Goal: Transaction & Acquisition: Purchase product/service

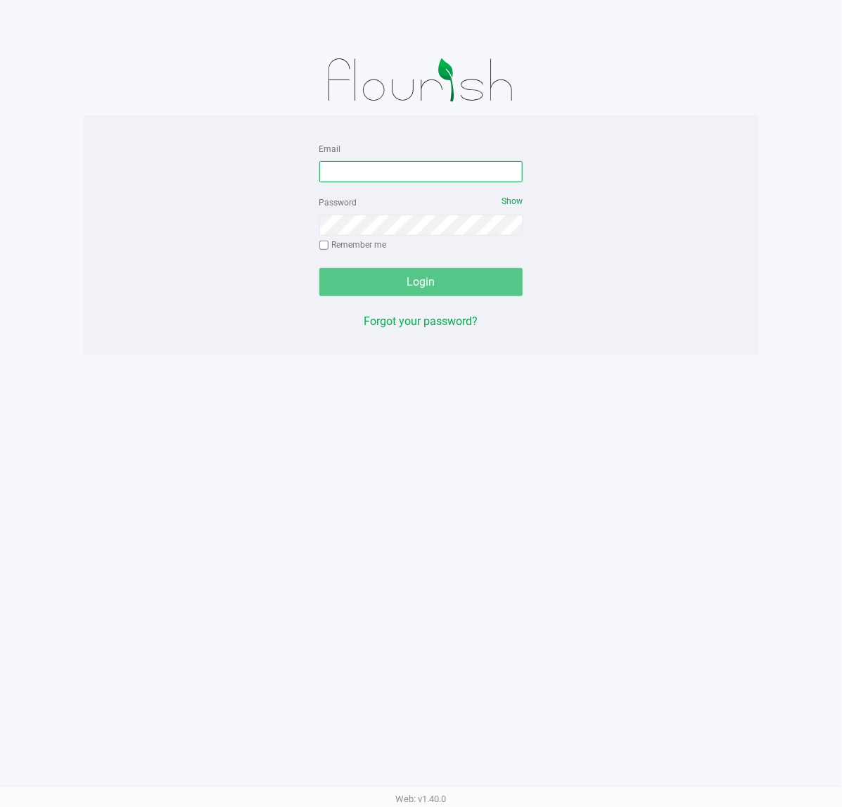
click at [426, 178] on input "Email" at bounding box center [421, 171] width 204 height 21
type input "[EMAIL_ADDRESS][DOMAIN_NAME]"
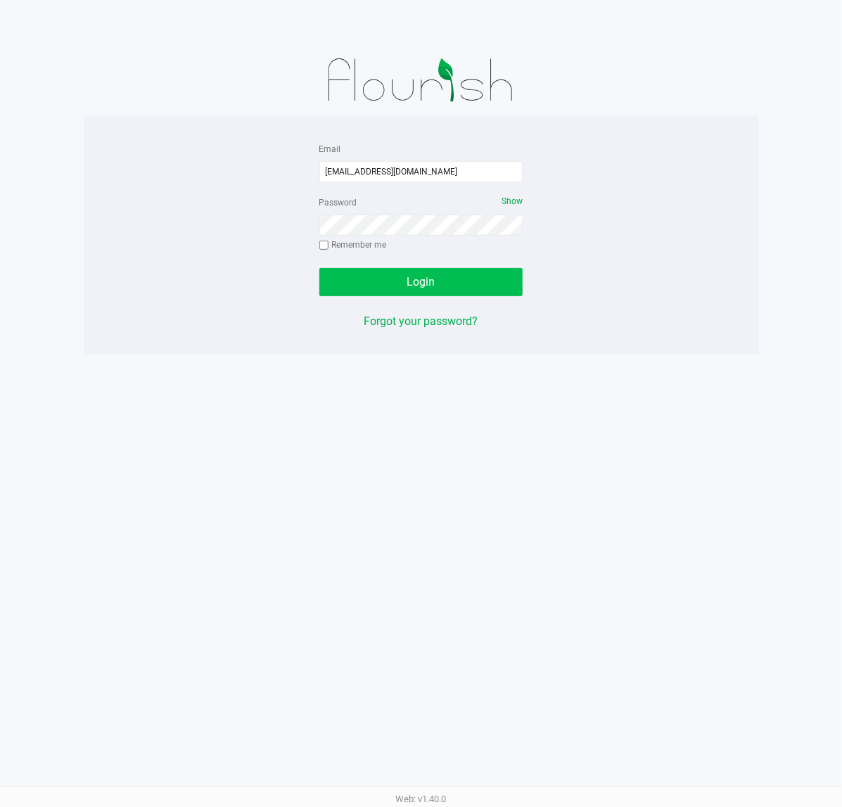
click at [471, 285] on button "Login" at bounding box center [421, 282] width 204 height 28
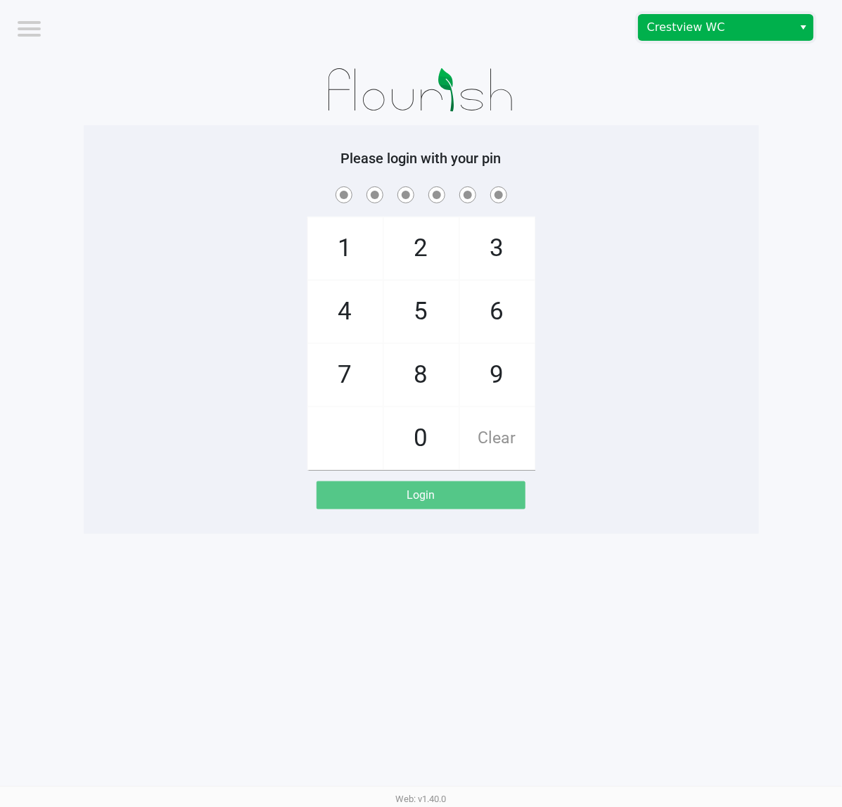
click at [684, 30] on span "Crestview WC" at bounding box center [715, 27] width 137 height 17
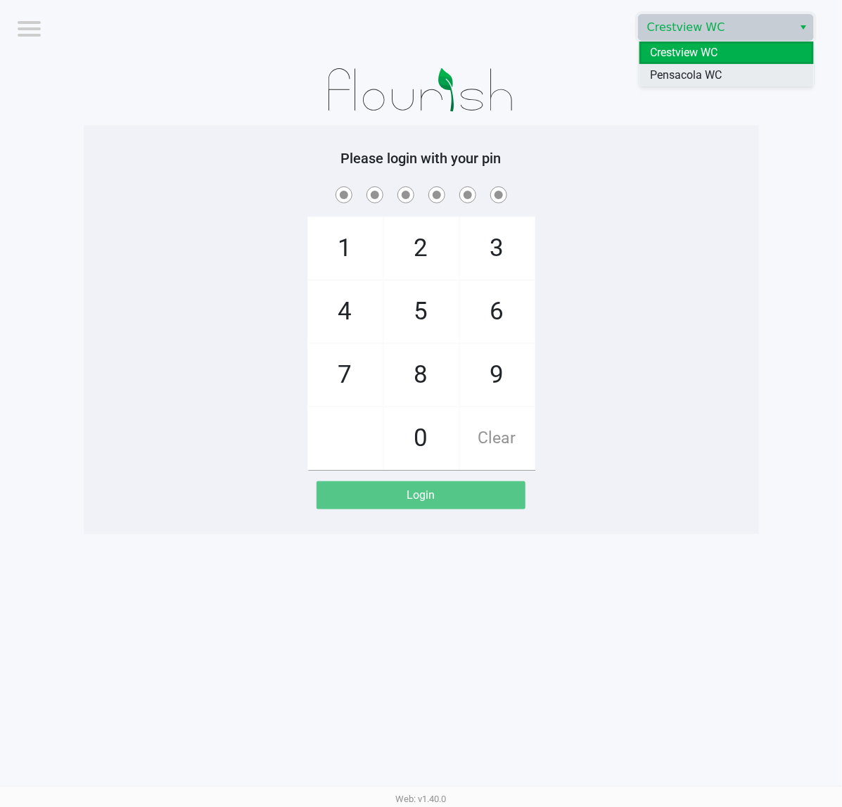
click at [668, 72] on span "Pensacola WC" at bounding box center [687, 75] width 72 height 17
checkbox input "true"
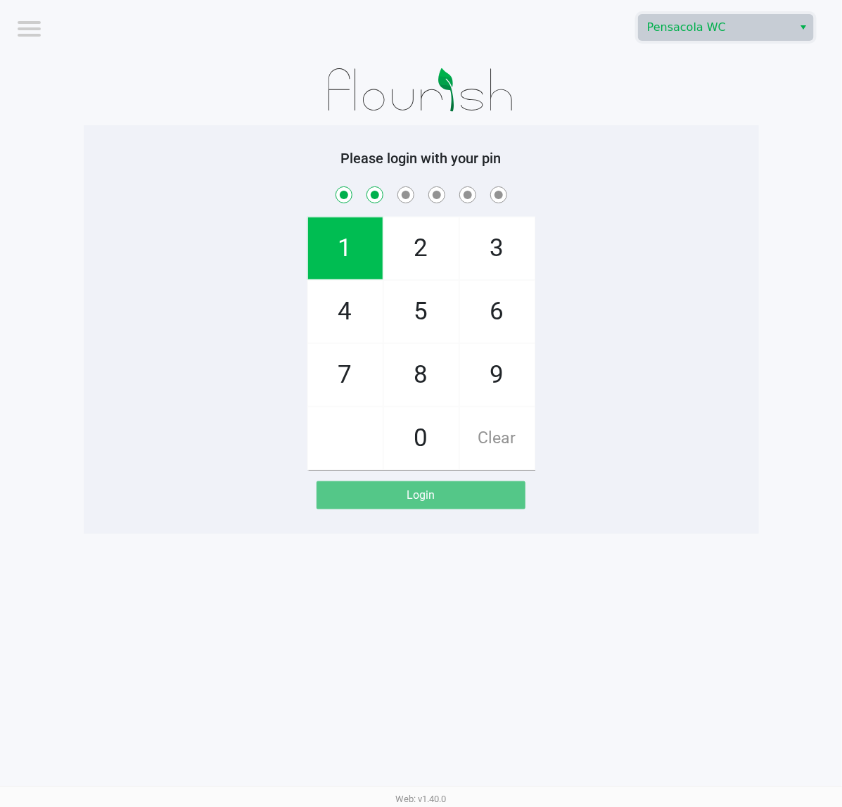
checkbox input "true"
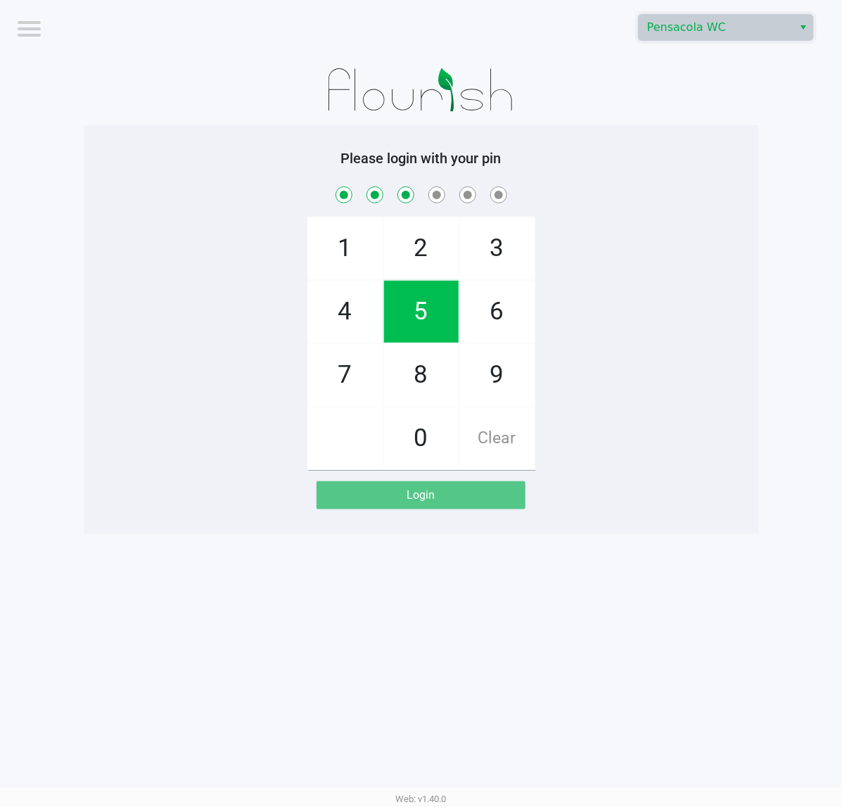
checkbox input "true"
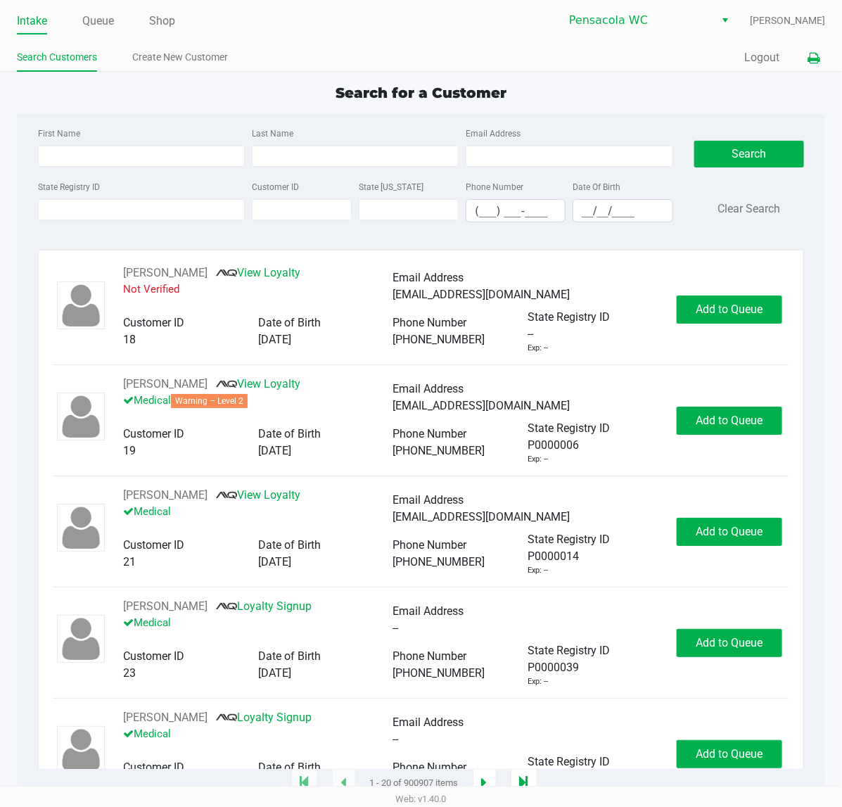
click at [806, 65] on button at bounding box center [813, 58] width 23 height 26
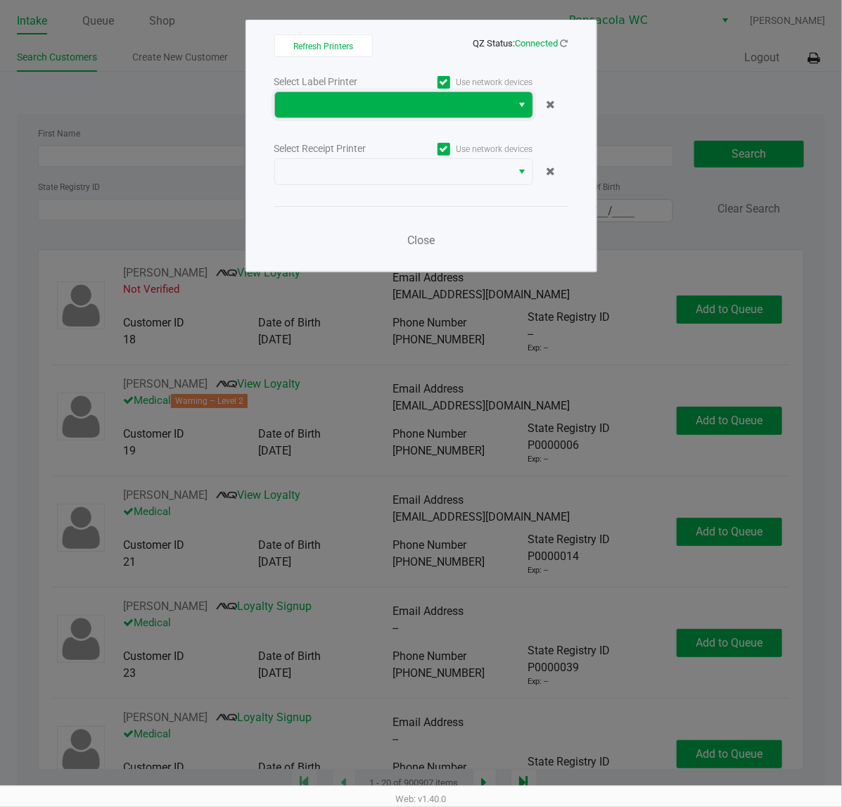
click at [426, 110] on span at bounding box center [394, 104] width 220 height 17
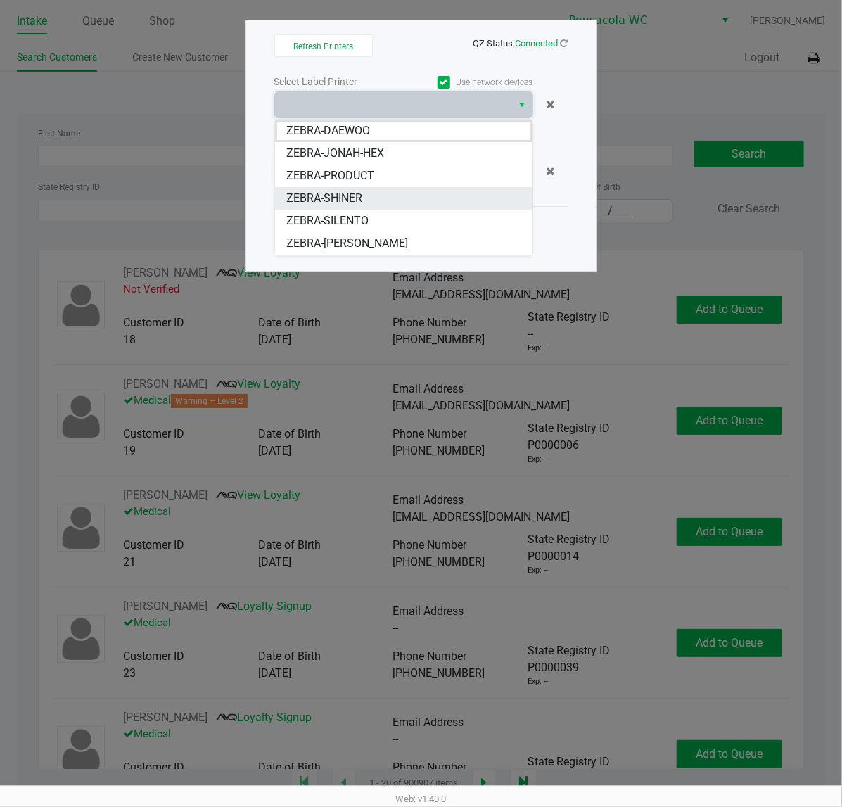
click at [361, 201] on span "ZEBRA-SHINER" at bounding box center [324, 198] width 76 height 17
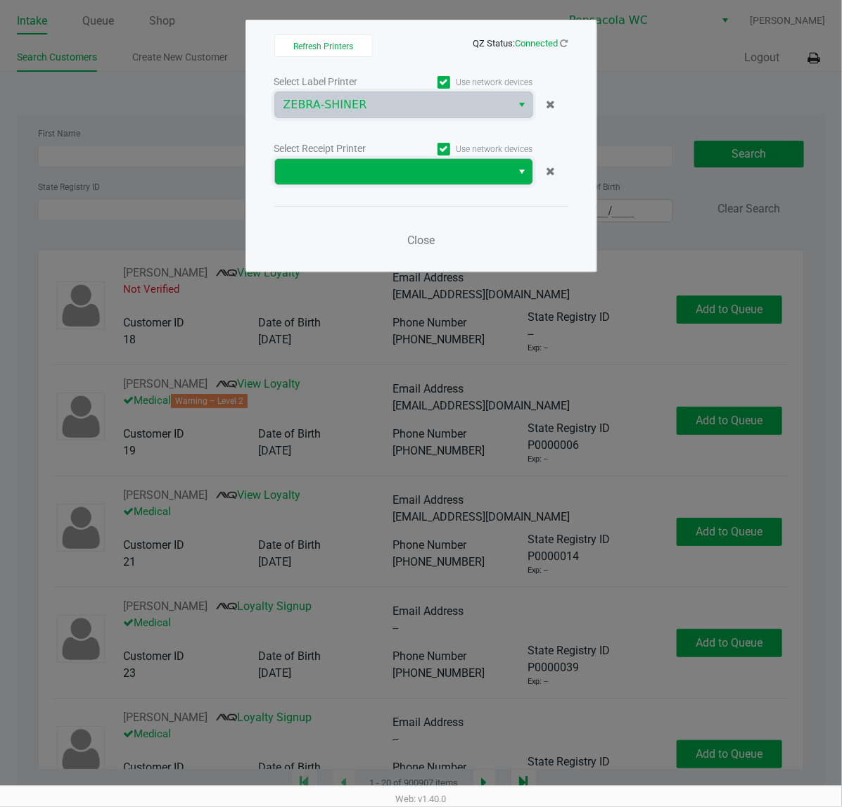
click at [364, 160] on span at bounding box center [393, 171] width 237 height 25
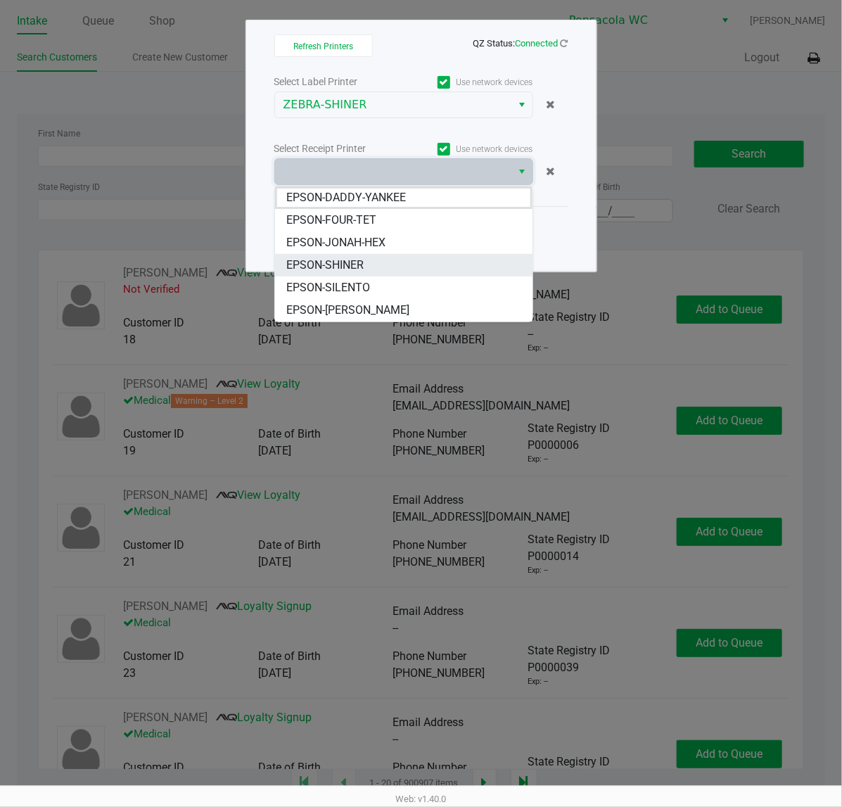
click at [384, 271] on li "EPSON-SHINER" at bounding box center [404, 265] width 258 height 23
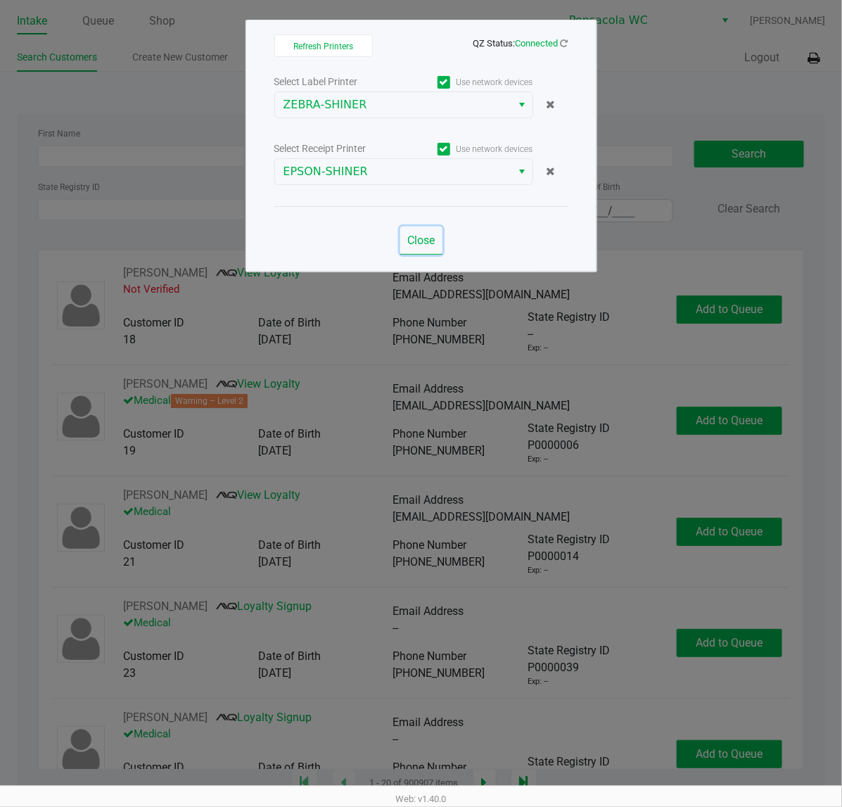
click at [407, 240] on span "Close" at bounding box center [420, 240] width 27 height 13
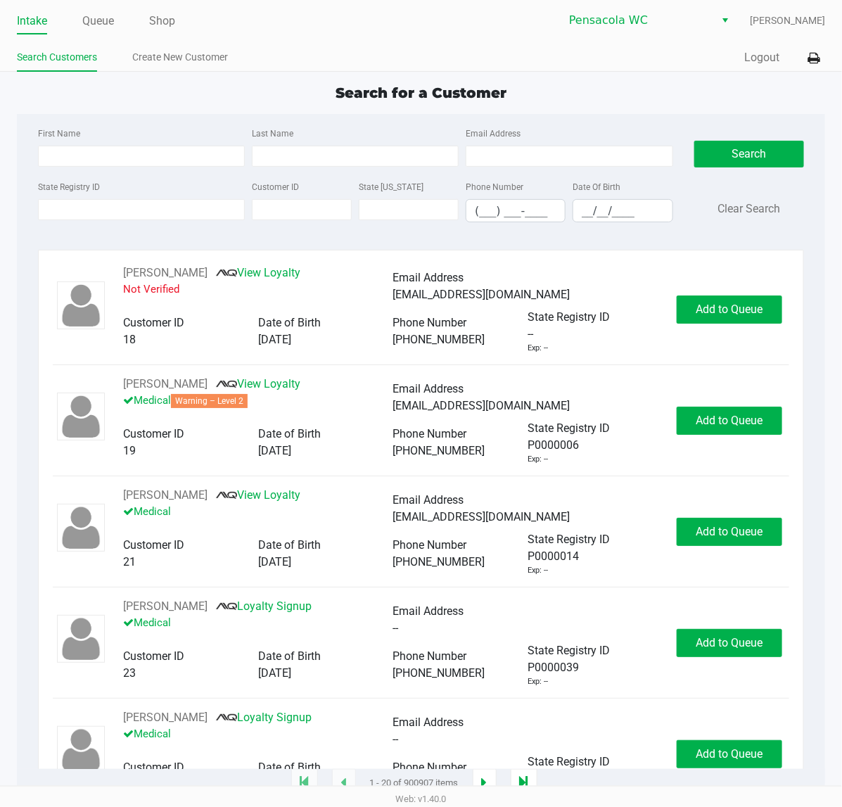
click at [80, 23] on ul "Intake Queue Shop" at bounding box center [219, 22] width 405 height 24
click at [107, 18] on link "Queue" at bounding box center [98, 21] width 32 height 20
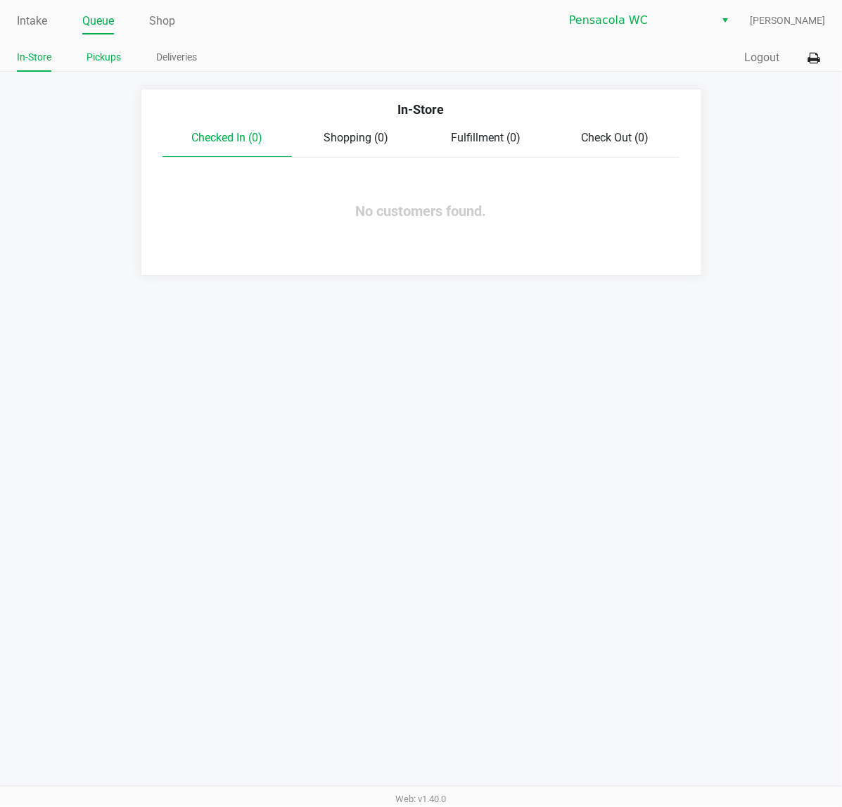
click at [108, 54] on link "Pickups" at bounding box center [104, 58] width 34 height 18
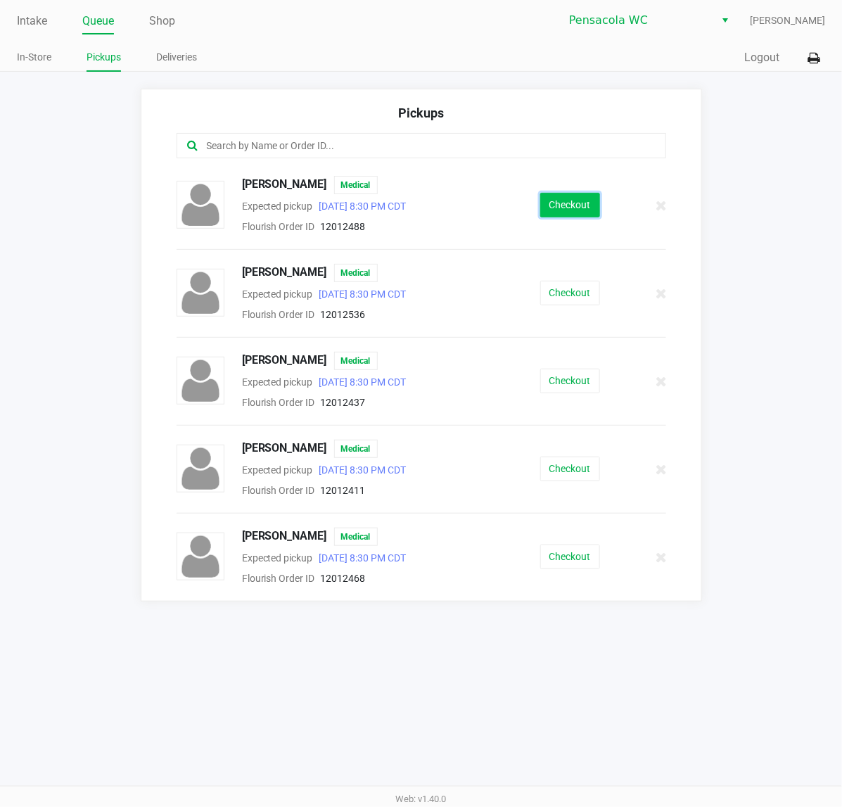
click at [578, 197] on button "Checkout" at bounding box center [570, 205] width 60 height 25
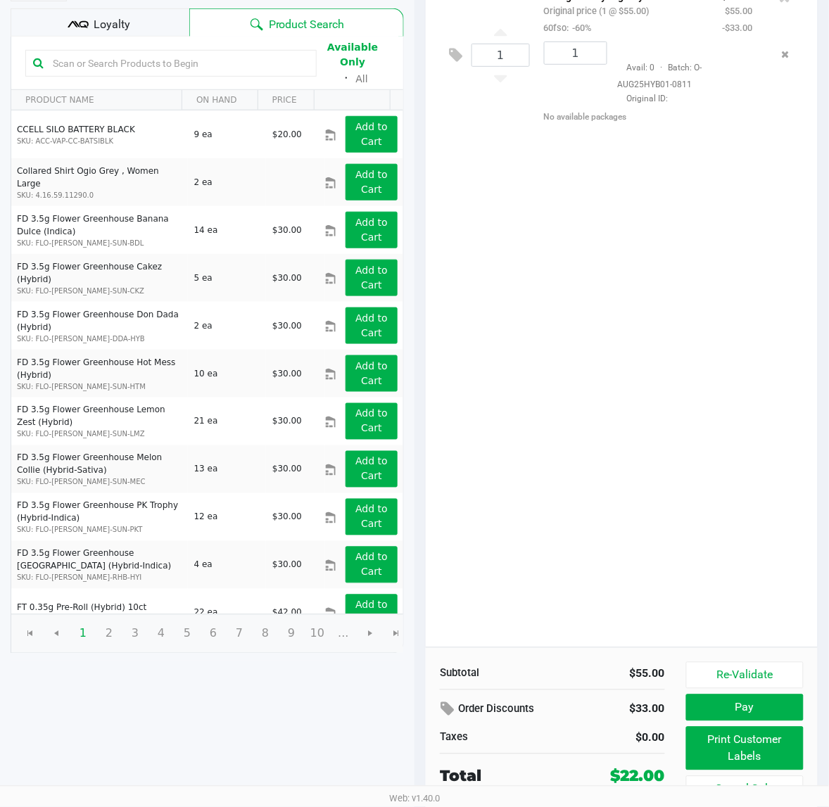
scroll to position [162, 0]
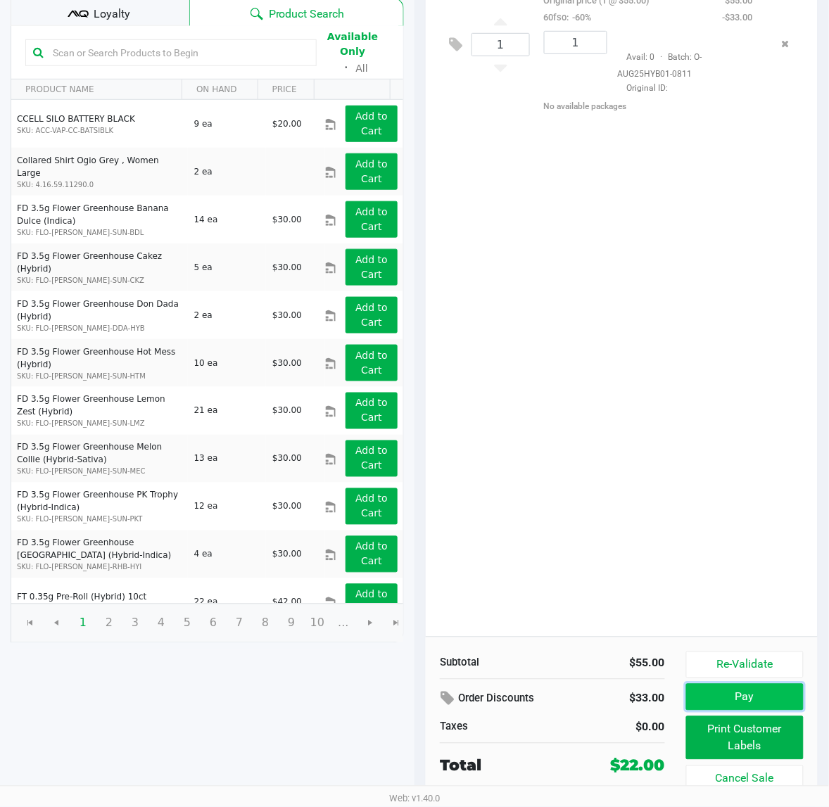
click at [691, 702] on button "Pay" at bounding box center [745, 697] width 118 height 27
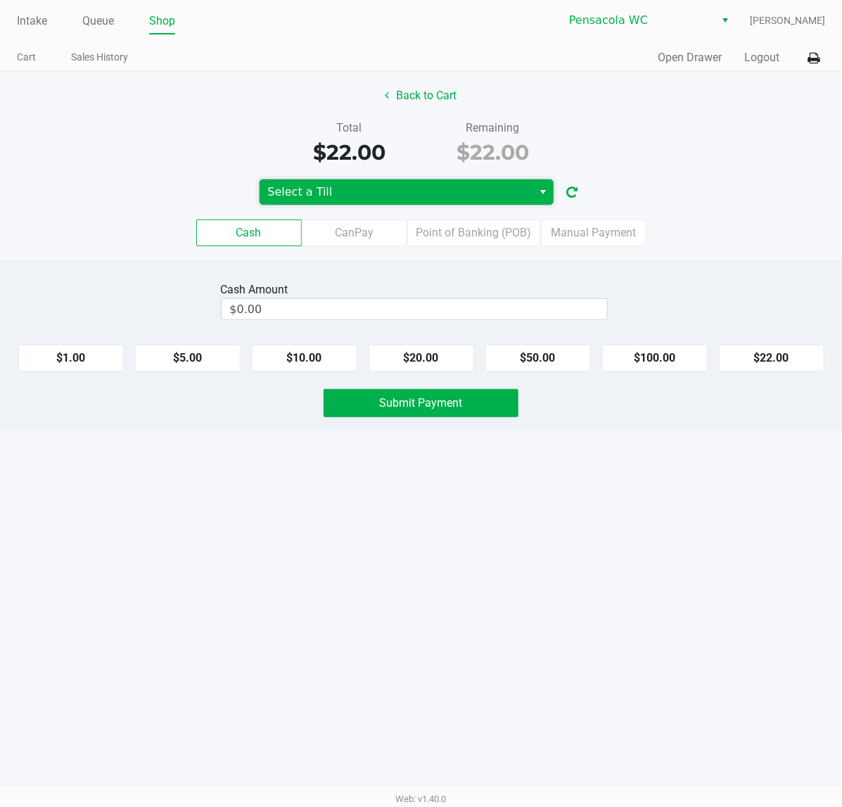
click at [448, 188] on span "Select a Till" at bounding box center [396, 192] width 257 height 17
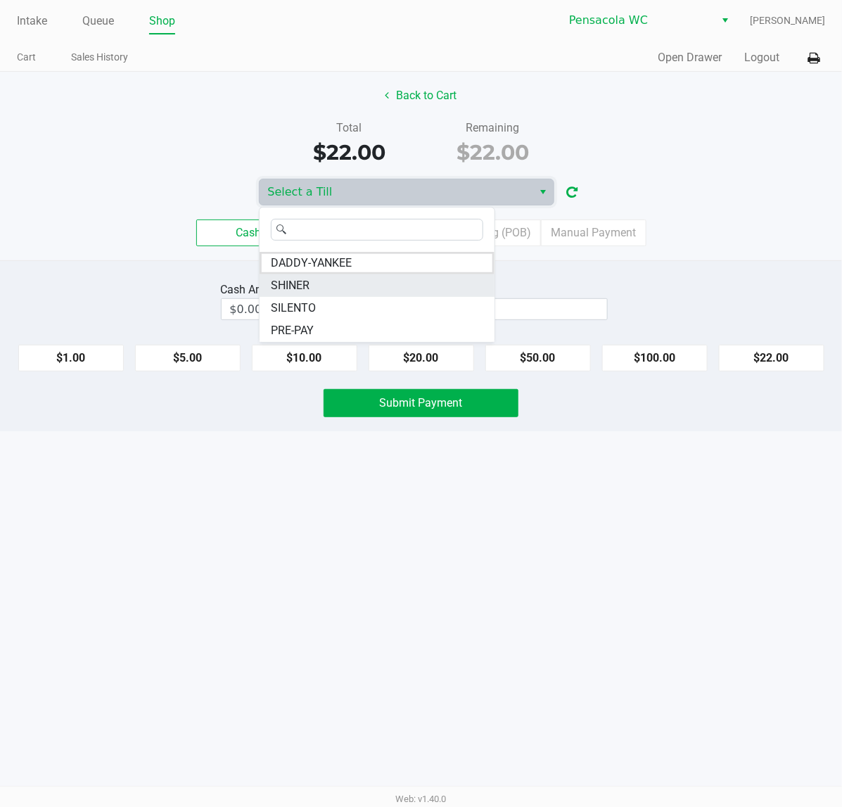
click at [325, 280] on li "SHINER" at bounding box center [377, 285] width 235 height 23
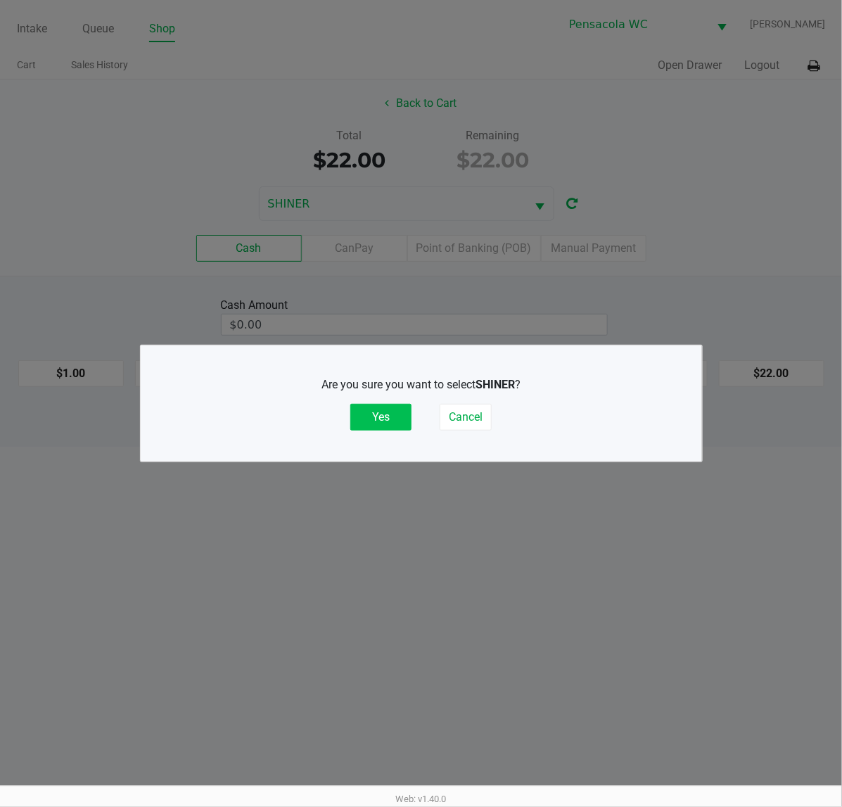
click at [381, 412] on button "Yes" at bounding box center [380, 417] width 61 height 27
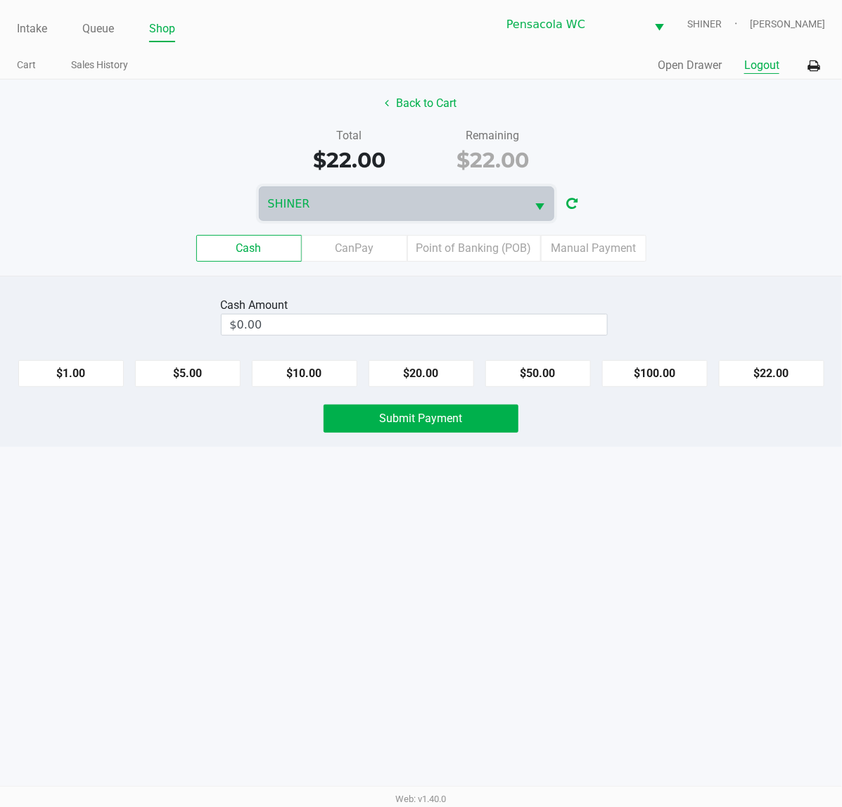
click at [751, 70] on button "Logout" at bounding box center [761, 65] width 35 height 17
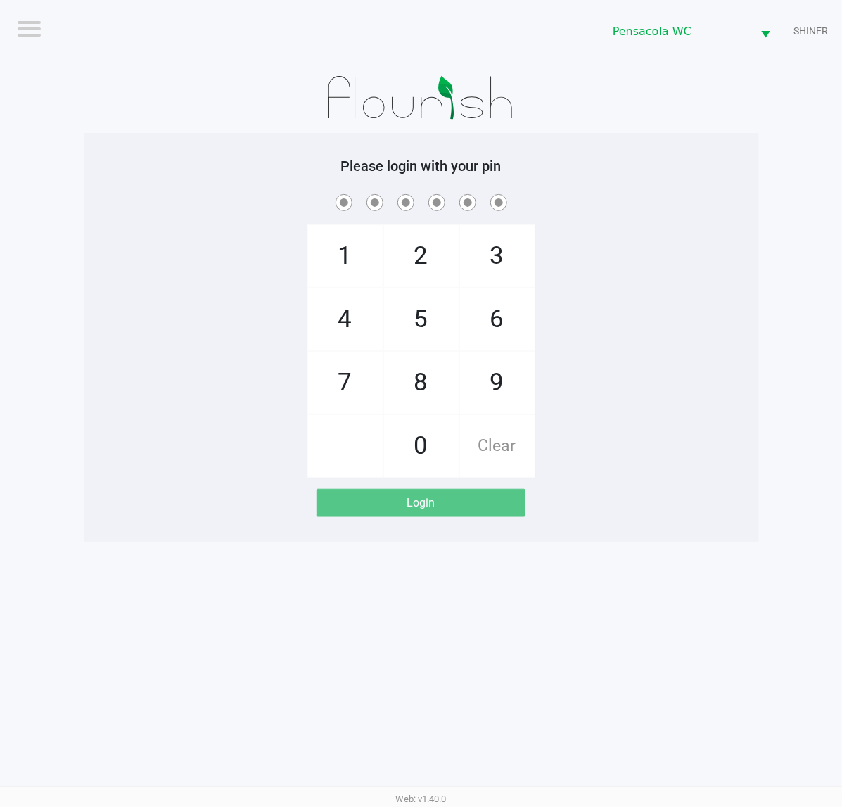
click at [353, 248] on span "1" at bounding box center [345, 256] width 75 height 62
checkbox input "true"
click at [443, 324] on span "5" at bounding box center [421, 319] width 75 height 62
checkbox input "true"
click at [424, 381] on span "8" at bounding box center [421, 383] width 75 height 62
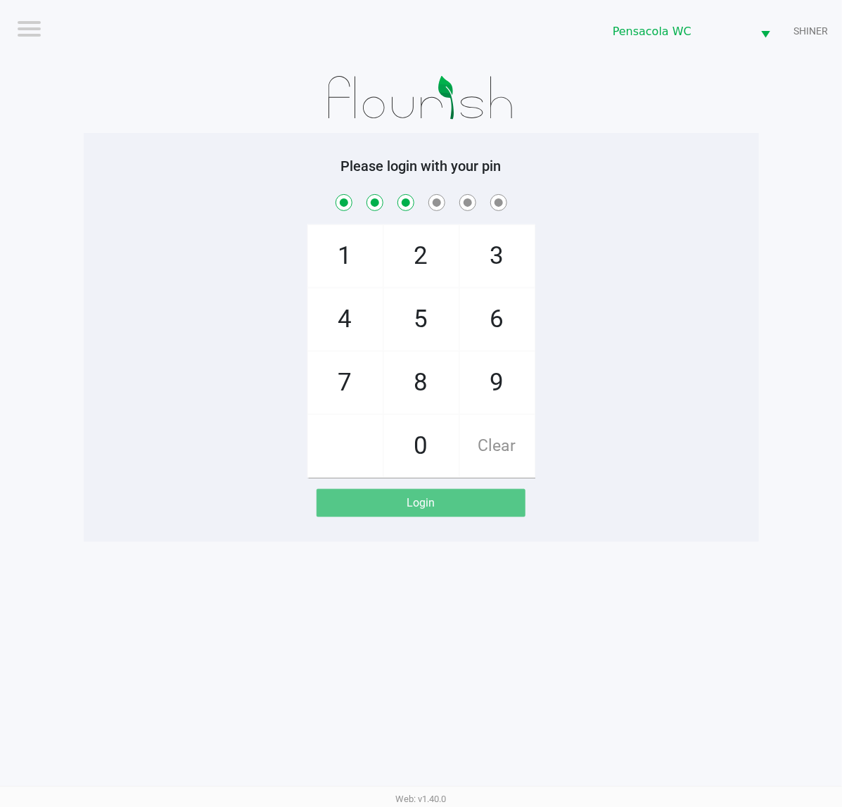
checkbox input "true"
click at [421, 319] on span "5" at bounding box center [421, 319] width 75 height 62
checkbox input "true"
click at [345, 391] on span "7" at bounding box center [345, 383] width 75 height 62
checkbox input "true"
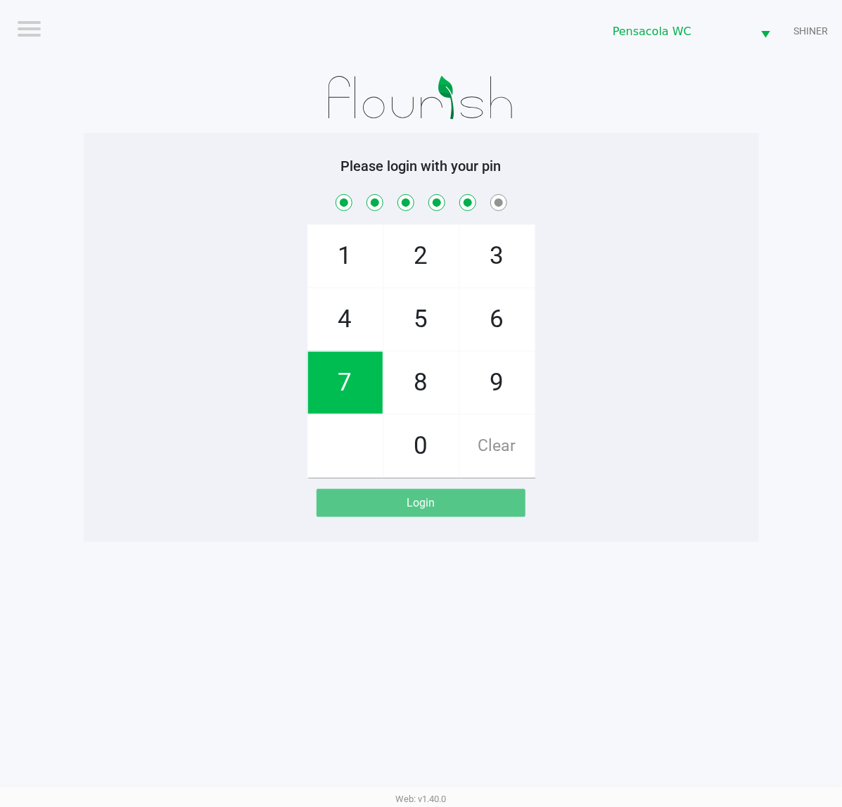
click at [335, 385] on span "7" at bounding box center [345, 383] width 75 height 62
checkbox input "true"
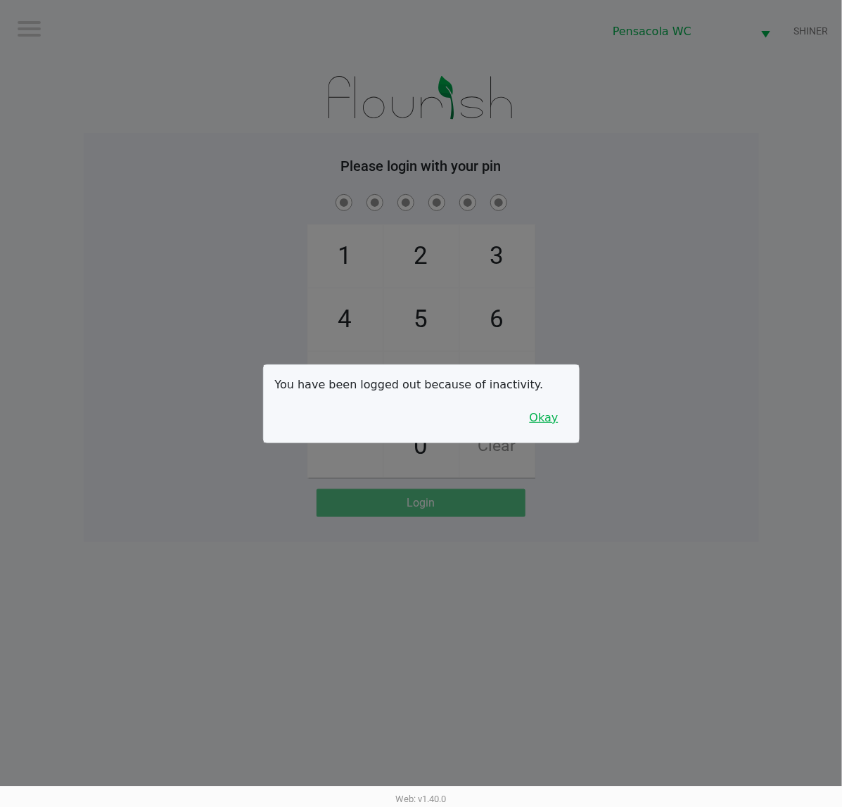
click at [564, 419] on button "Okay" at bounding box center [544, 418] width 47 height 27
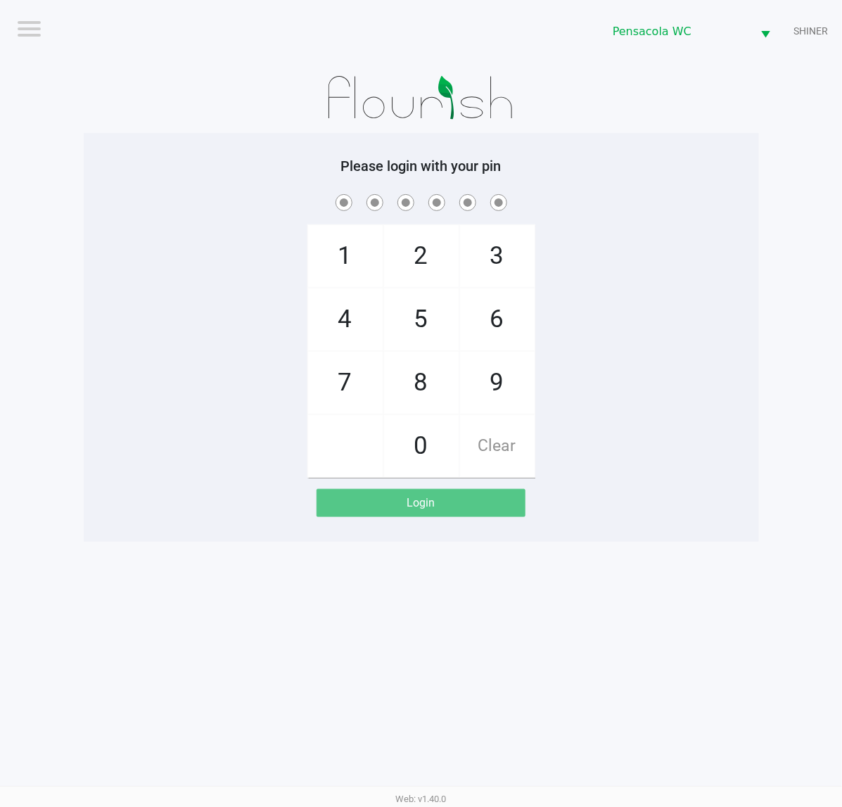
click at [343, 250] on span "1" at bounding box center [345, 256] width 75 height 62
checkbox input "true"
click at [420, 320] on span "5" at bounding box center [421, 319] width 75 height 62
checkbox input "true"
click at [433, 367] on span "8" at bounding box center [421, 383] width 75 height 62
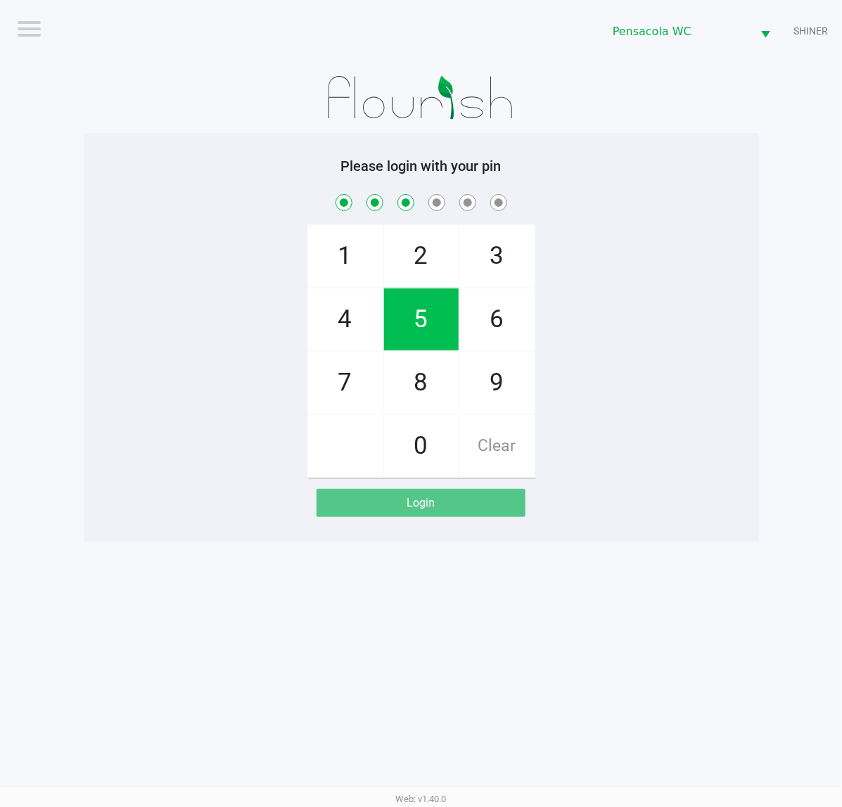
checkbox input "true"
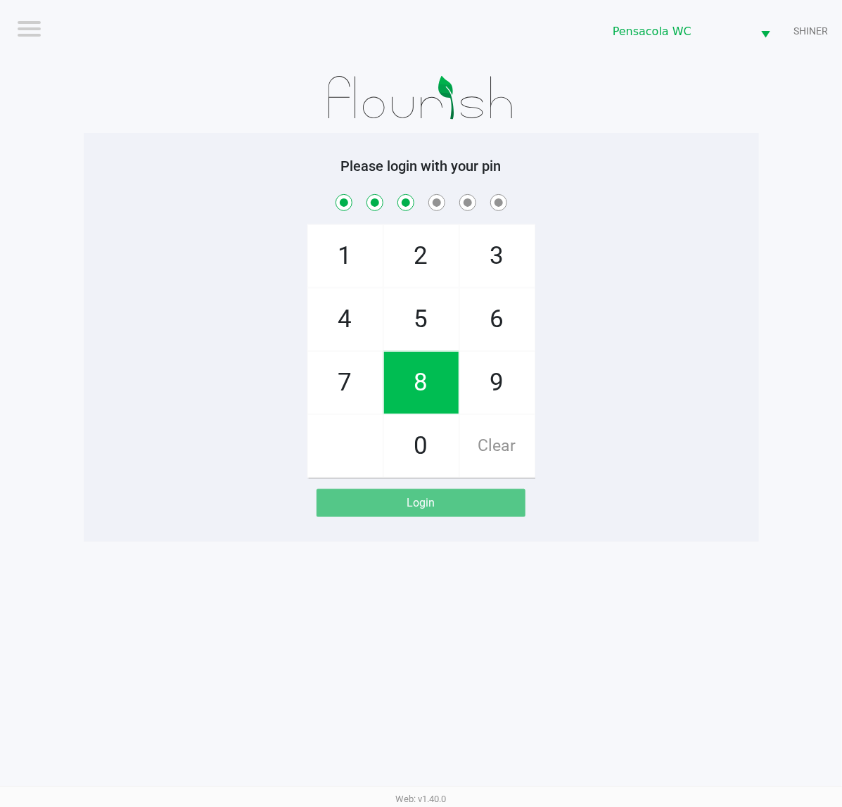
click at [426, 315] on span "5" at bounding box center [421, 319] width 75 height 62
checkbox input "true"
click at [349, 372] on span "7" at bounding box center [345, 383] width 75 height 62
checkbox input "true"
click at [350, 379] on span "7" at bounding box center [345, 383] width 75 height 62
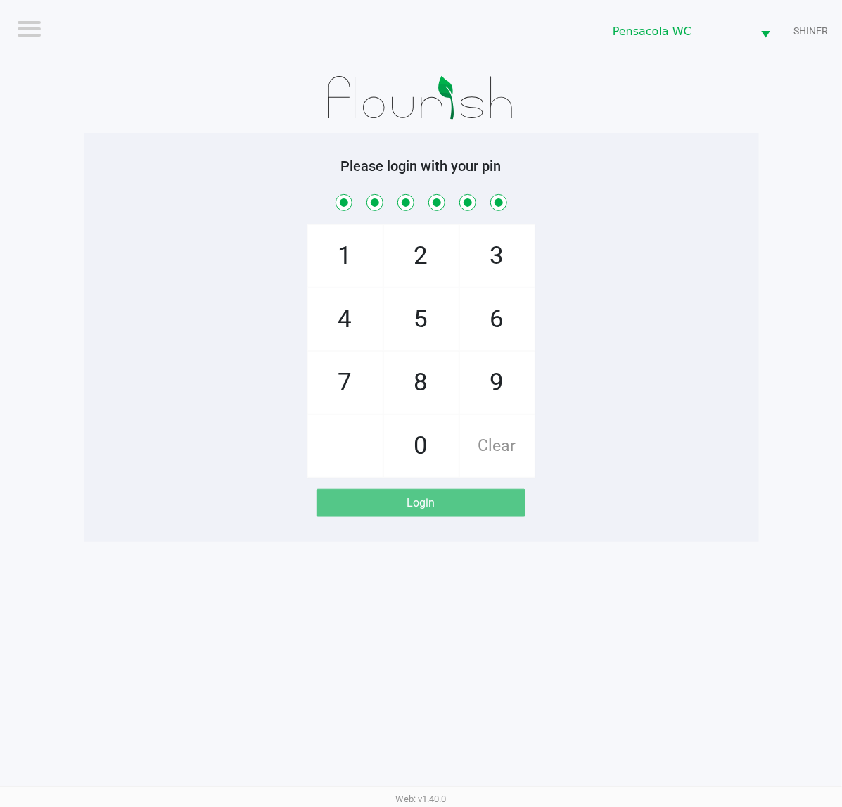
checkbox input "true"
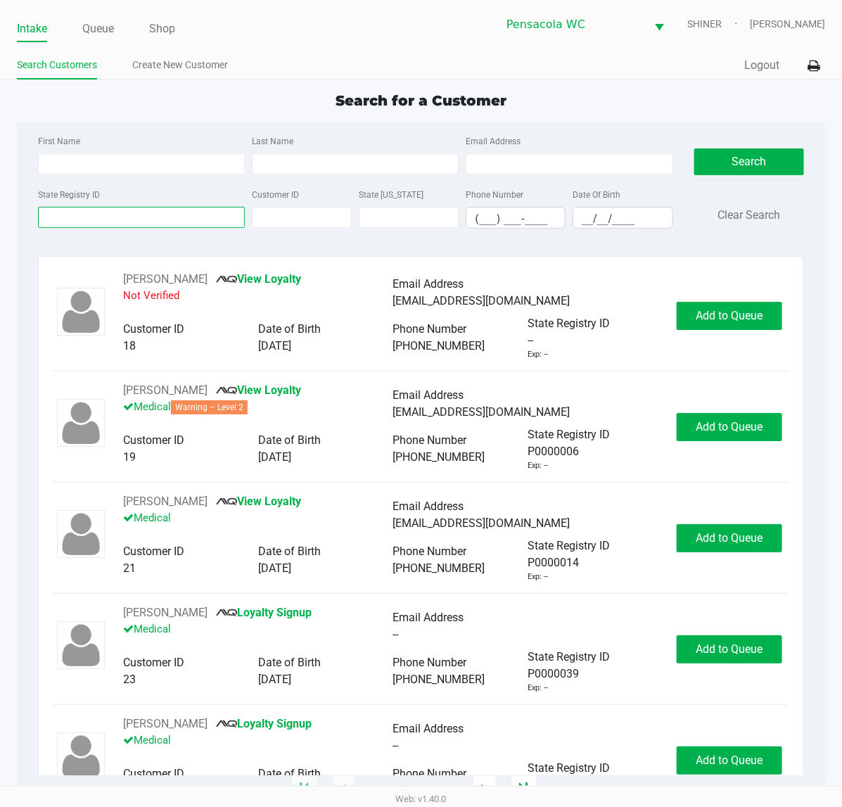
click at [188, 223] on input "State Registry ID" at bounding box center [141, 217] width 207 height 21
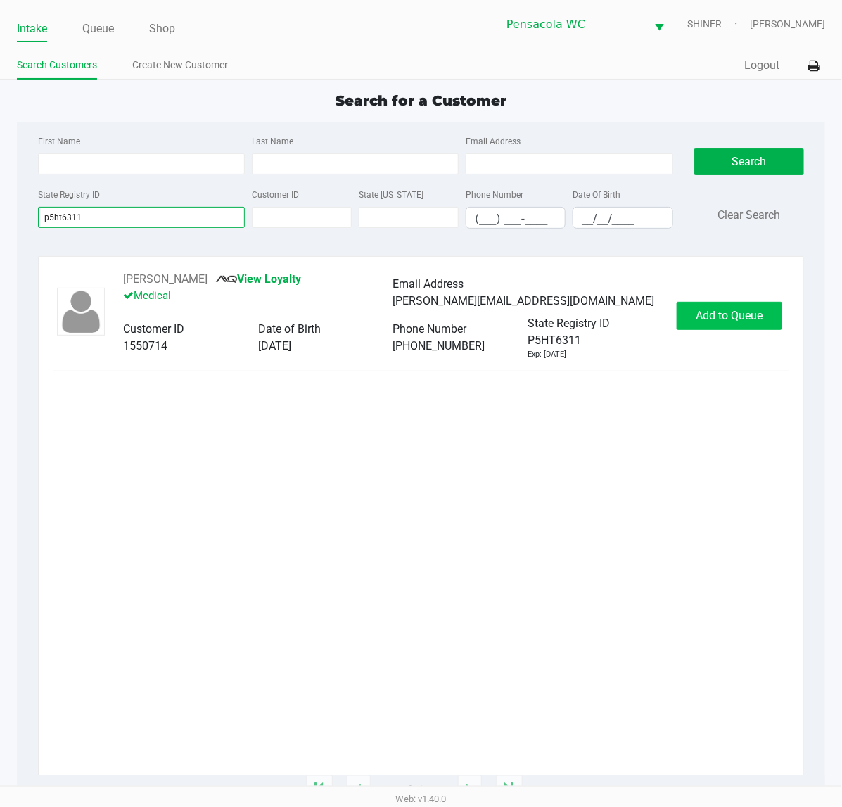
type input "p5ht6311"
click at [763, 324] on button "Add to Queue" at bounding box center [730, 316] width 106 height 28
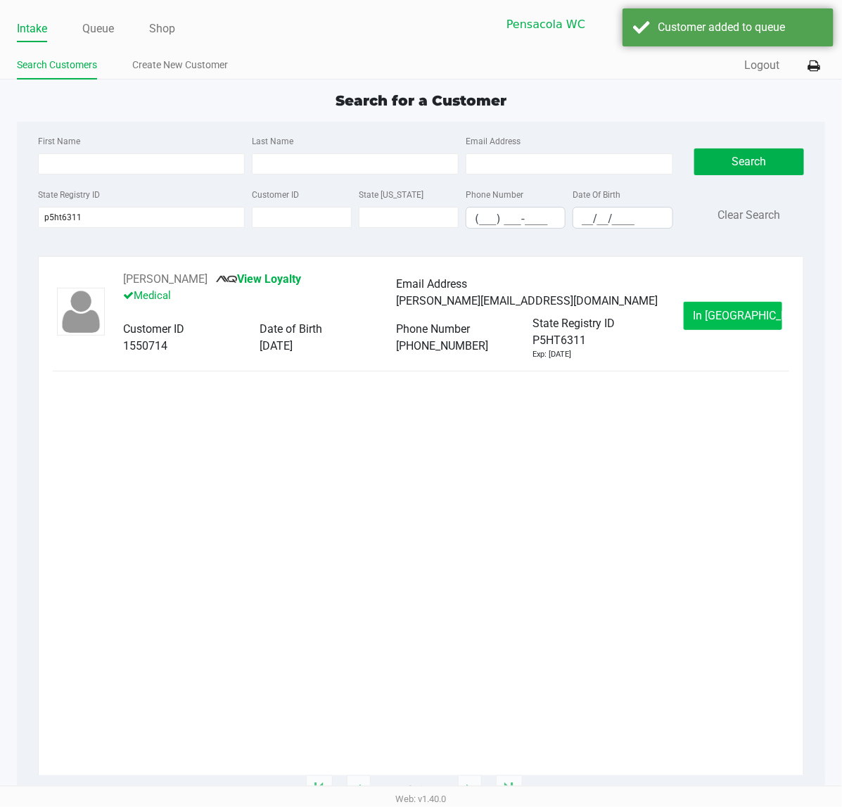
click at [748, 329] on button "In [GEOGRAPHIC_DATA]" at bounding box center [733, 316] width 99 height 28
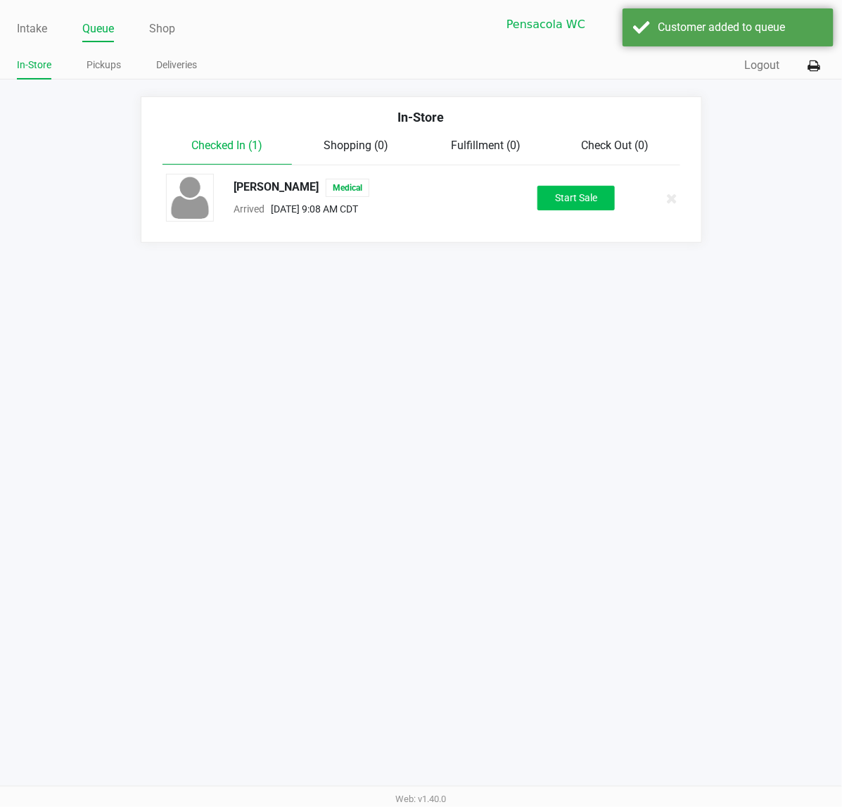
click at [599, 196] on button "Start Sale" at bounding box center [576, 198] width 77 height 25
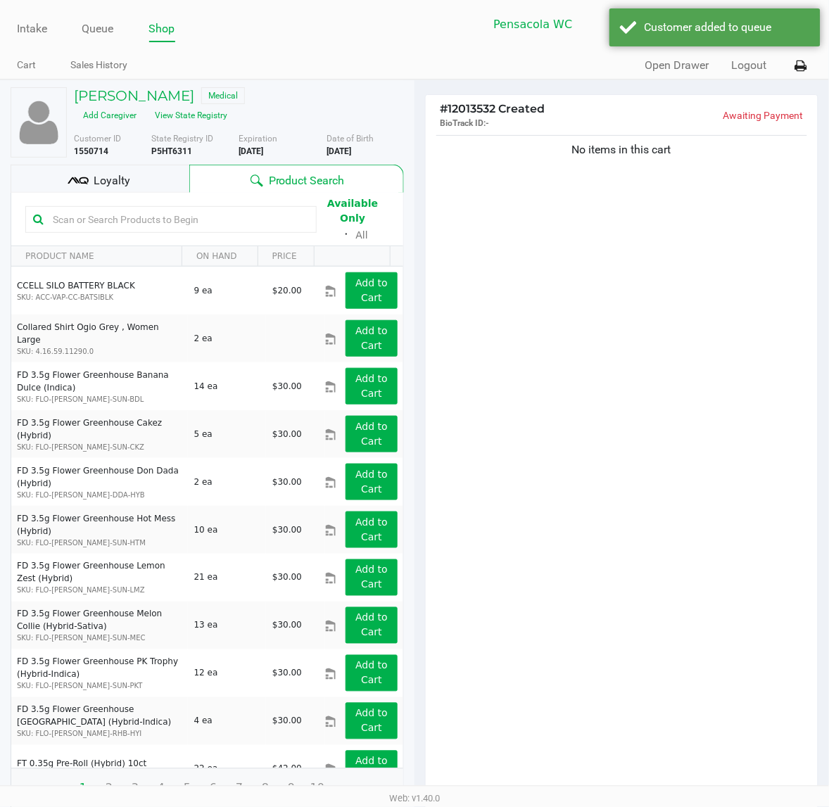
click at [132, 169] on div "Loyalty" at bounding box center [100, 179] width 179 height 28
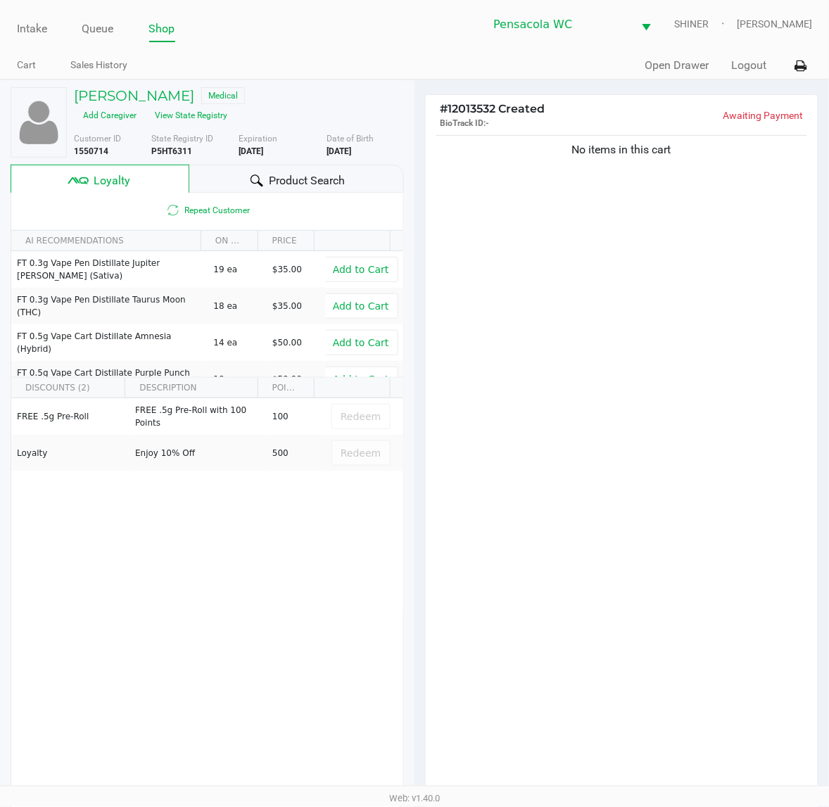
click at [325, 172] on span "Product Search" at bounding box center [307, 180] width 76 height 17
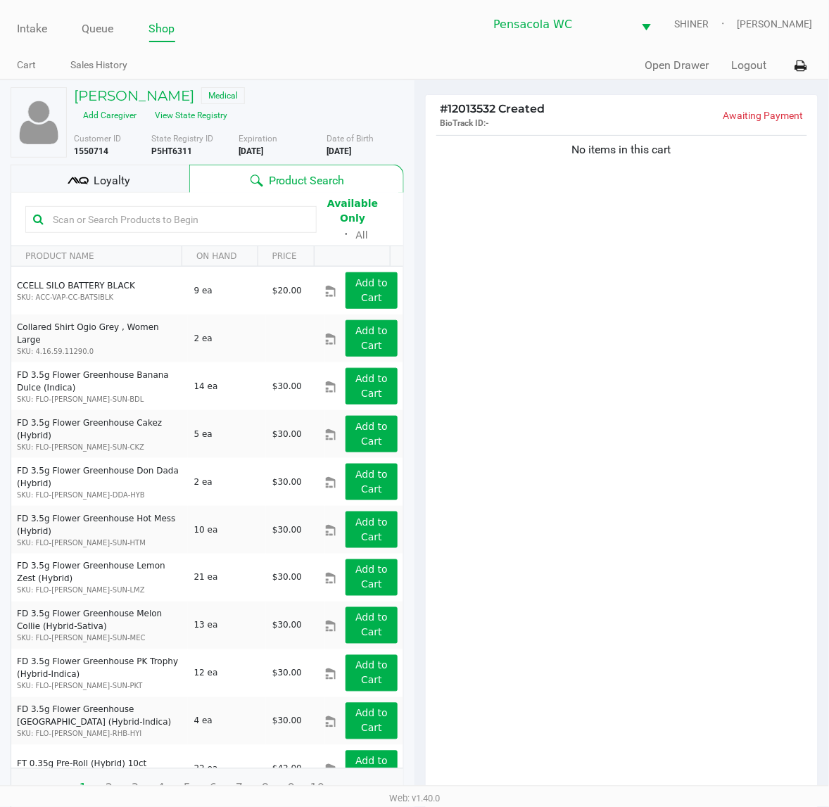
click at [239, 209] on input "text" at bounding box center [178, 219] width 262 height 21
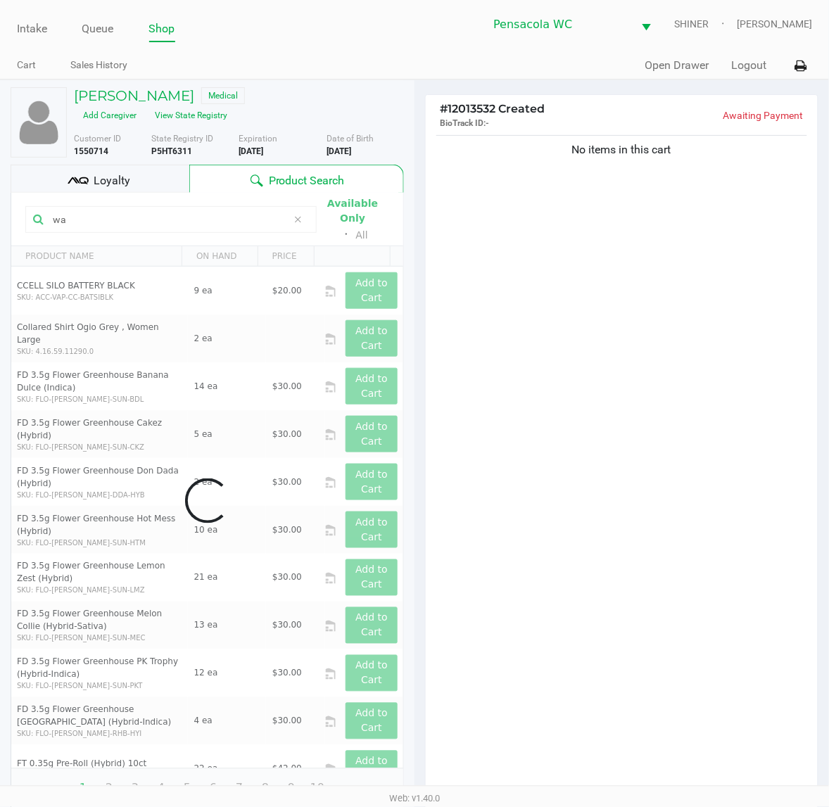
type input "w"
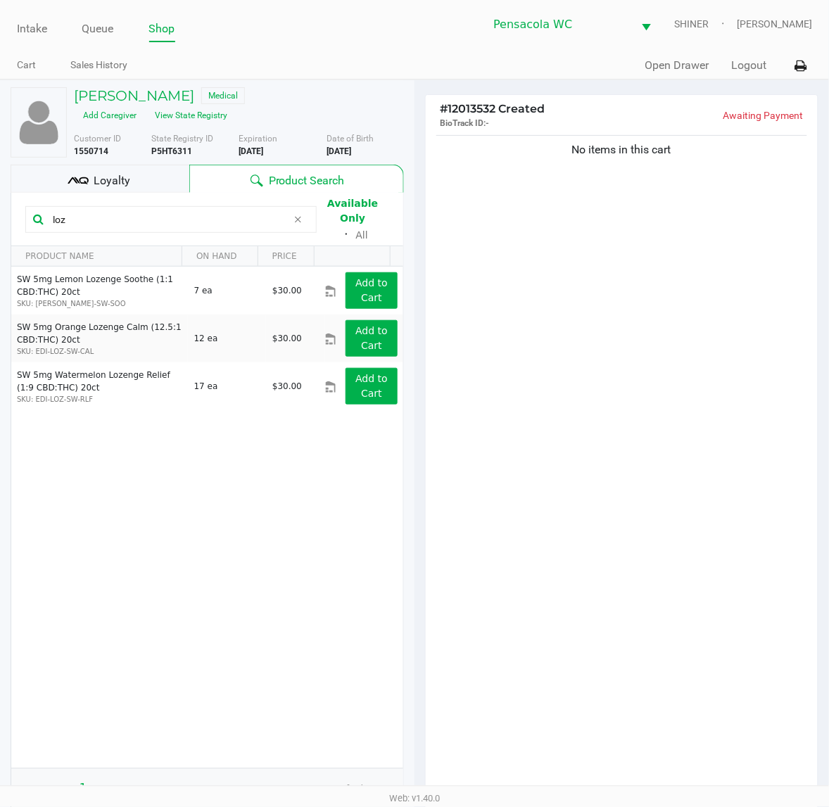
type input "loz"
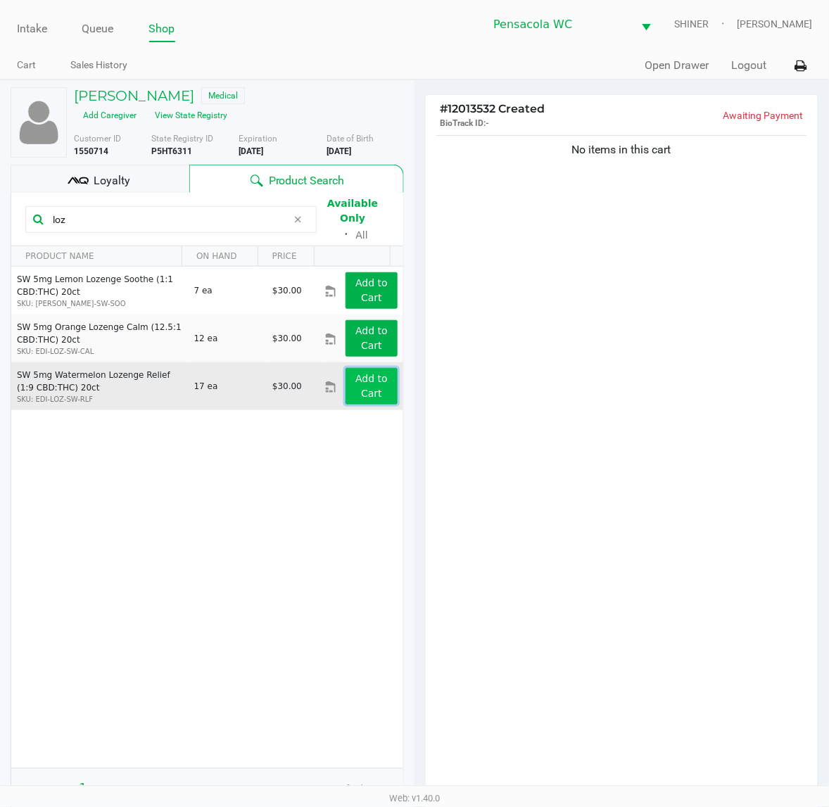
click at [345, 368] on button "Add to Cart" at bounding box center [371, 386] width 52 height 37
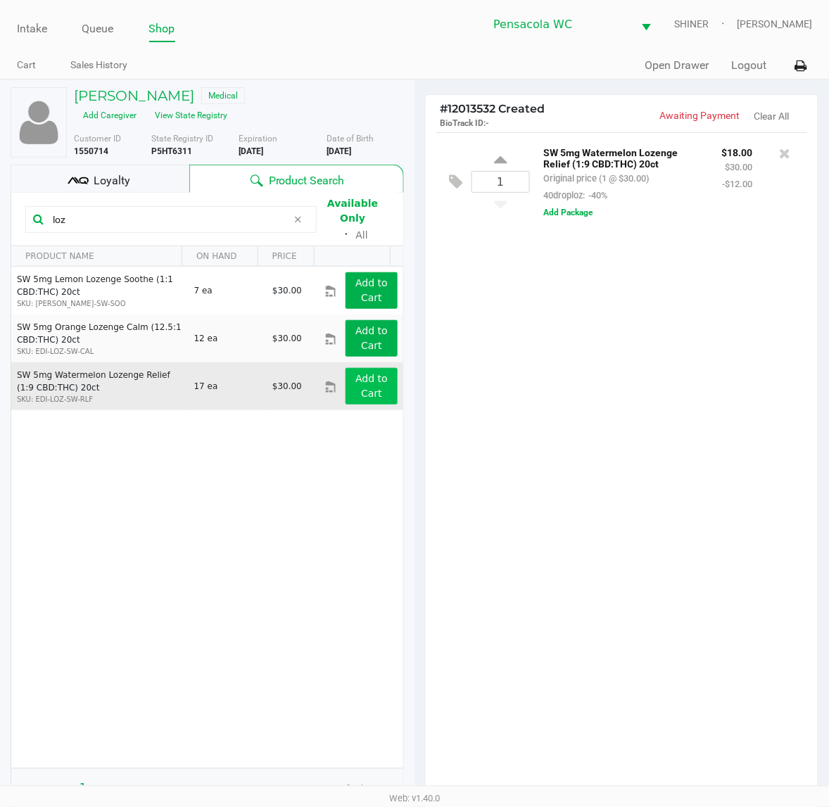
click at [296, 214] on icon at bounding box center [298, 219] width 8 height 11
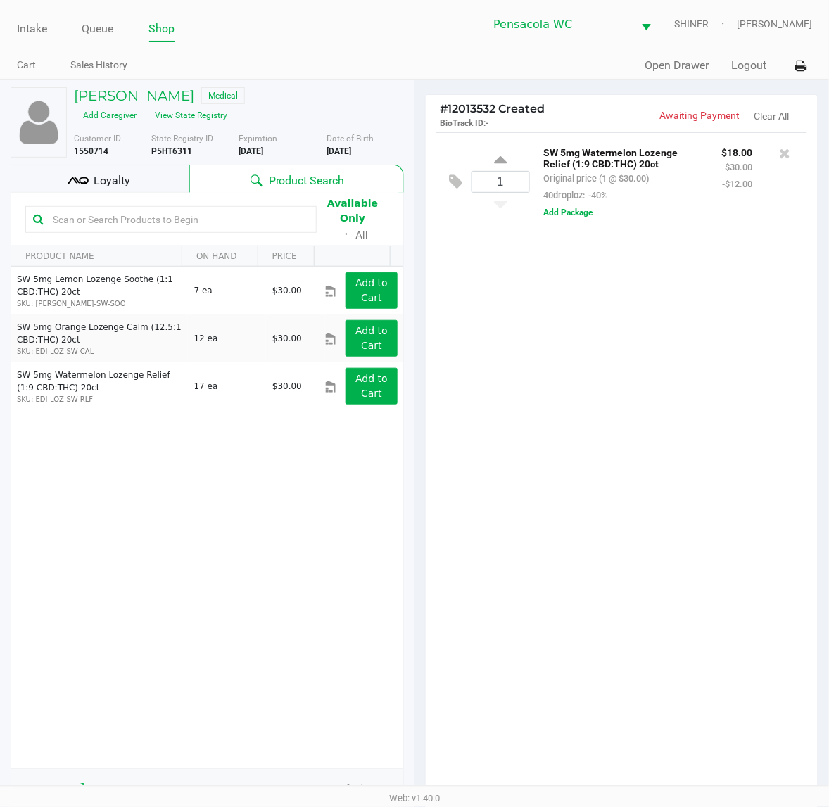
click at [198, 209] on input "text" at bounding box center [178, 219] width 262 height 21
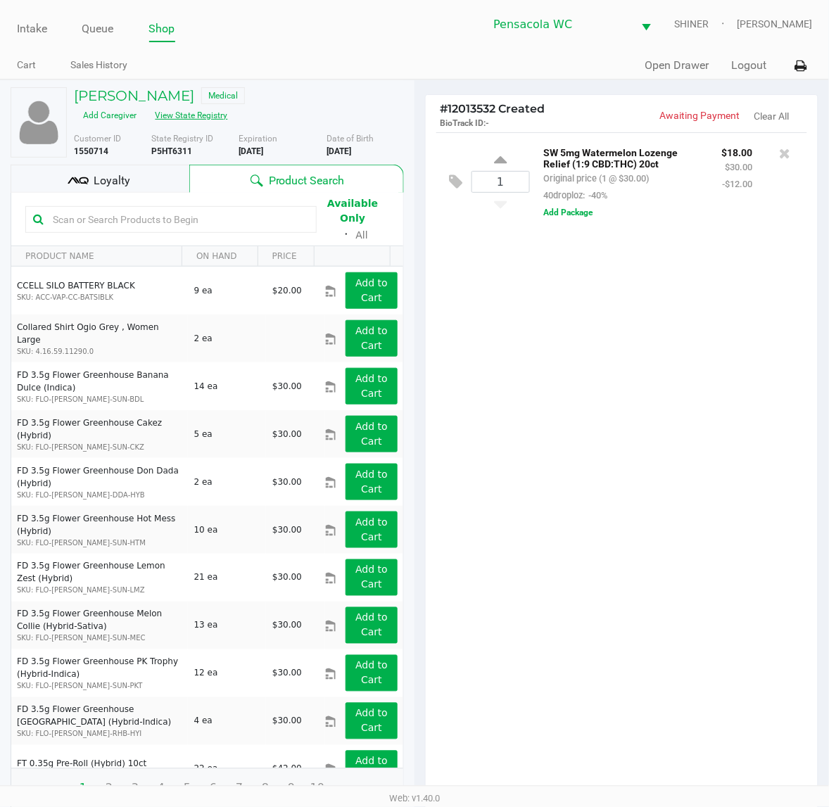
click at [229, 104] on button "View State Registry" at bounding box center [187, 115] width 82 height 23
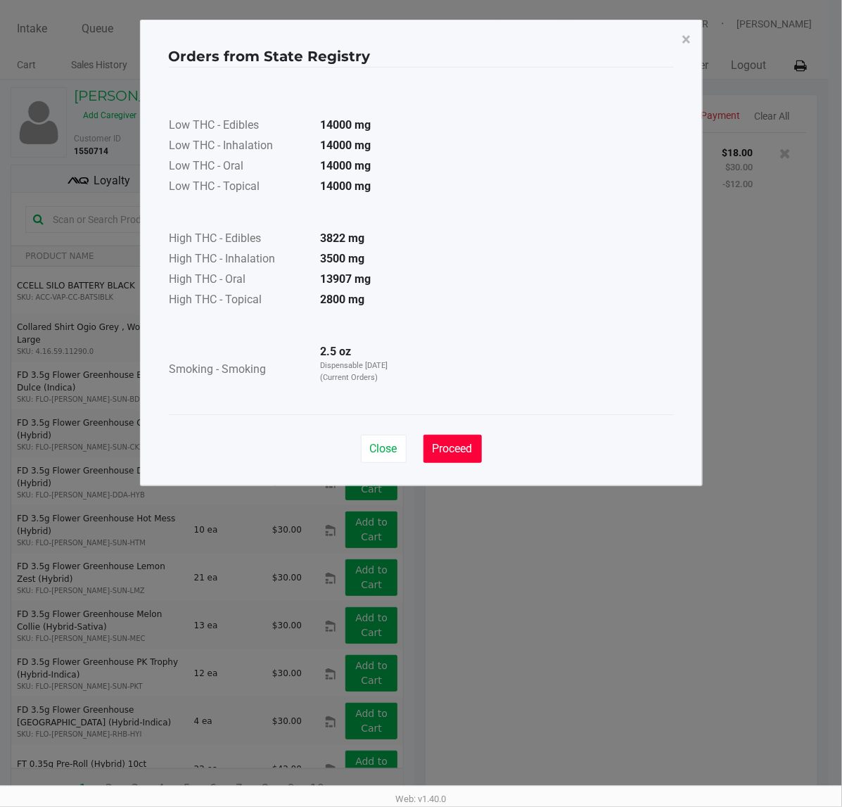
click at [474, 459] on button "Proceed" at bounding box center [453, 449] width 58 height 28
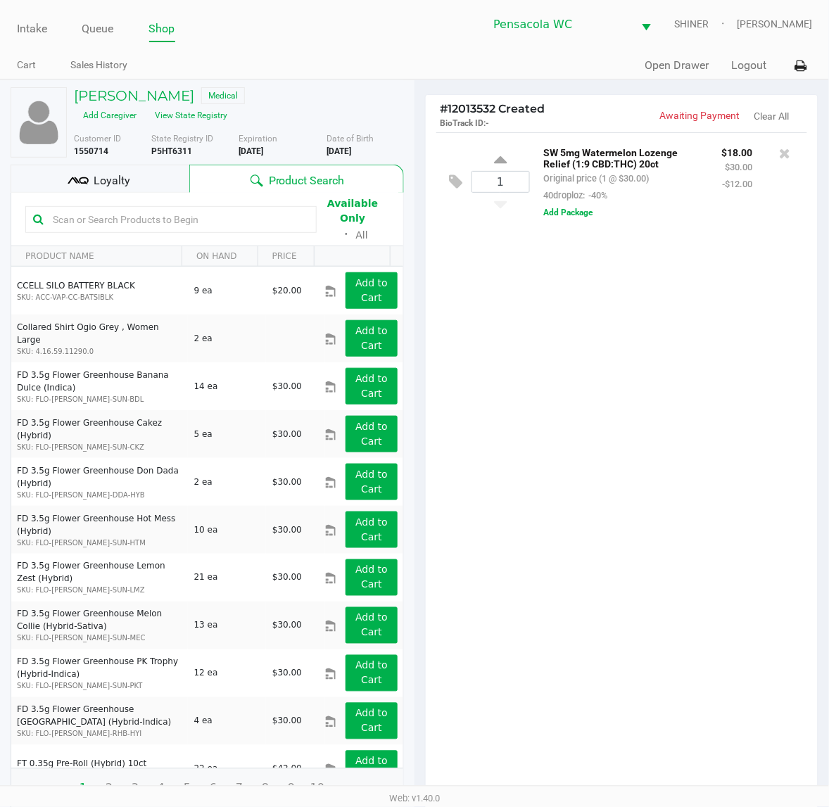
click at [691, 493] on ngb-modal-window "Orders from State Registry × Low THC - Edibles 14000 mg Low THC - Inhalation 14…" at bounding box center [414, 403] width 829 height 807
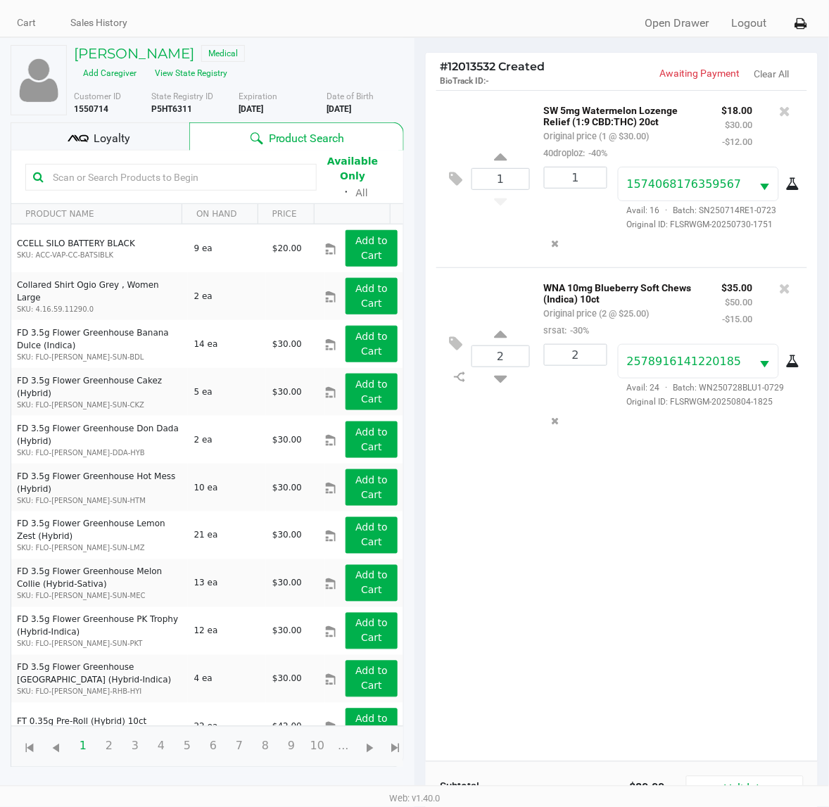
scroll to position [183, 0]
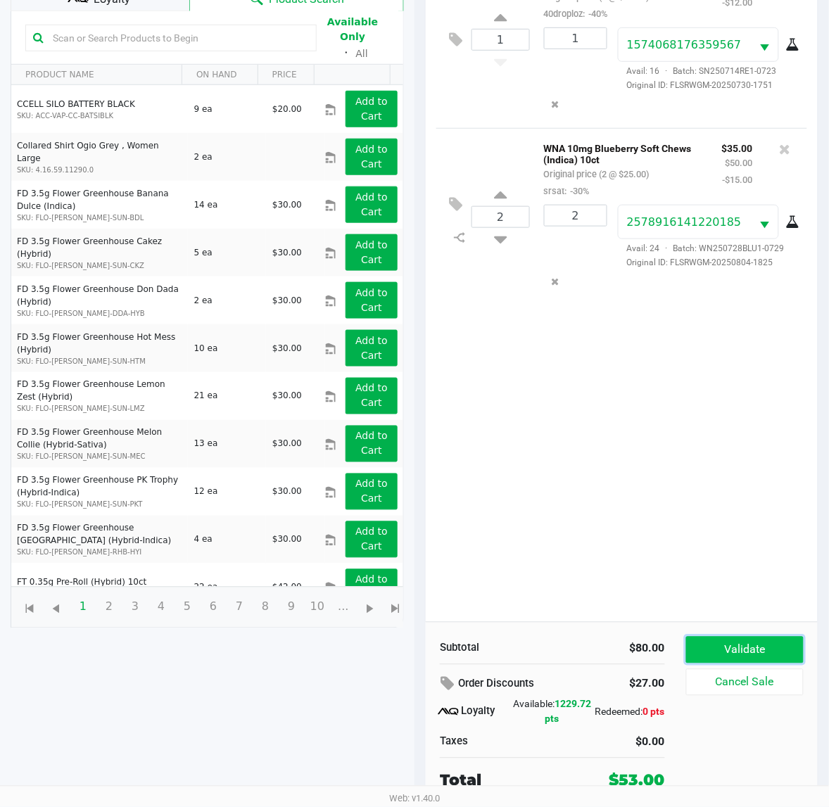
click at [767, 640] on button "Validate" at bounding box center [745, 650] width 118 height 27
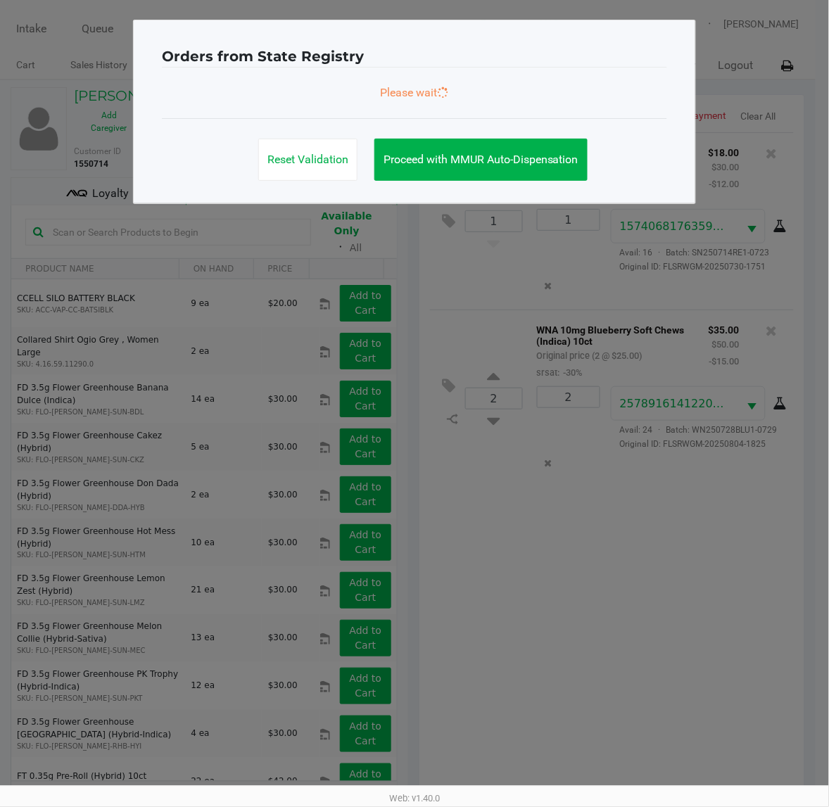
scroll to position [0, 0]
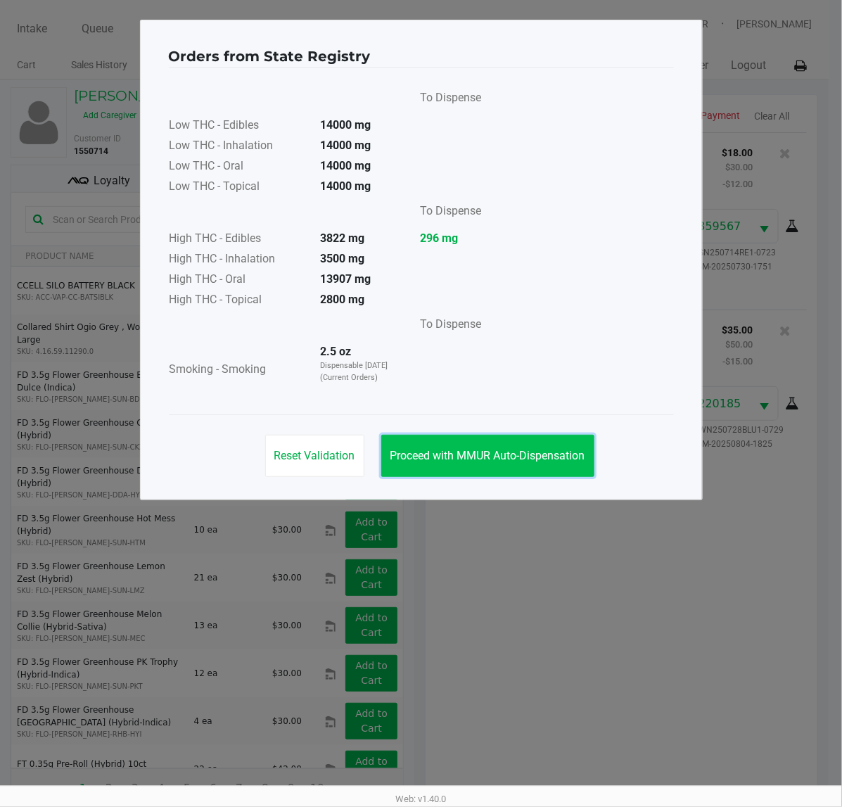
click at [544, 465] on button "Proceed with MMUR Auto-Dispensation" at bounding box center [487, 456] width 213 height 42
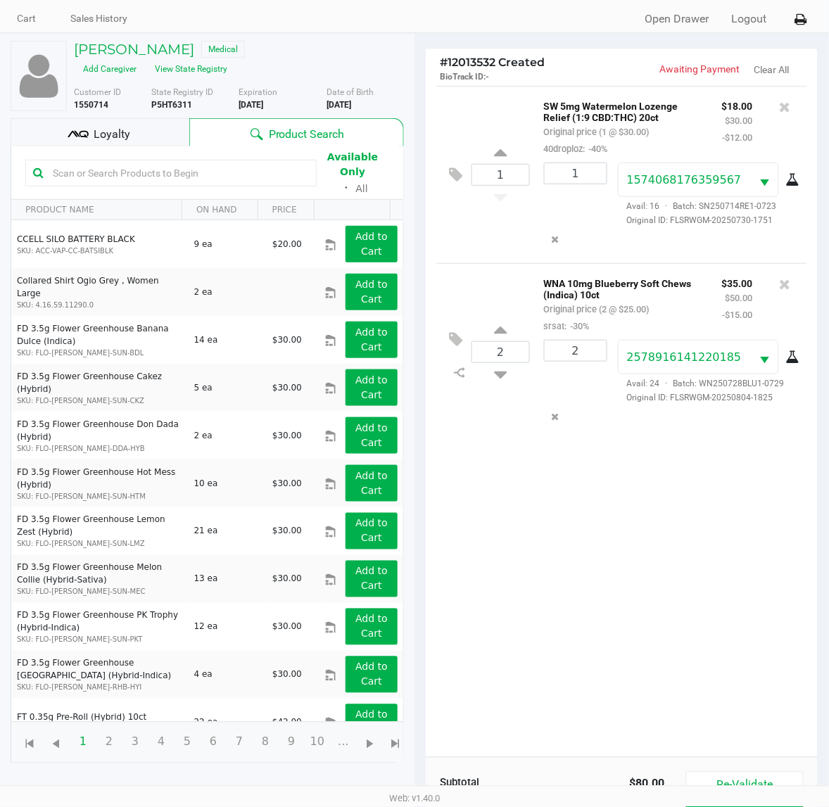
scroll to position [183, 0]
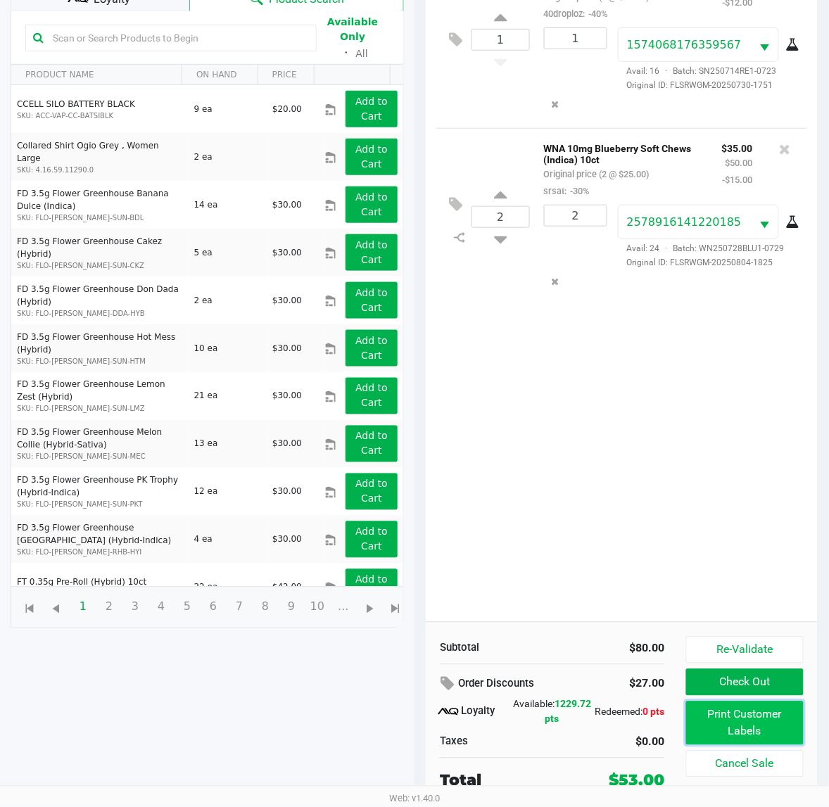
click at [754, 715] on button "Print Customer Labels" at bounding box center [745, 724] width 118 height 44
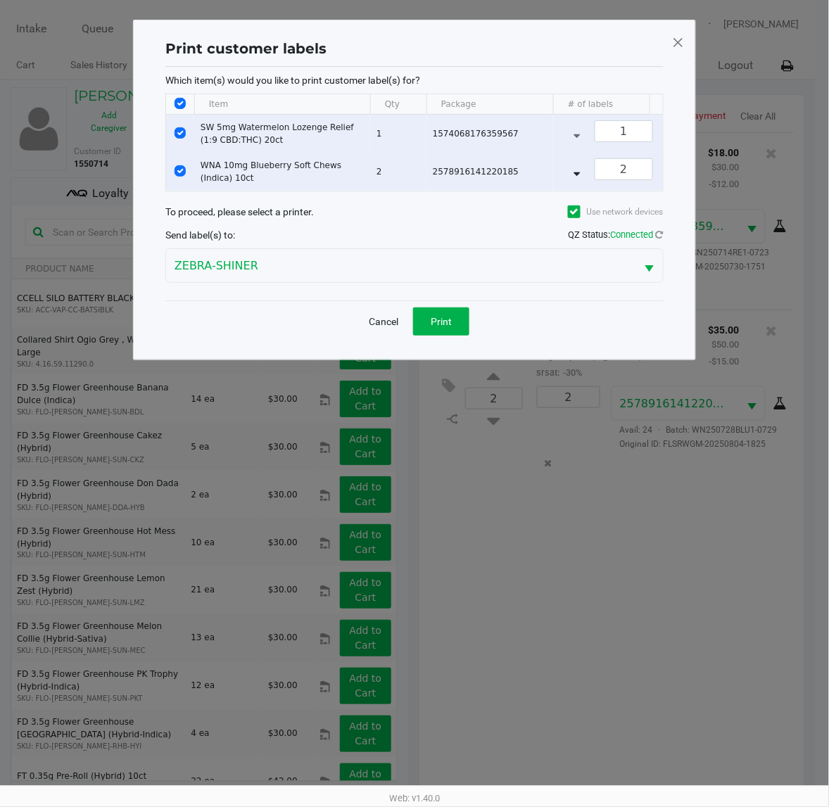
scroll to position [0, 0]
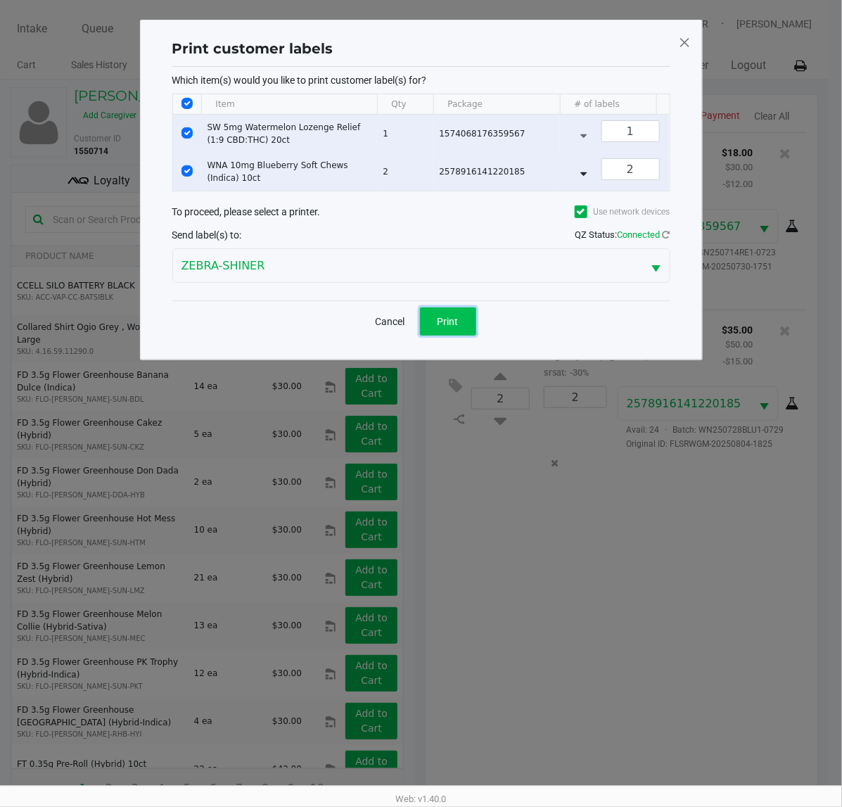
click at [454, 327] on span "Print" at bounding box center [448, 321] width 21 height 11
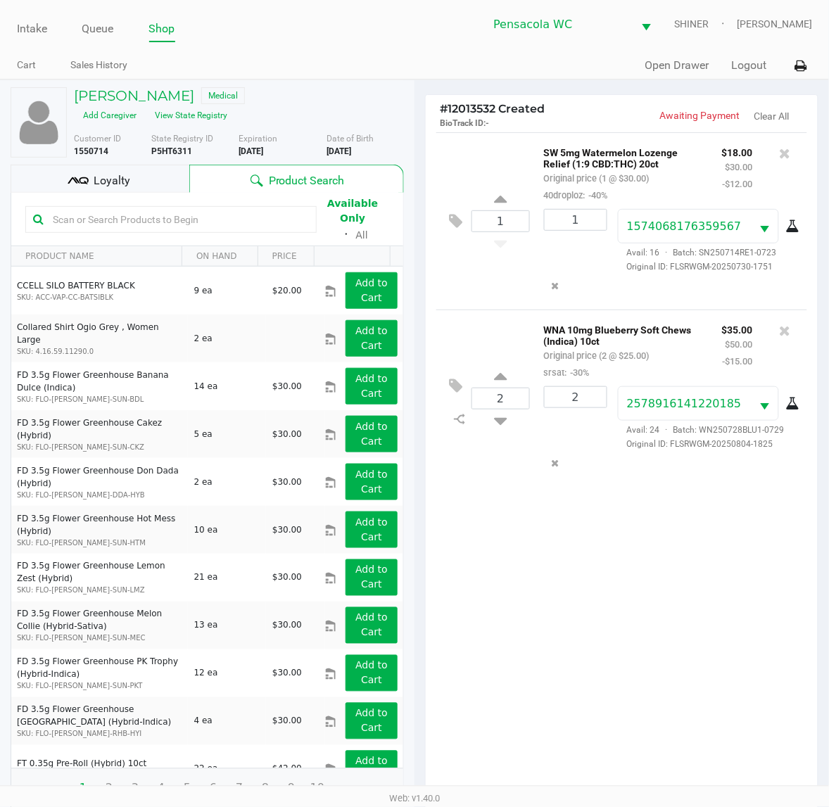
scroll to position [183, 0]
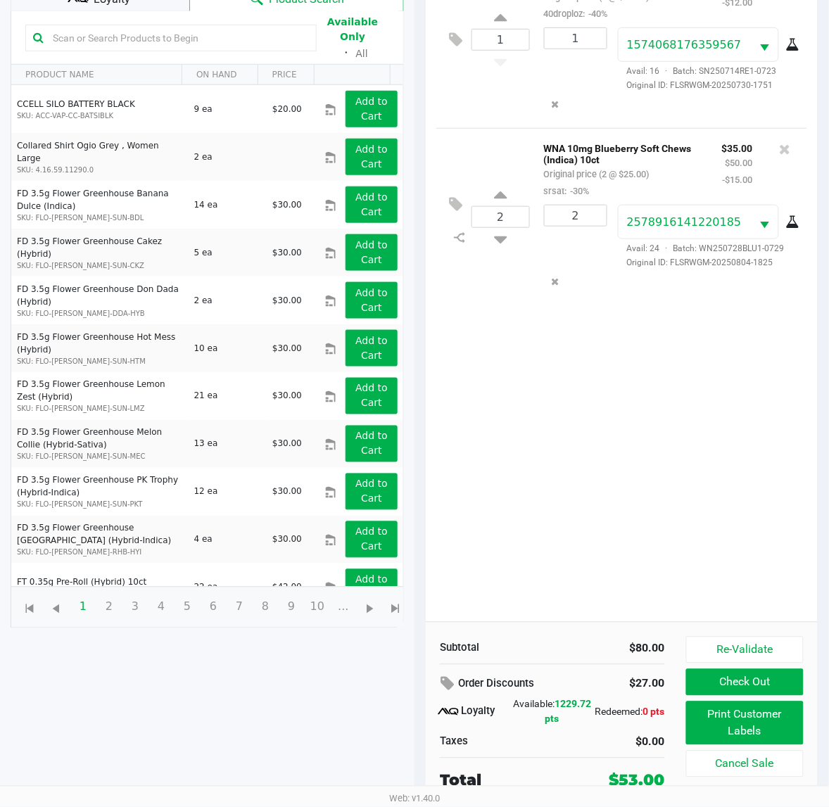
click at [766, 694] on button "Check Out" at bounding box center [745, 682] width 118 height 27
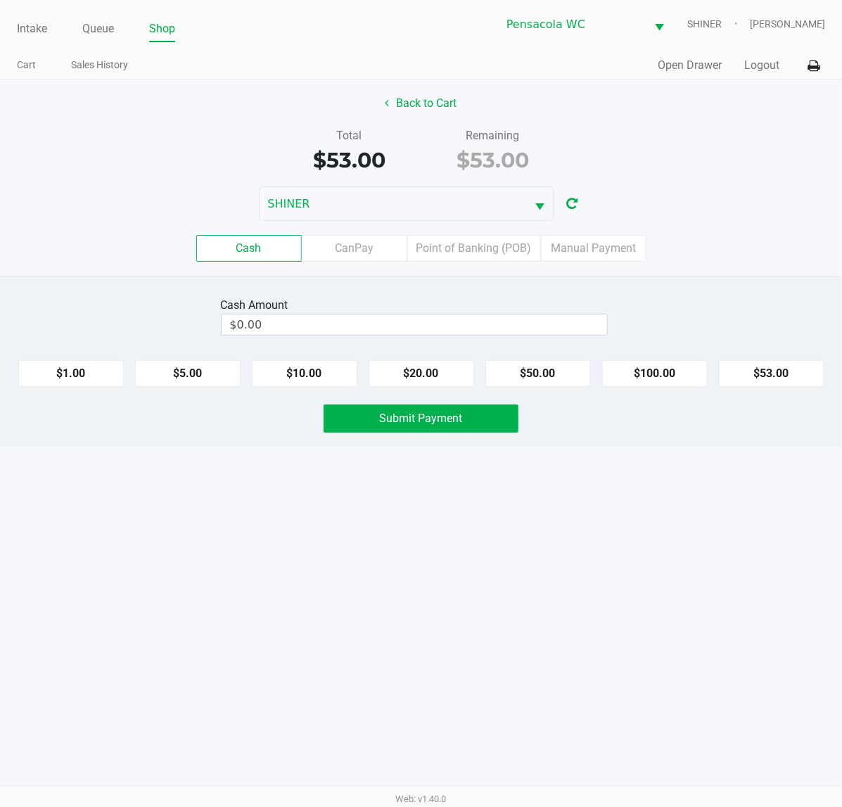
click at [557, 380] on button "$50.00" at bounding box center [539, 373] width 106 height 27
click at [311, 380] on button "$10.00" at bounding box center [305, 373] width 106 height 27
click at [609, 324] on button "Clear" at bounding box center [607, 324] width 44 height 21
click at [771, 374] on button "$53.00" at bounding box center [772, 373] width 106 height 27
type input "$53.00"
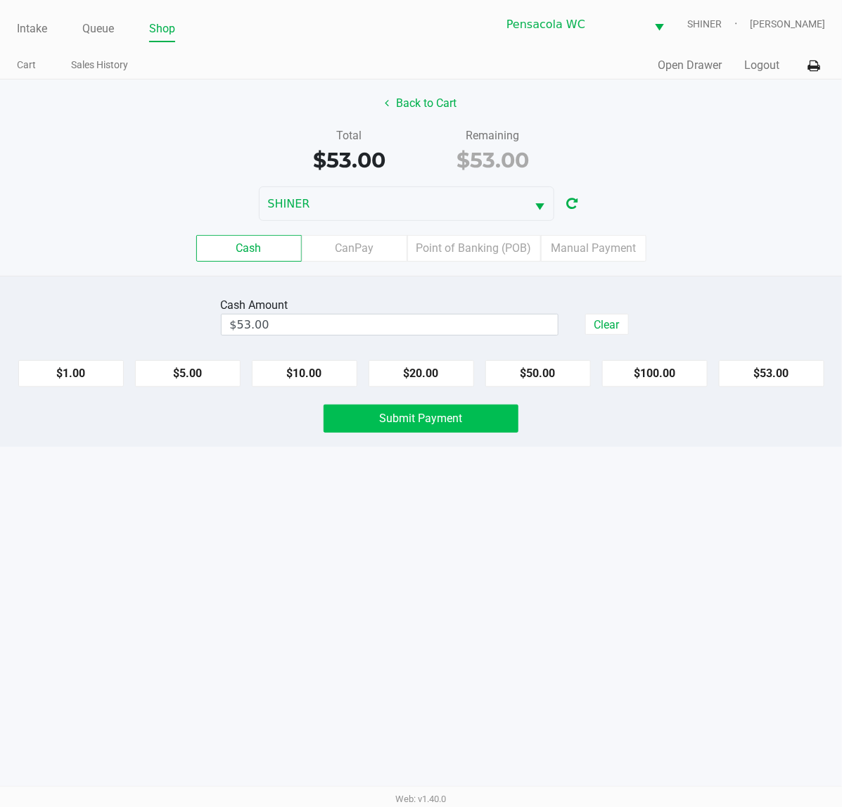
click at [482, 433] on button "Submit Payment" at bounding box center [421, 419] width 195 height 28
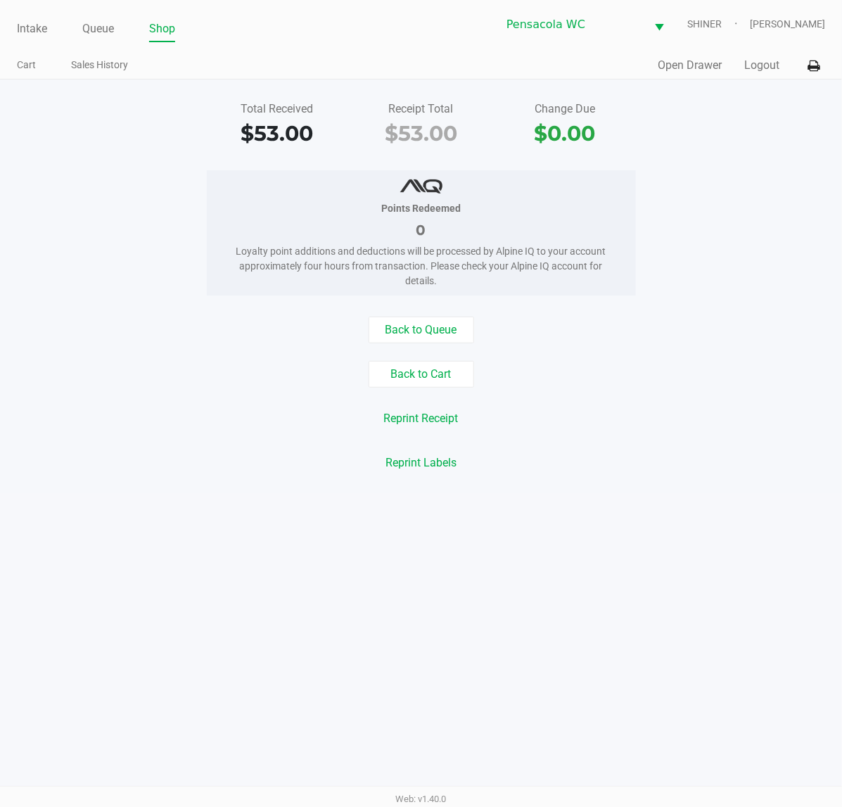
click at [758, 68] on button "Logout" at bounding box center [761, 65] width 35 height 17
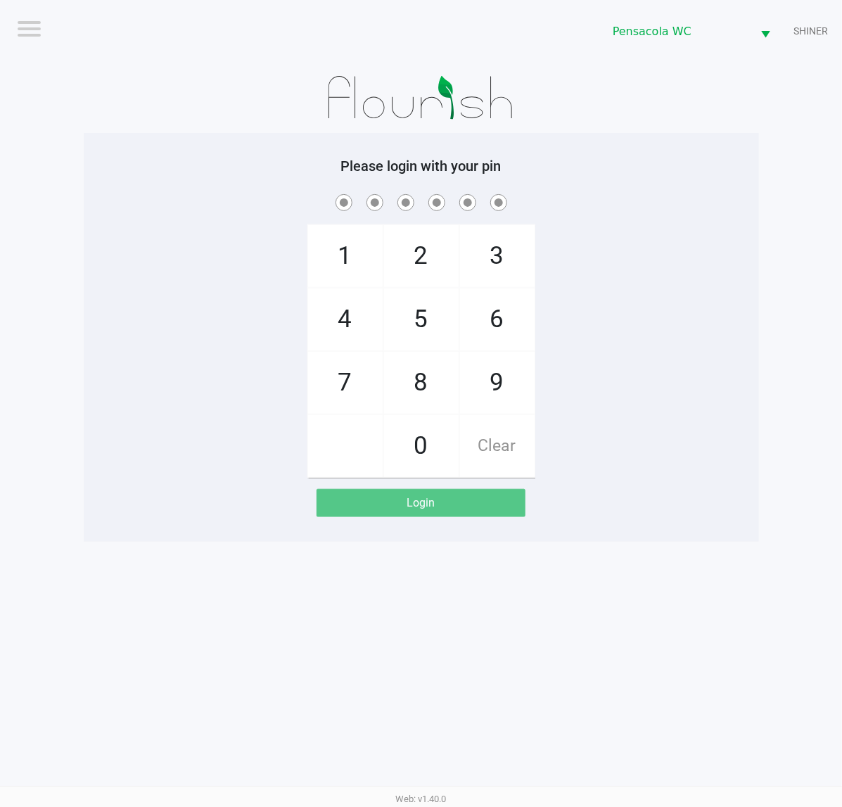
click at [357, 259] on span "1" at bounding box center [345, 256] width 75 height 62
checkbox input "true"
click at [422, 322] on span "5" at bounding box center [421, 319] width 75 height 62
checkbox input "true"
click at [436, 376] on span "8" at bounding box center [421, 383] width 75 height 62
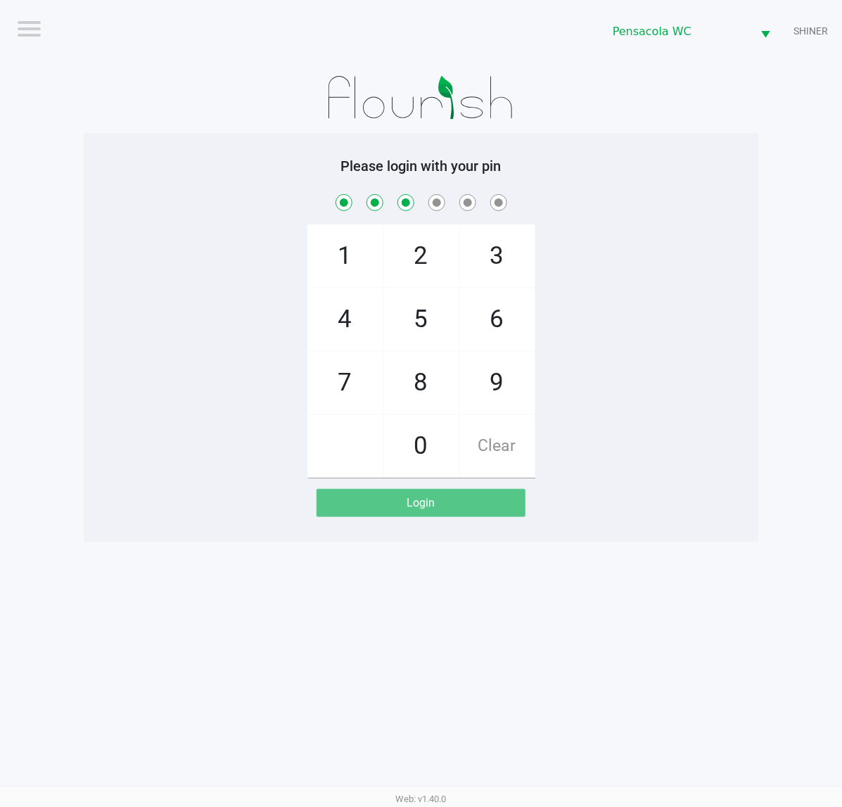
checkbox input "true"
click at [415, 328] on span "5" at bounding box center [421, 319] width 75 height 62
checkbox input "true"
click at [355, 381] on span "7" at bounding box center [345, 383] width 75 height 62
checkbox input "true"
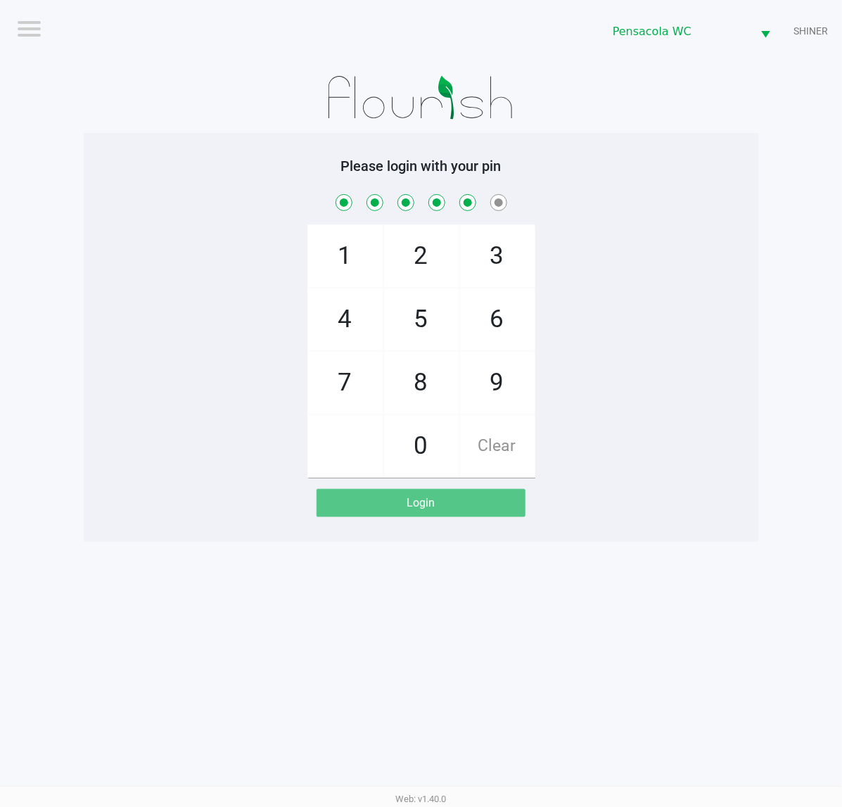
click at [346, 381] on span "7" at bounding box center [345, 383] width 75 height 62
checkbox input "true"
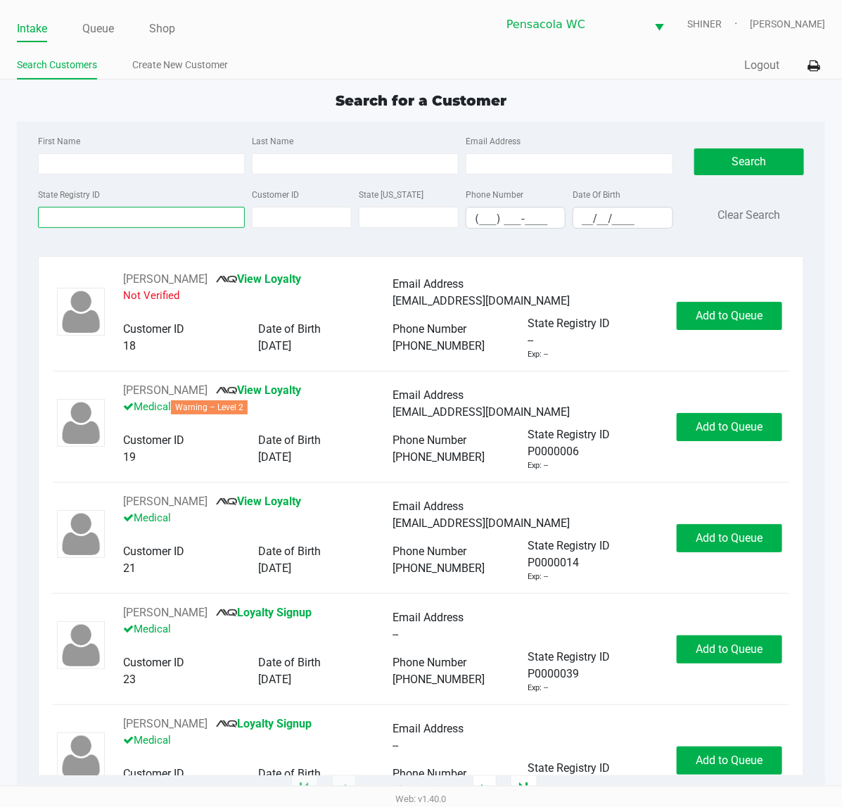
click at [177, 223] on input "State Registry ID" at bounding box center [141, 217] width 207 height 21
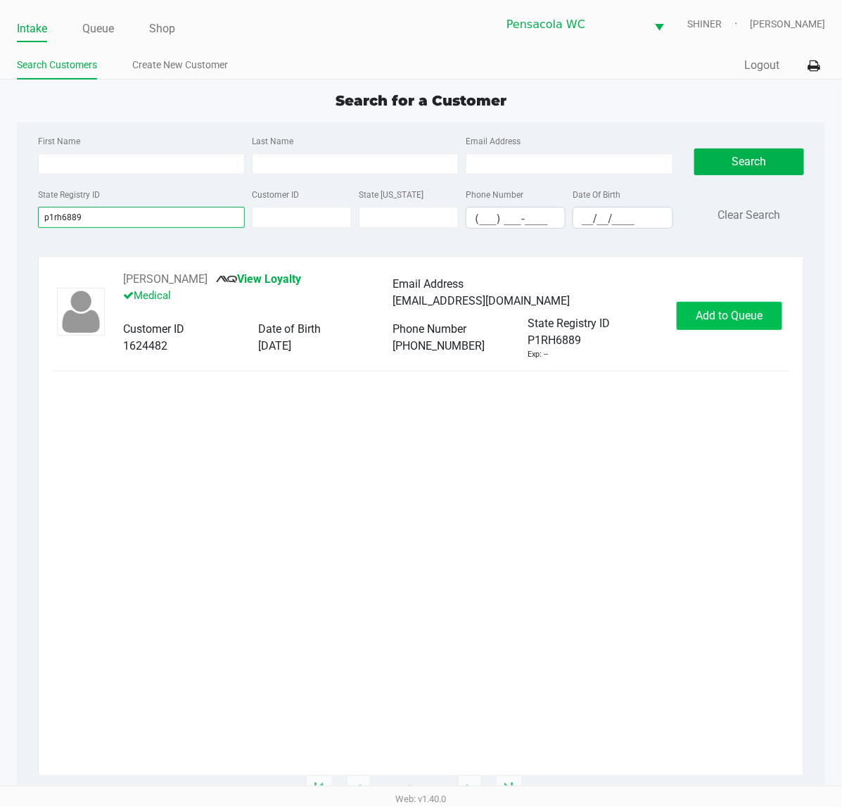
type input "p1rh6889"
click at [753, 312] on span "Add to Queue" at bounding box center [730, 315] width 67 height 13
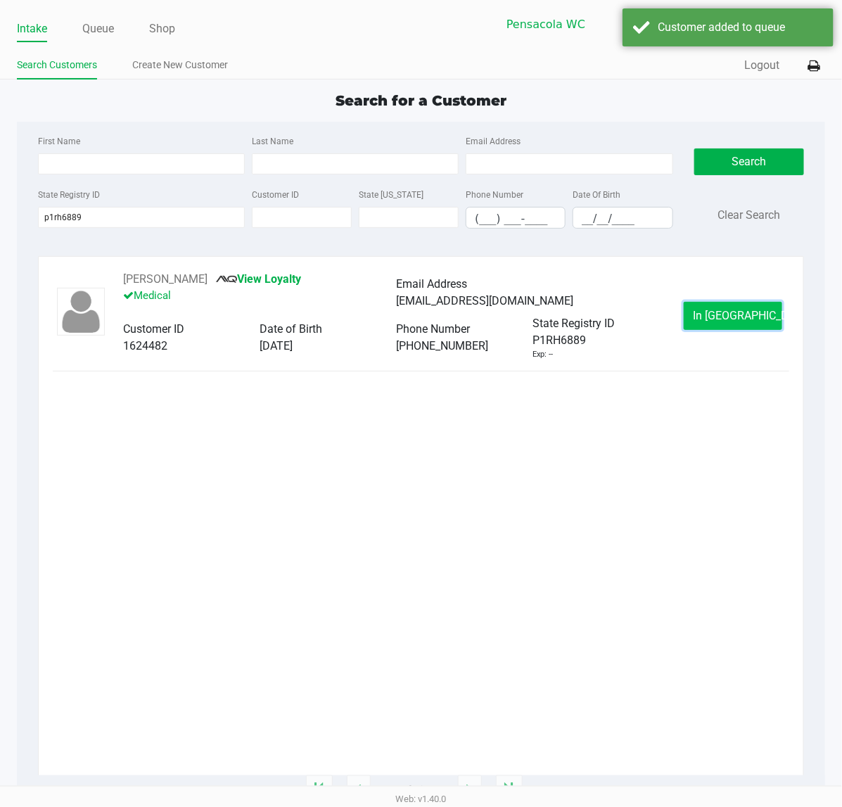
click at [744, 322] on span "In [GEOGRAPHIC_DATA]" at bounding box center [752, 315] width 118 height 13
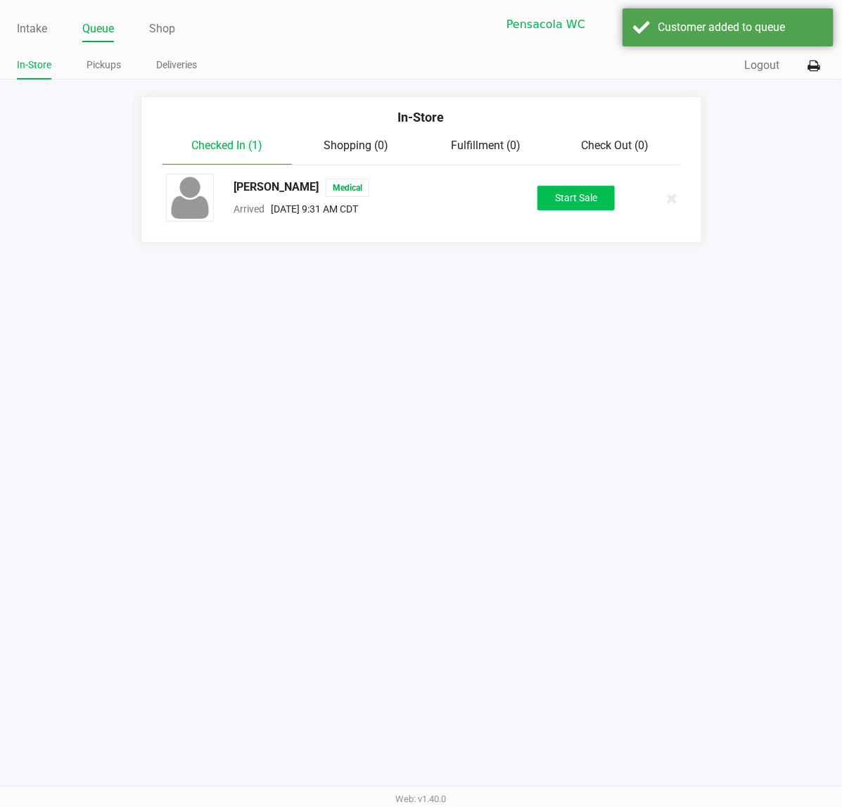
click at [596, 203] on button "Start Sale" at bounding box center [576, 198] width 77 height 25
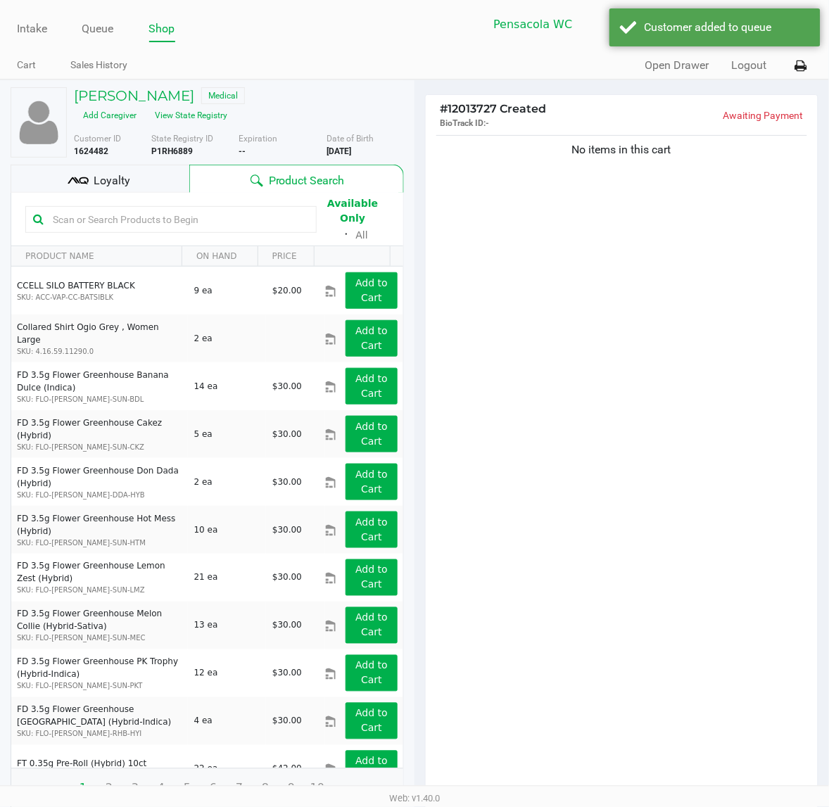
click at [143, 95] on h5 "[PERSON_NAME]" at bounding box center [134, 95] width 120 height 17
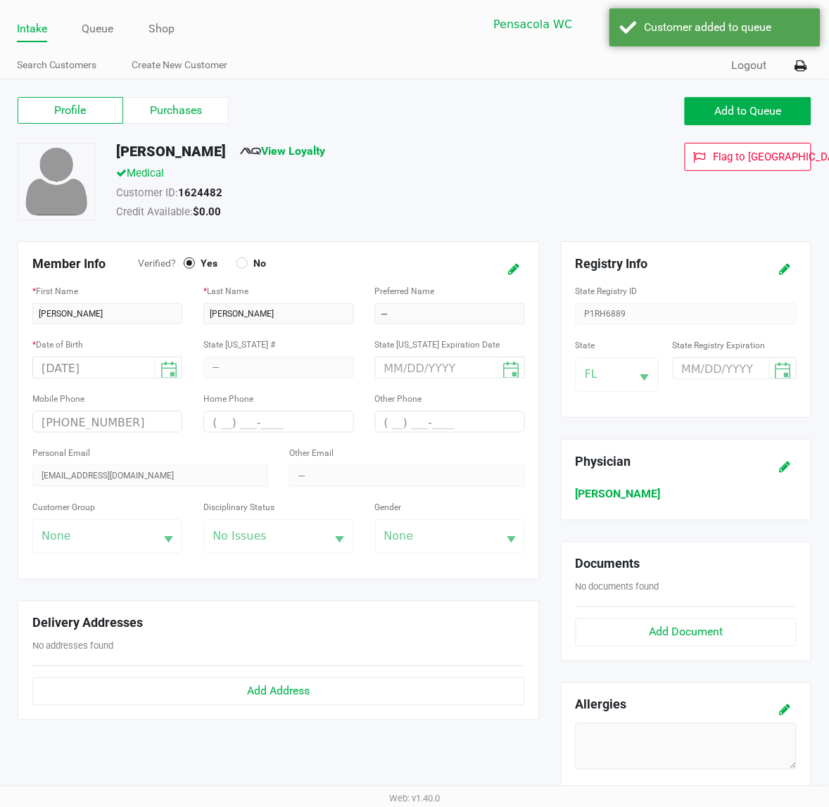
click at [782, 269] on icon at bounding box center [785, 270] width 11 height 10
click at [683, 376] on input at bounding box center [710, 369] width 75 height 22
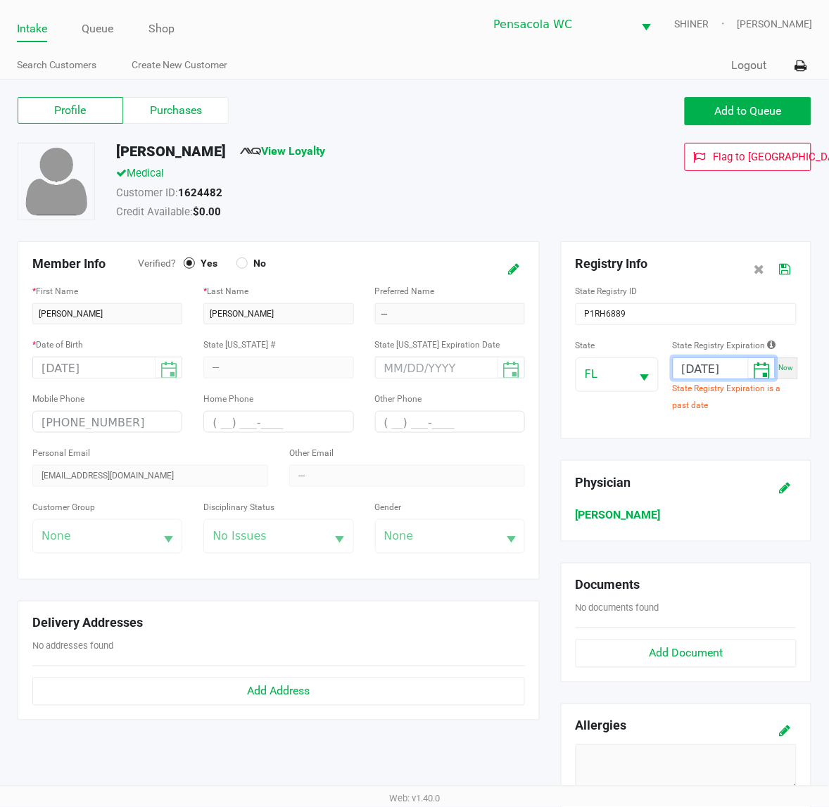
type input "[DATE]"
click at [785, 269] on icon at bounding box center [785, 270] width 11 height 10
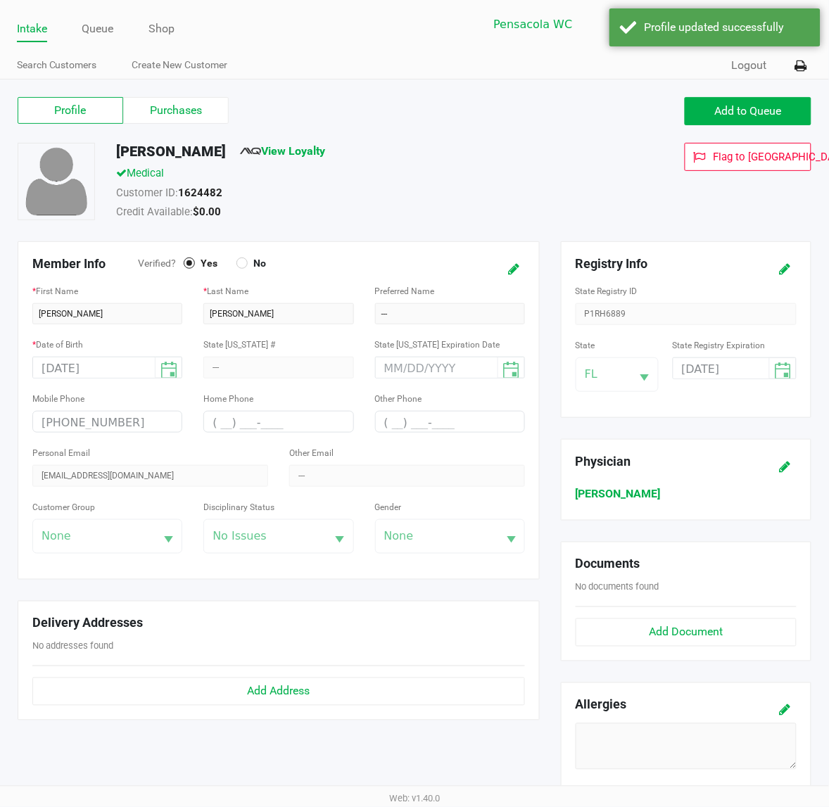
click at [192, 116] on label "Purchases" at bounding box center [176, 110] width 106 height 27
click at [0, 0] on 1 "Purchases" at bounding box center [0, 0] width 0 height 0
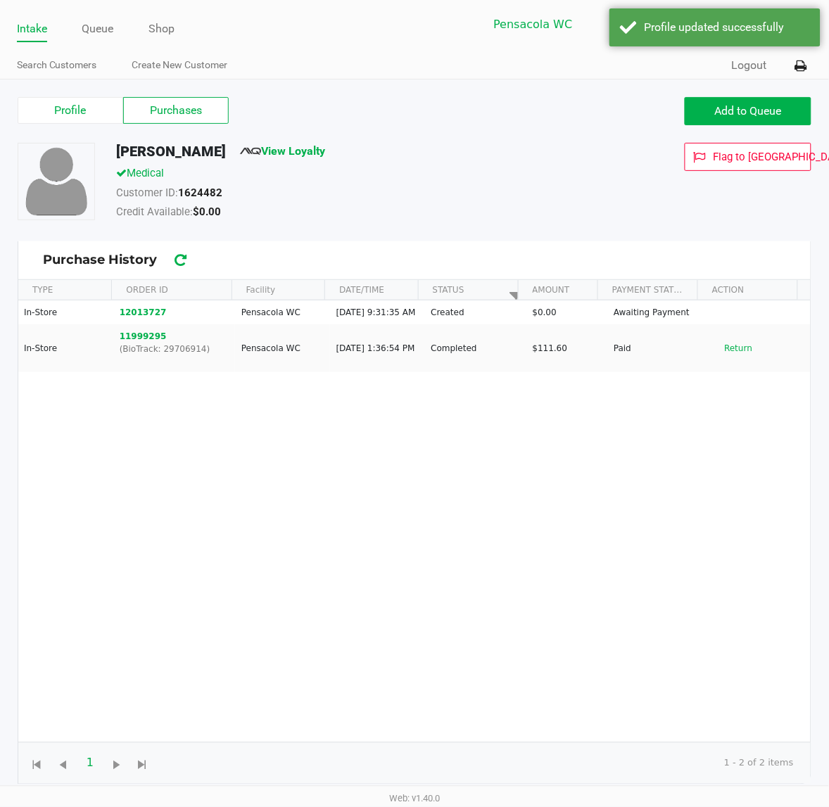
click at [143, 319] on button "12013727" at bounding box center [143, 312] width 47 height 13
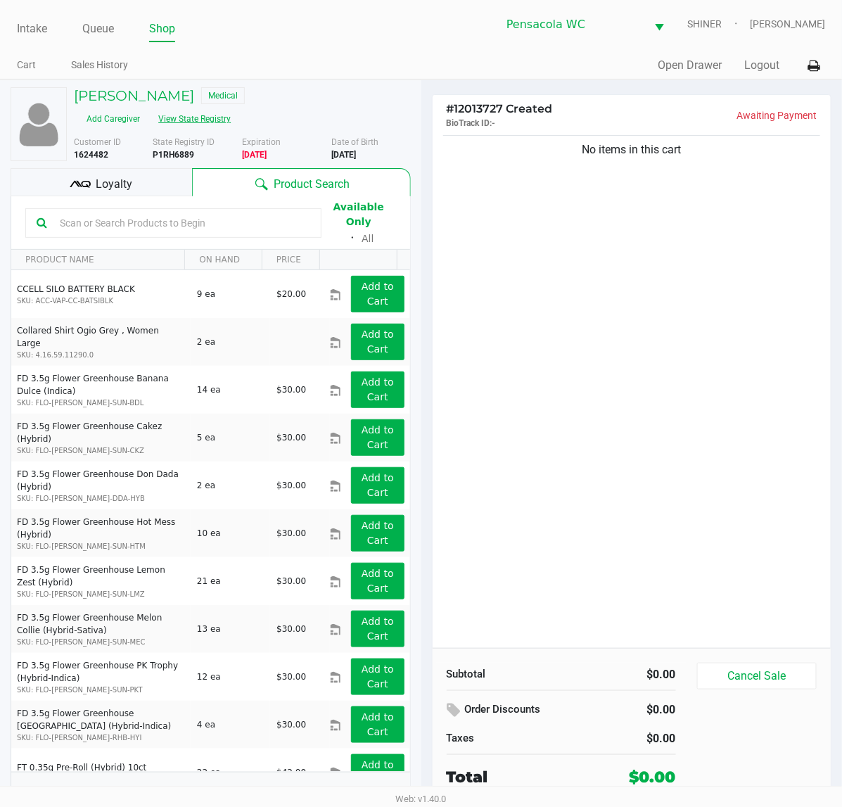
click at [231, 108] on button "View State Registry" at bounding box center [190, 119] width 82 height 23
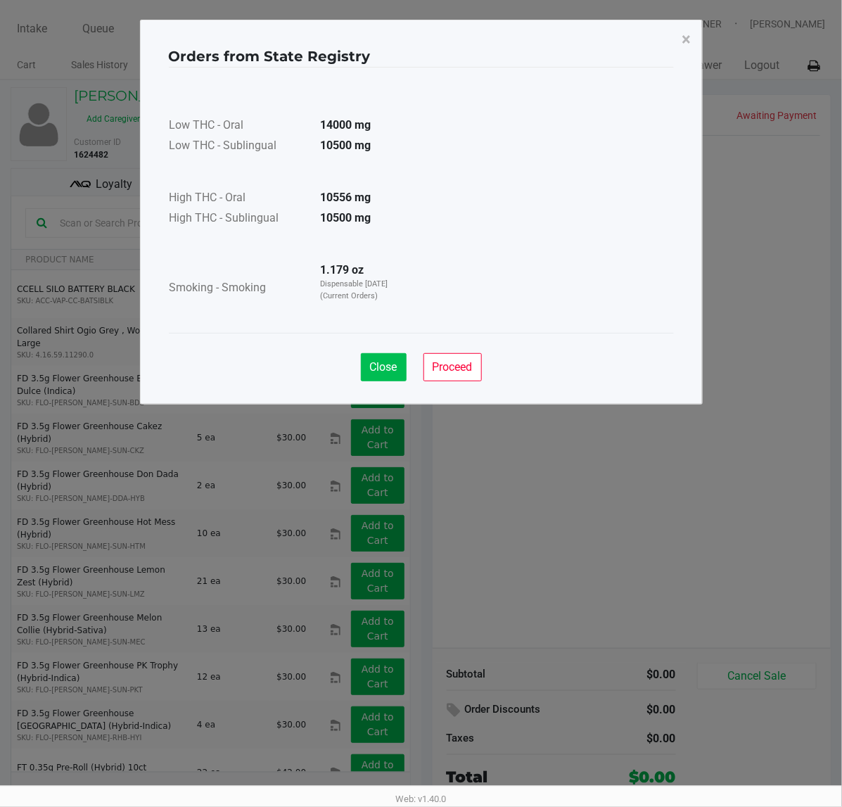
click at [381, 367] on span "Close" at bounding box center [383, 366] width 27 height 13
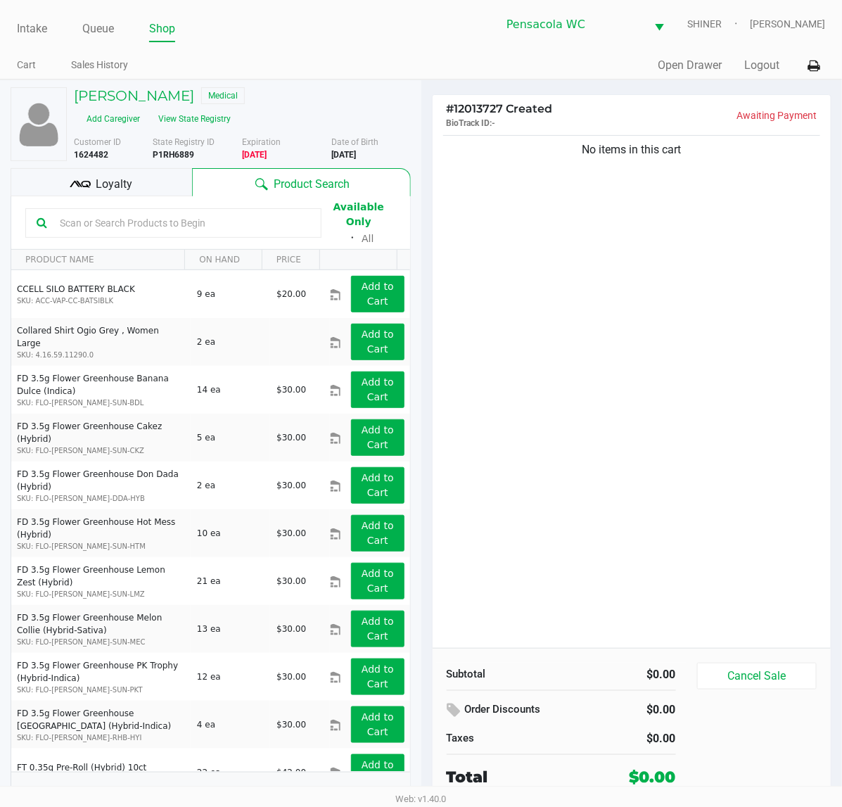
click at [691, 407] on div "No items in this cart" at bounding box center [632, 390] width 399 height 516
click at [697, 429] on div "No items in this cart" at bounding box center [632, 390] width 399 height 516
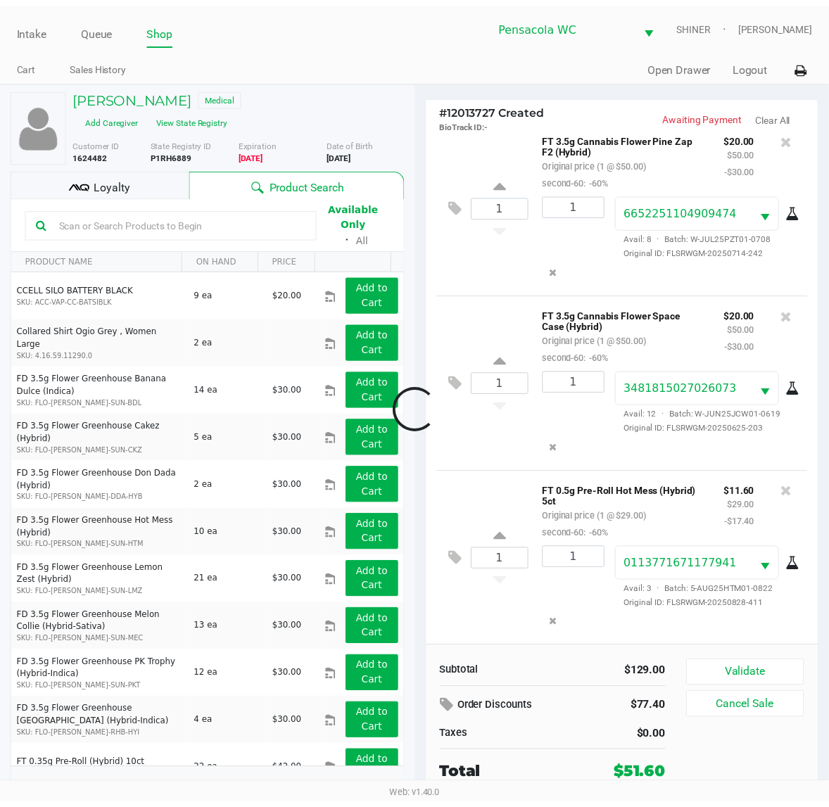
scroll to position [25, 0]
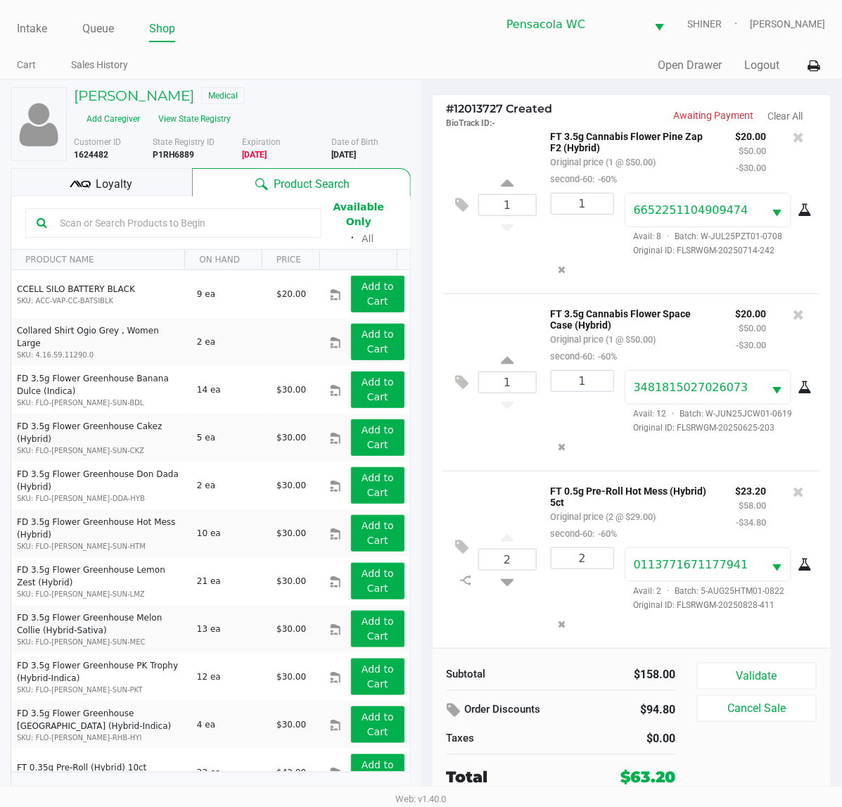
click at [153, 168] on div "Loyalty" at bounding box center [102, 182] width 182 height 28
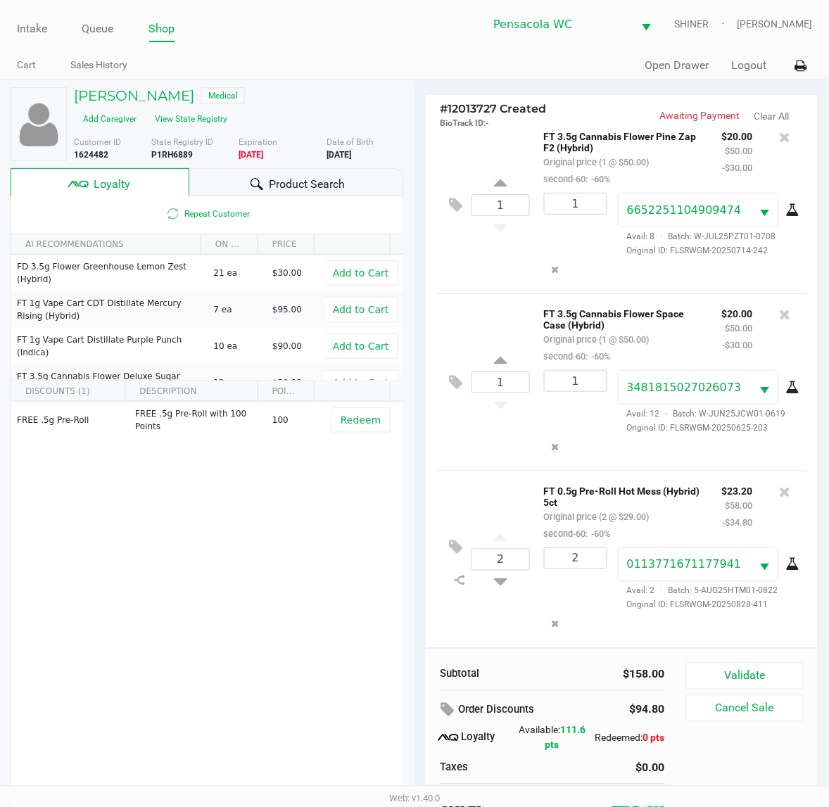
scroll to position [27, 0]
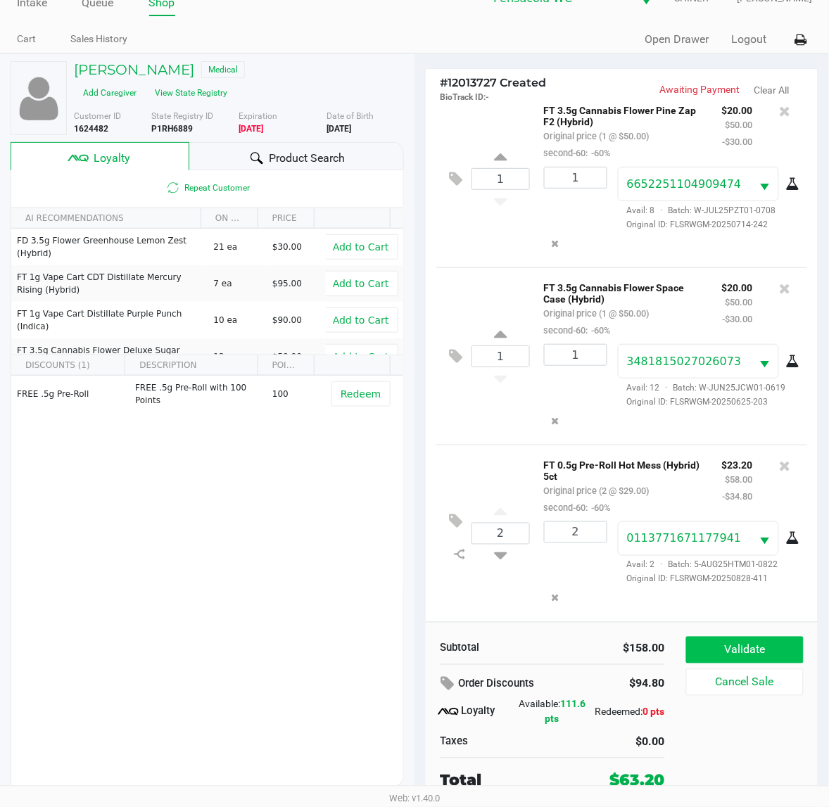
click at [772, 645] on button "Validate" at bounding box center [745, 650] width 118 height 27
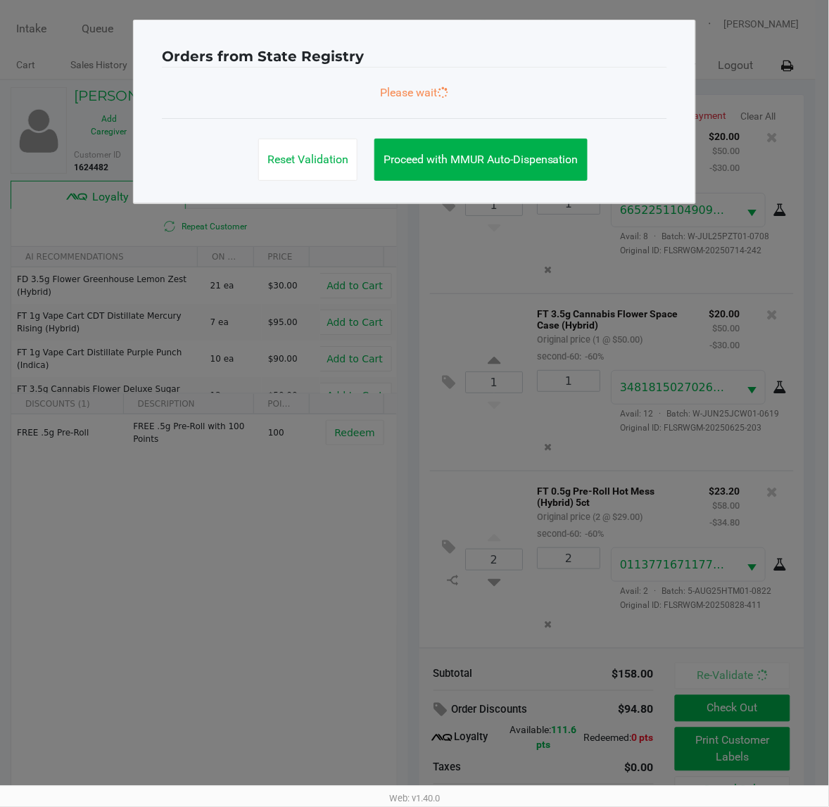
scroll to position [41, 0]
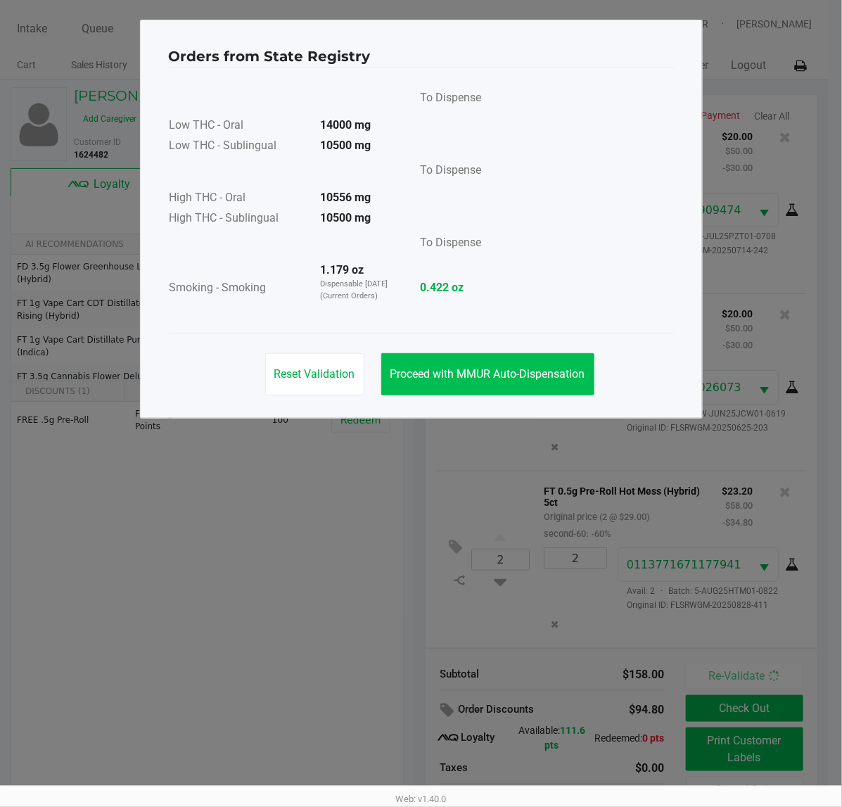
click at [571, 374] on span "Proceed with MMUR Auto-Dispensation" at bounding box center [488, 373] width 195 height 13
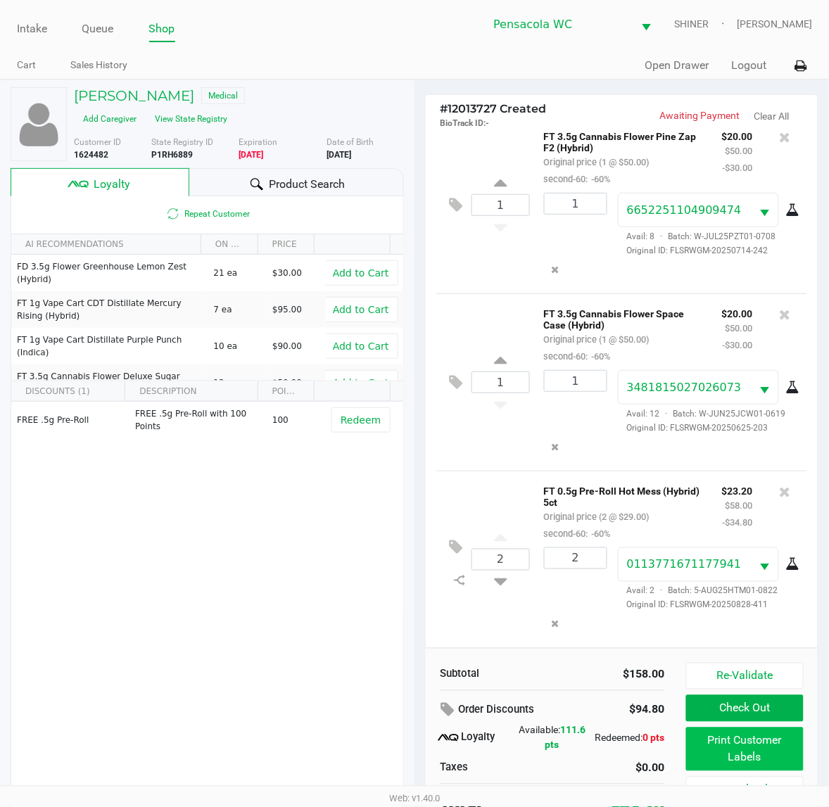
click at [759, 754] on button "Print Customer Labels" at bounding box center [745, 750] width 118 height 44
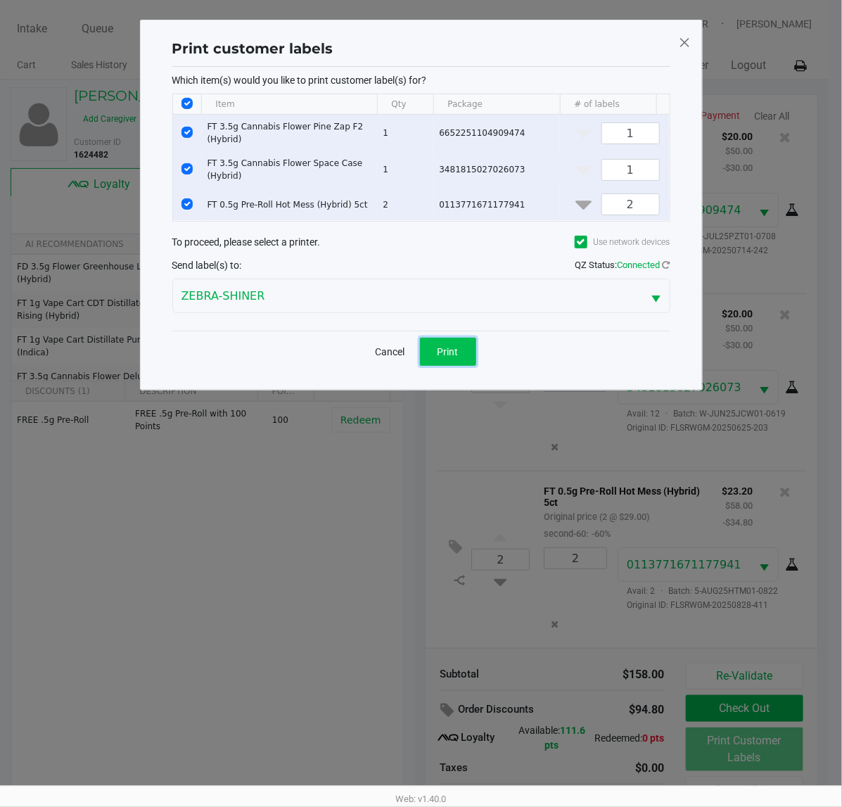
click at [463, 366] on button "Print" at bounding box center [448, 352] width 56 height 28
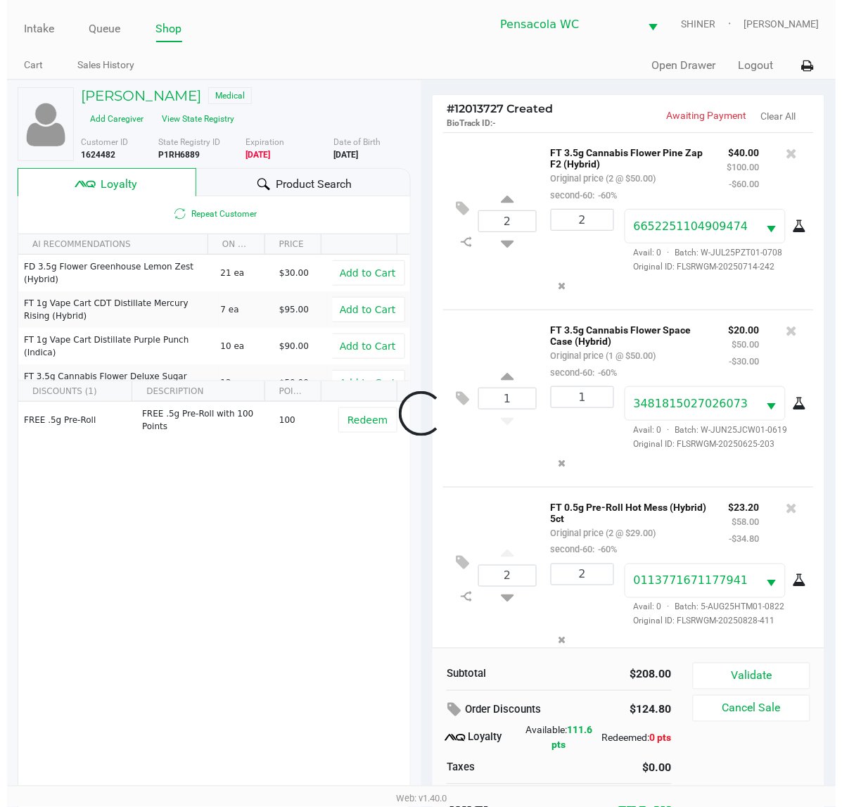
scroll to position [25, 0]
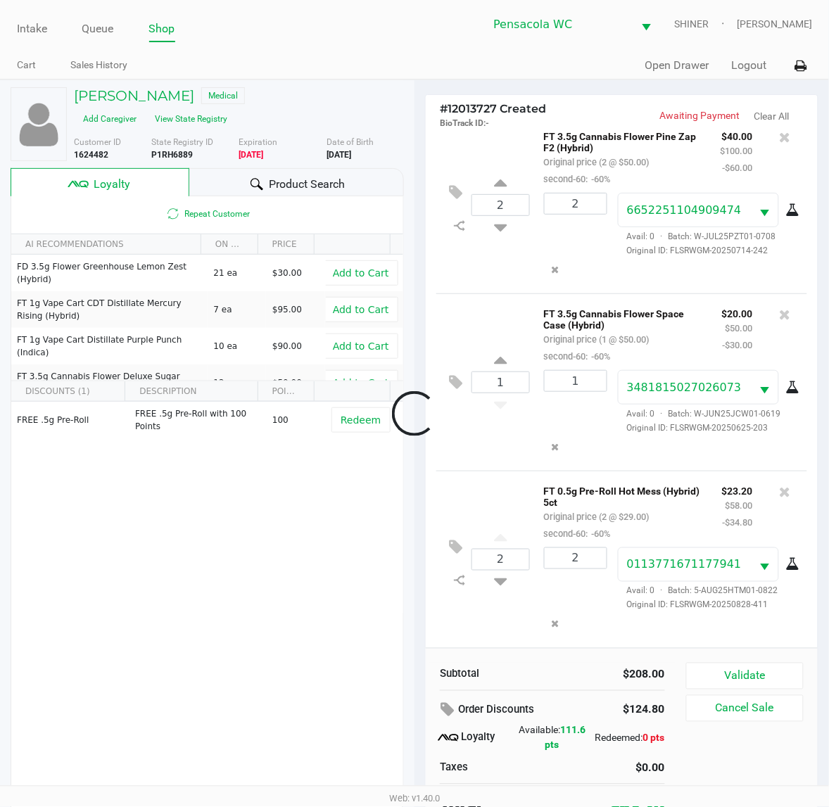
click at [759, 674] on button "Validate" at bounding box center [745, 676] width 118 height 27
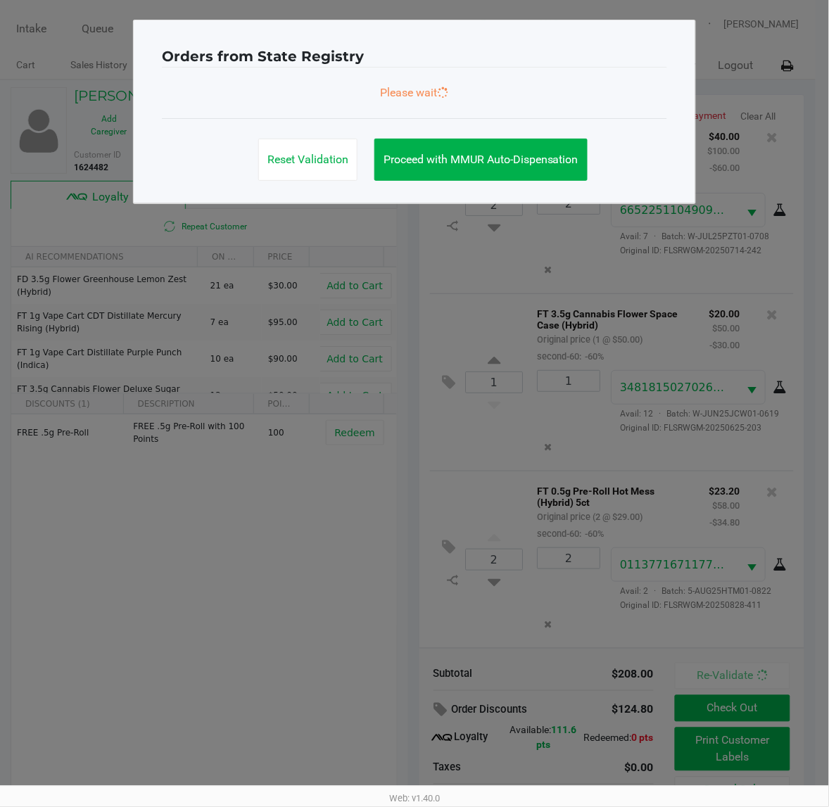
scroll to position [41, 0]
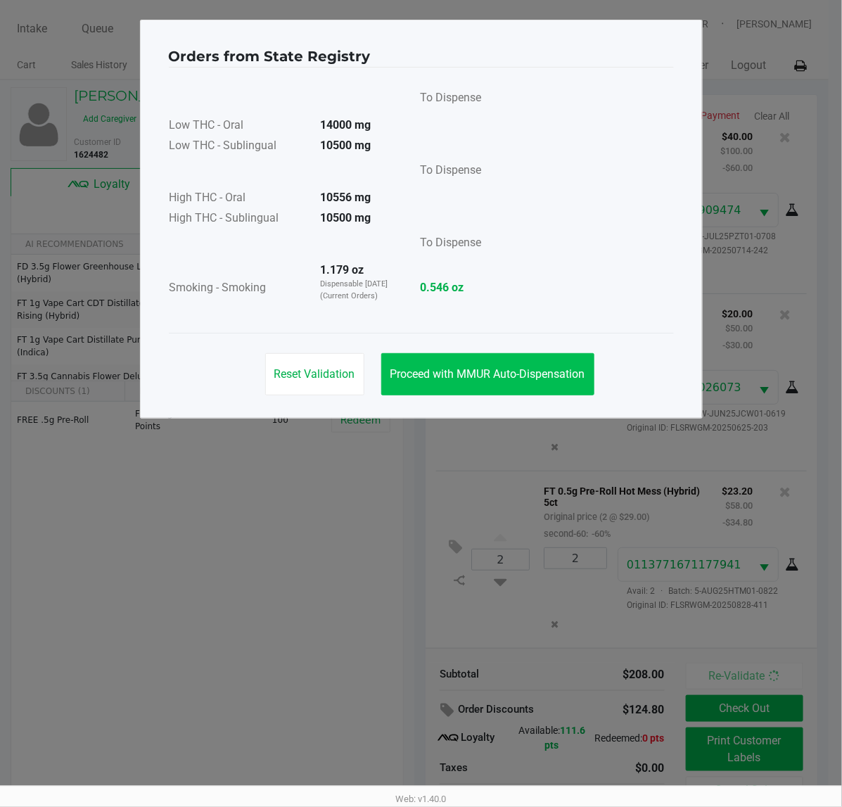
click at [557, 391] on button "Proceed with MMUR Auto-Dispensation" at bounding box center [487, 374] width 213 height 42
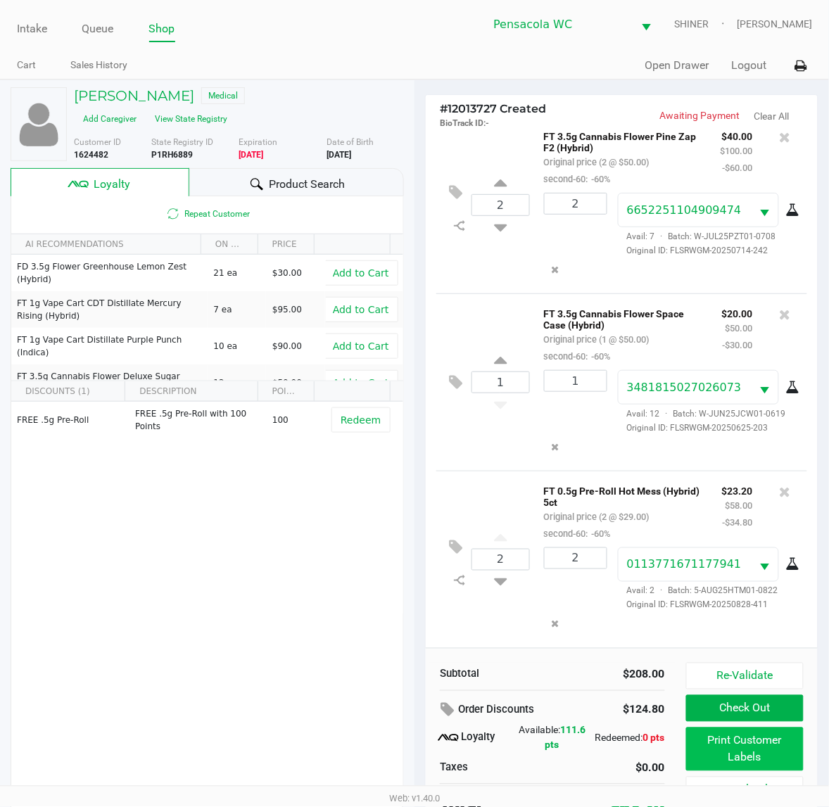
click at [768, 742] on button "Print Customer Labels" at bounding box center [745, 750] width 118 height 44
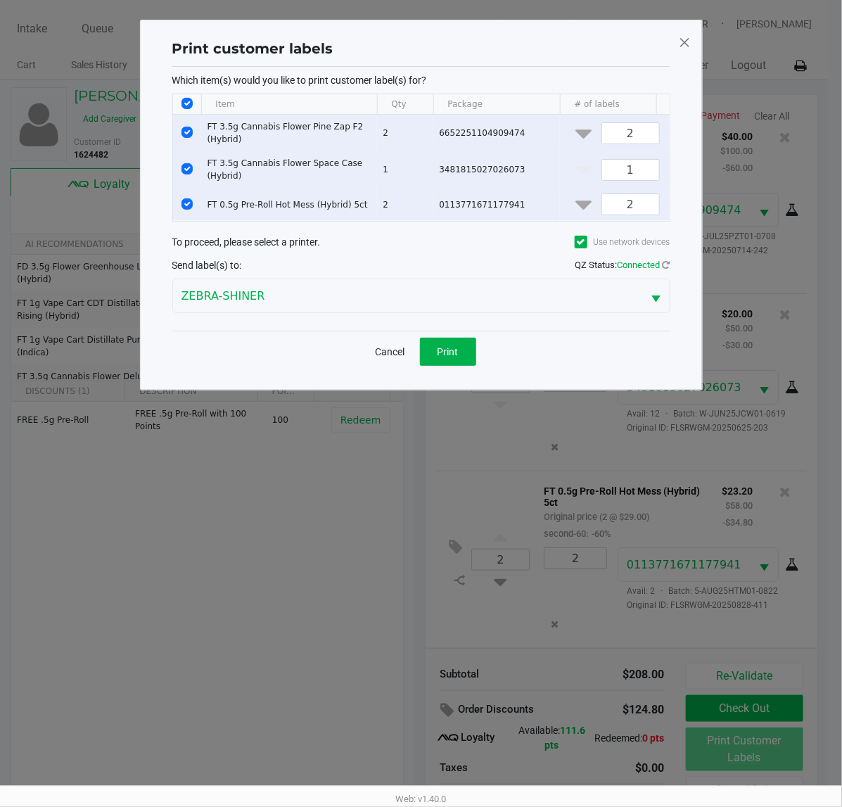
click at [191, 102] on input "Select All Rows" at bounding box center [187, 103] width 11 height 11
checkbox input "false"
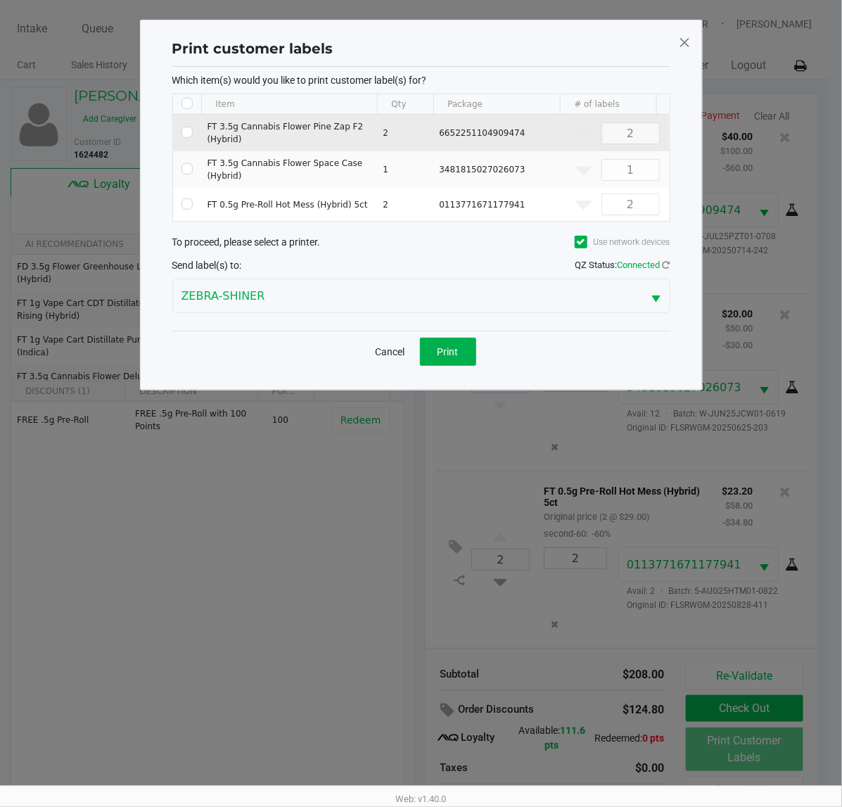
click at [187, 132] on input "Select Row" at bounding box center [187, 132] width 11 height 11
checkbox input "true"
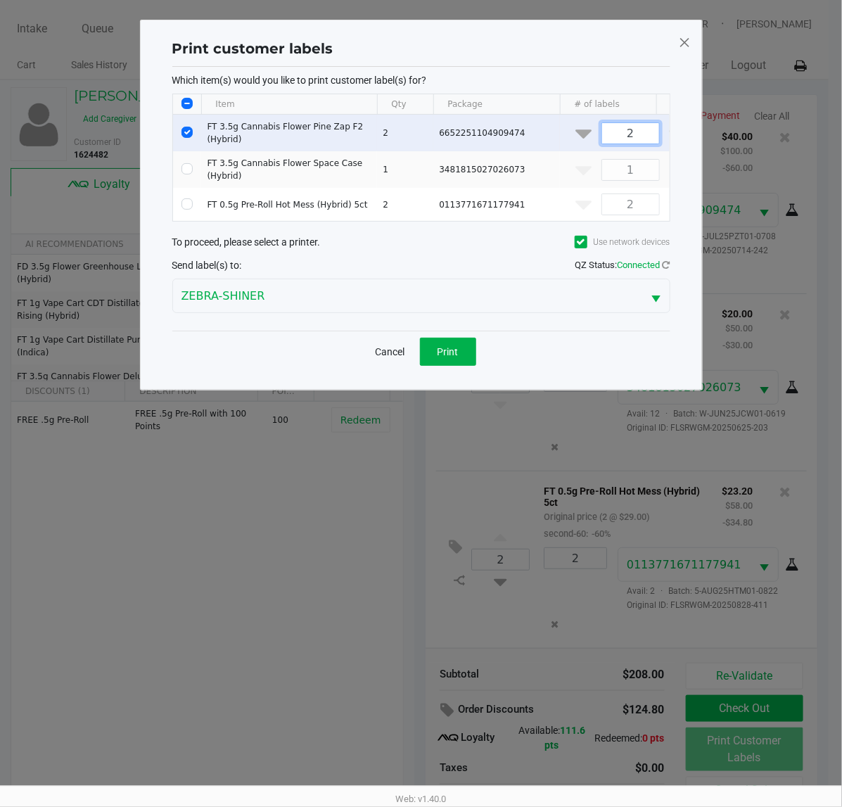
click at [640, 135] on input "2" at bounding box center [630, 133] width 57 height 20
type input "1"
click at [449, 357] on span "Print" at bounding box center [448, 351] width 21 height 11
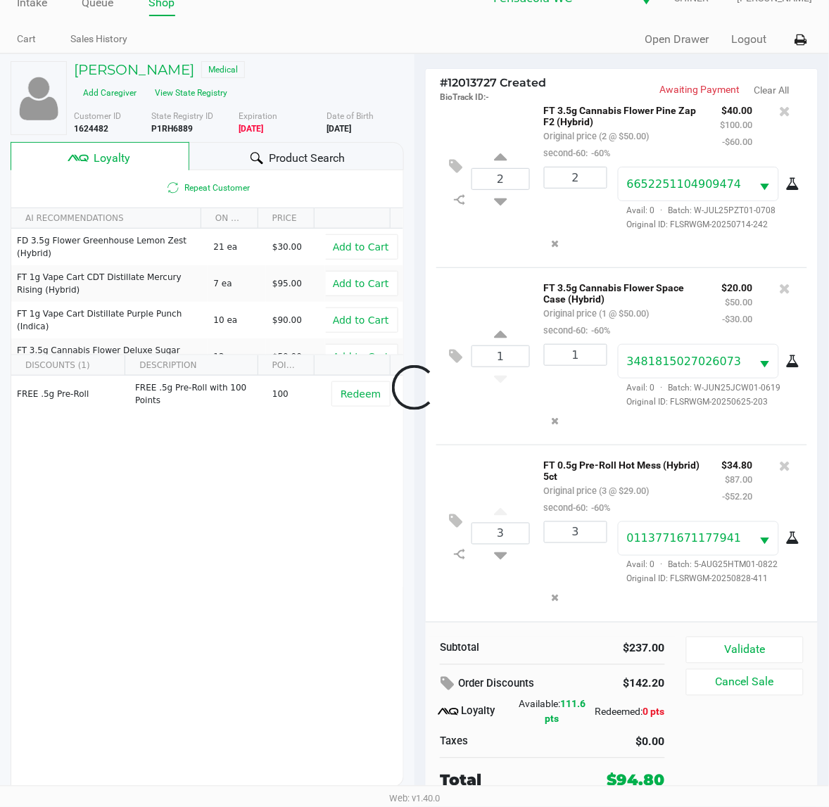
scroll to position [25, 0]
click at [763, 655] on button "Validate" at bounding box center [745, 650] width 118 height 27
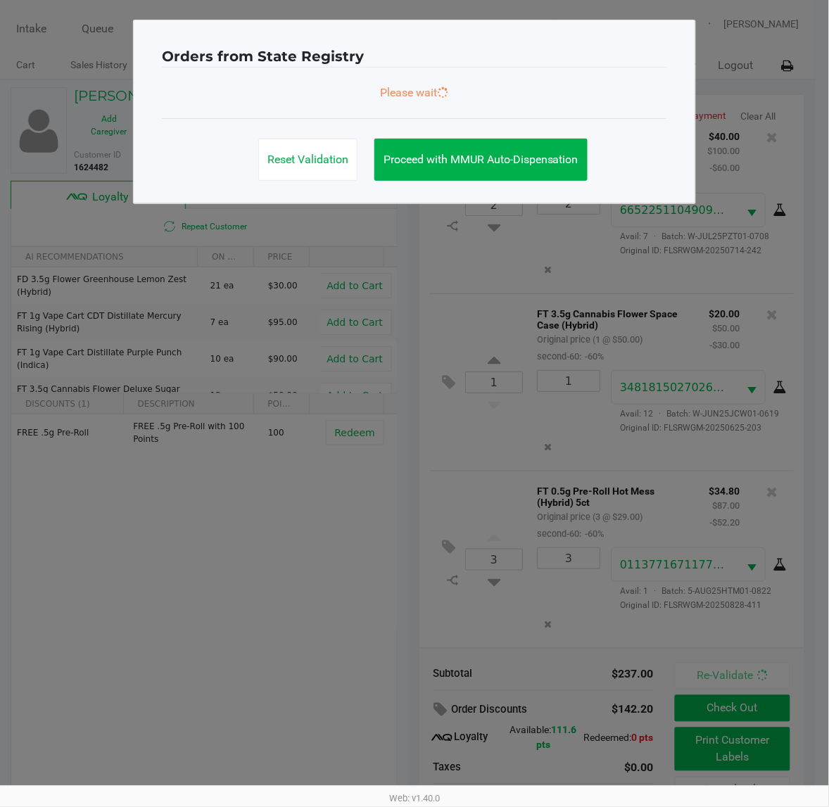
scroll to position [41, 0]
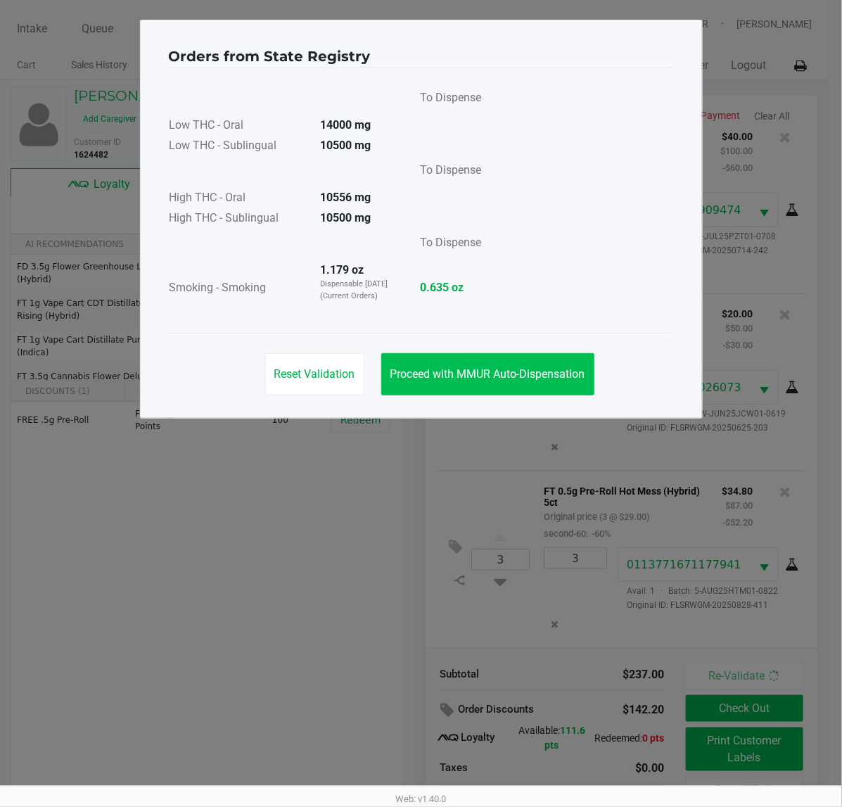
click at [554, 379] on span "Proceed with MMUR Auto-Dispensation" at bounding box center [488, 373] width 195 height 13
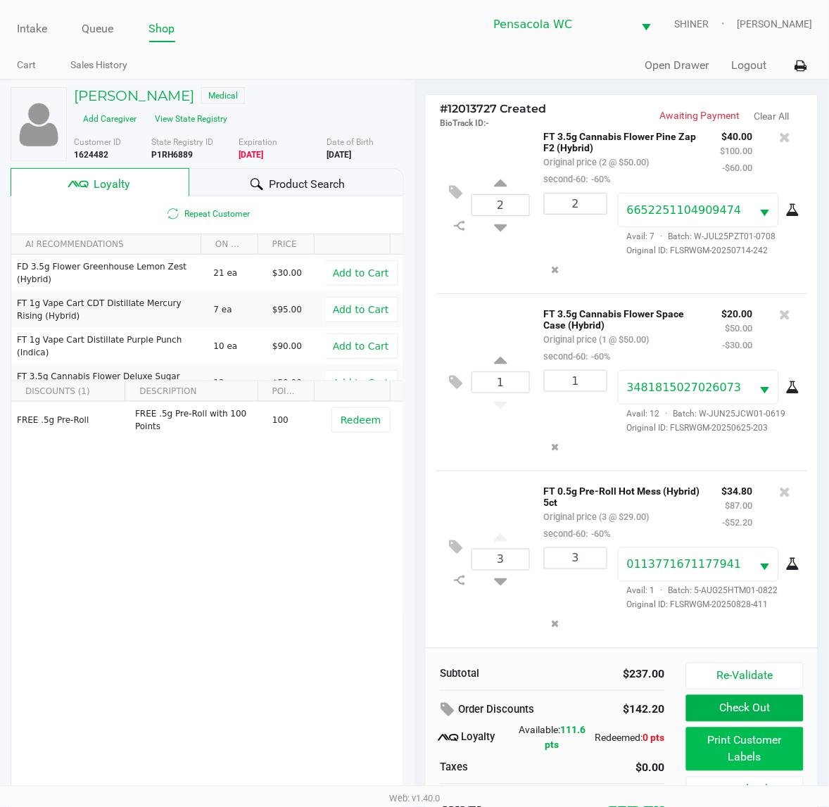
click at [761, 743] on button "Print Customer Labels" at bounding box center [745, 750] width 118 height 44
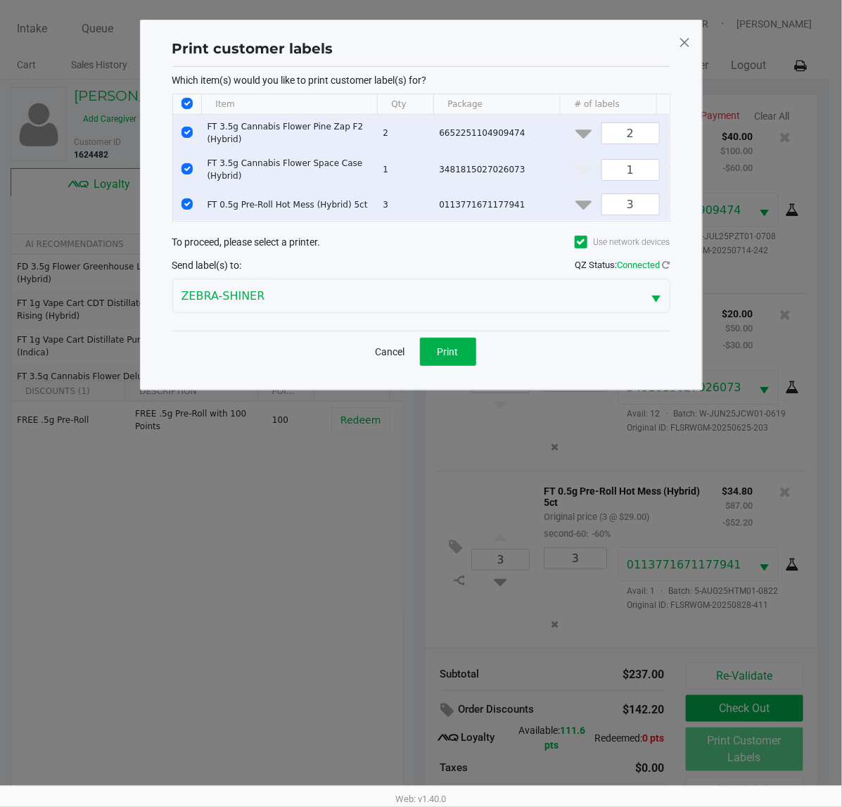
click at [187, 98] on input "Select All Rows" at bounding box center [187, 103] width 11 height 11
checkbox input "false"
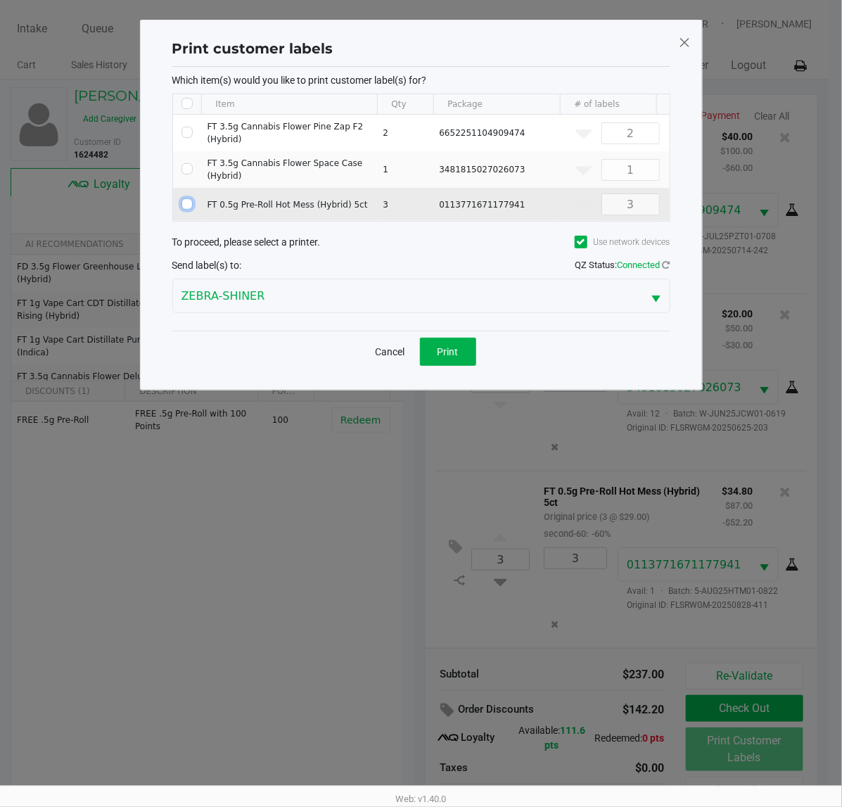
click at [187, 204] on input "Select Row" at bounding box center [187, 203] width 11 height 11
checkbox input "true"
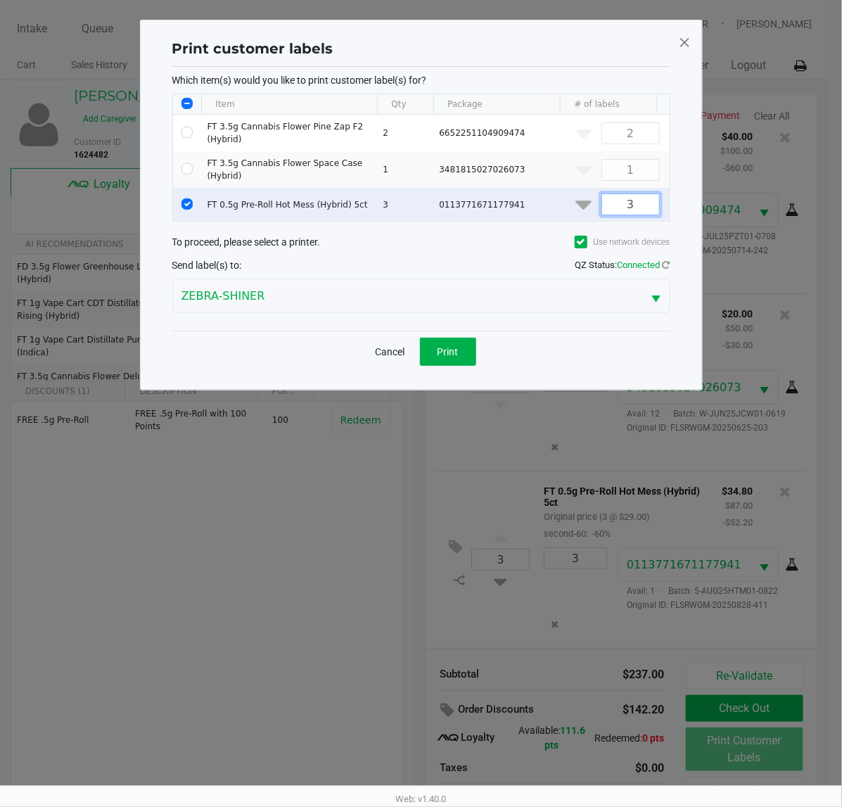
click at [634, 209] on input "3" at bounding box center [630, 204] width 57 height 20
type input "1"
click at [462, 366] on button "Print" at bounding box center [448, 352] width 56 height 28
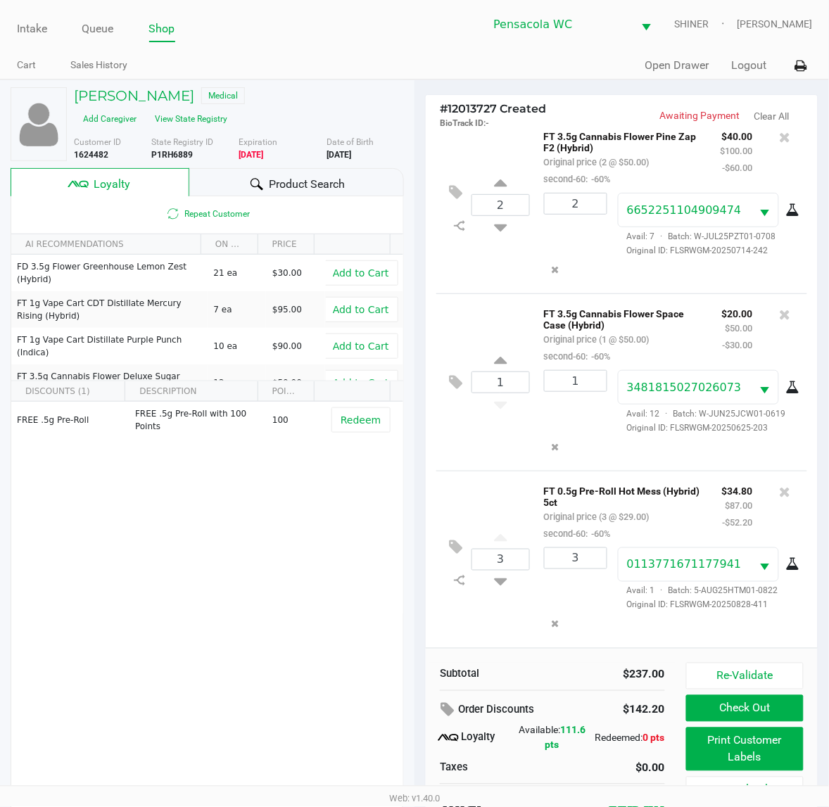
scroll to position [27, 0]
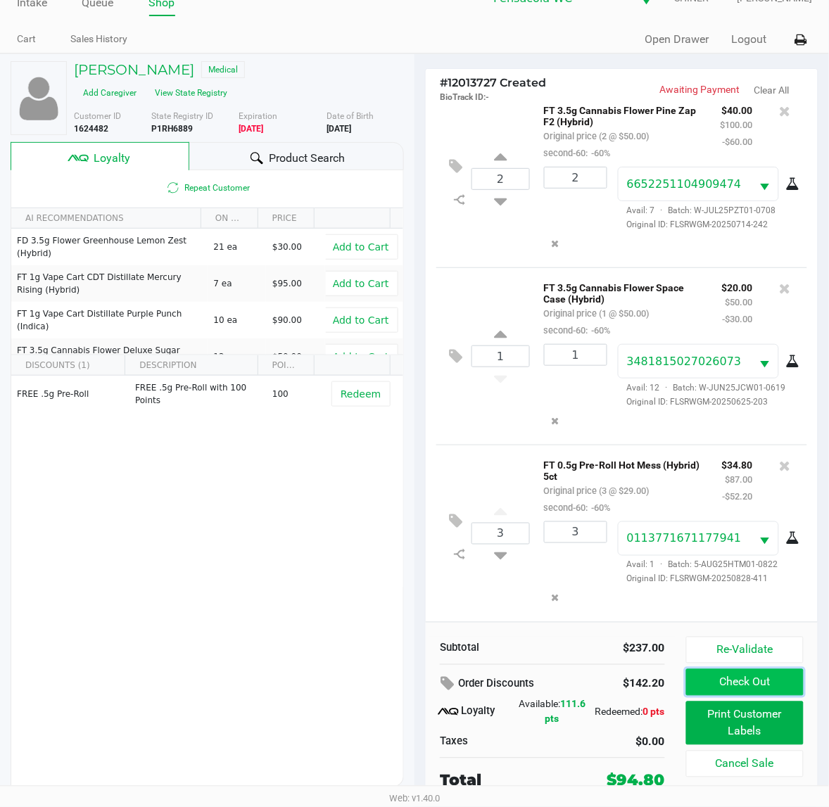
click at [770, 693] on button "Check Out" at bounding box center [745, 682] width 118 height 27
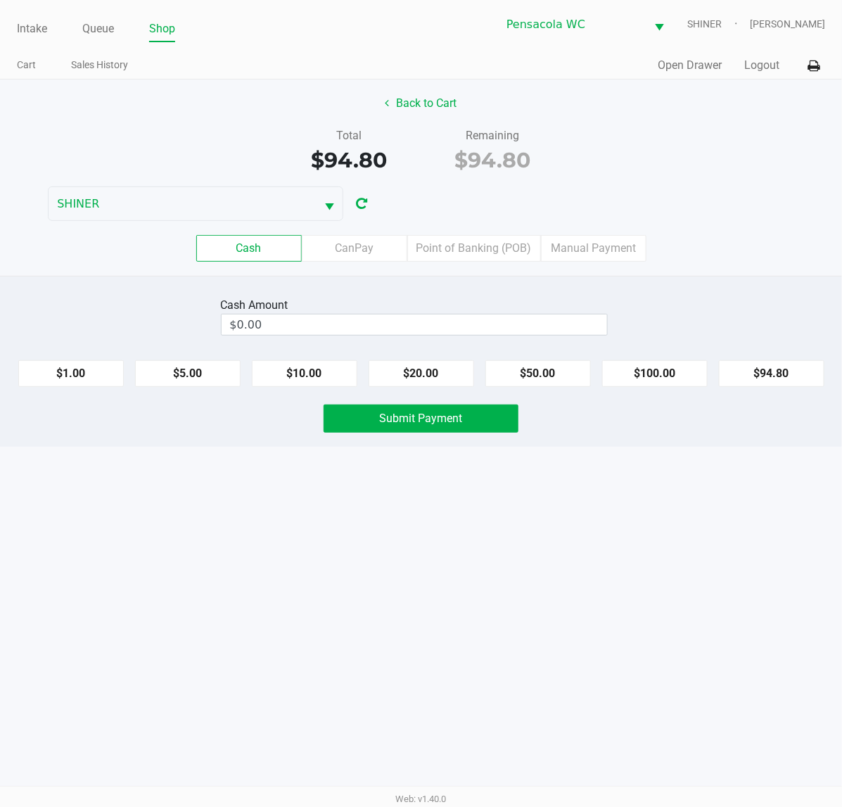
click at [493, 250] on label "Point of Banking (POB)" at bounding box center [474, 248] width 134 height 27
click at [0, 0] on 7 "Point of Banking (POB)" at bounding box center [0, 0] width 0 height 0
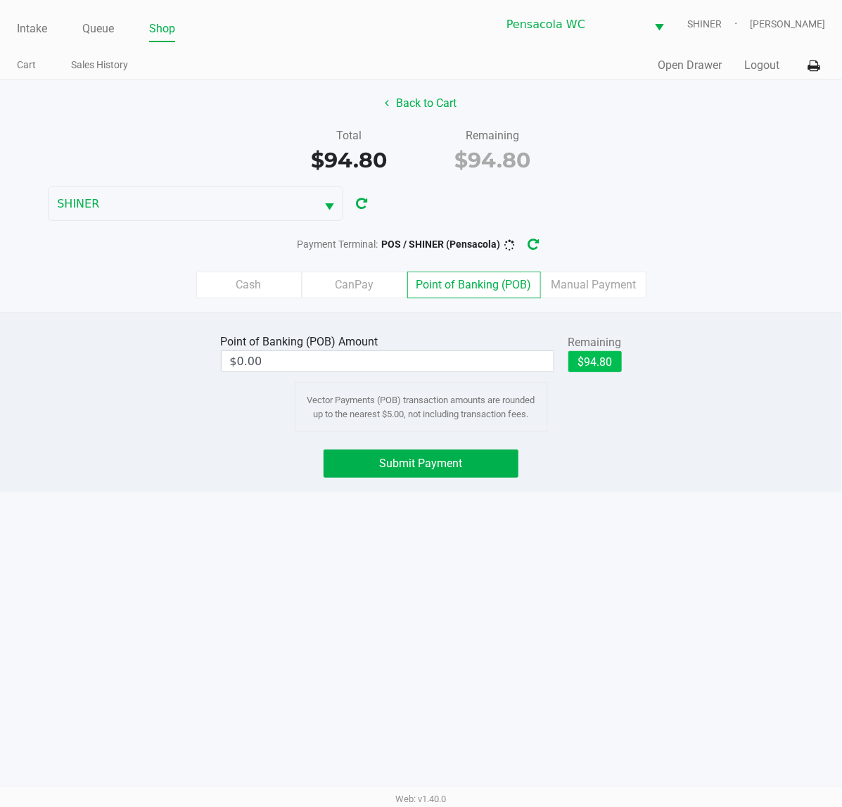
click at [617, 363] on button "$94.80" at bounding box center [595, 361] width 53 height 21
type input "$94.80"
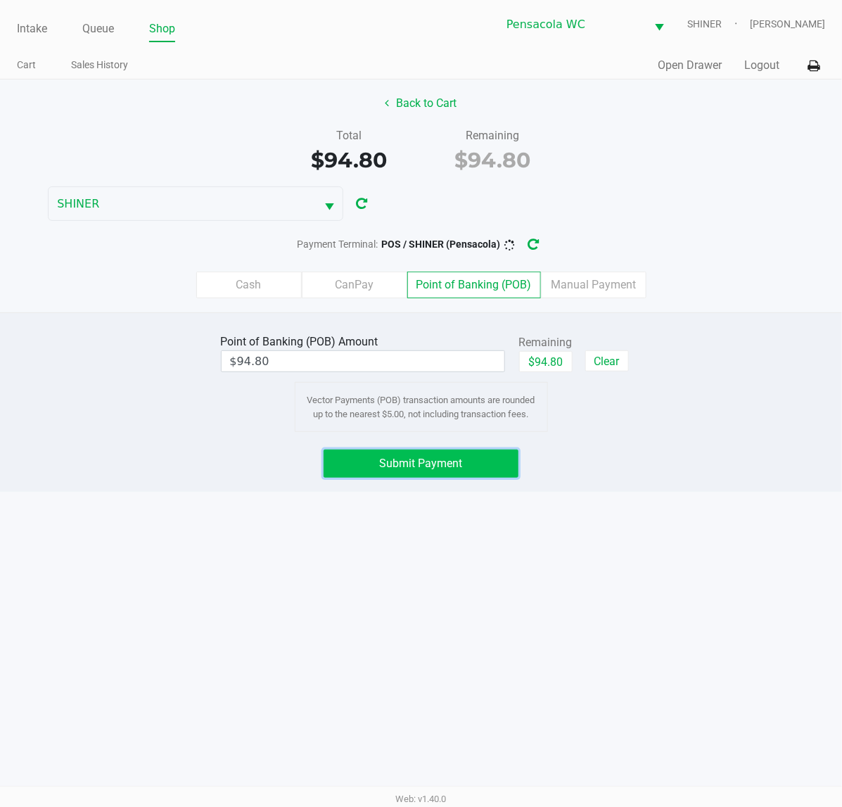
click at [475, 475] on button "Submit Payment" at bounding box center [421, 464] width 195 height 28
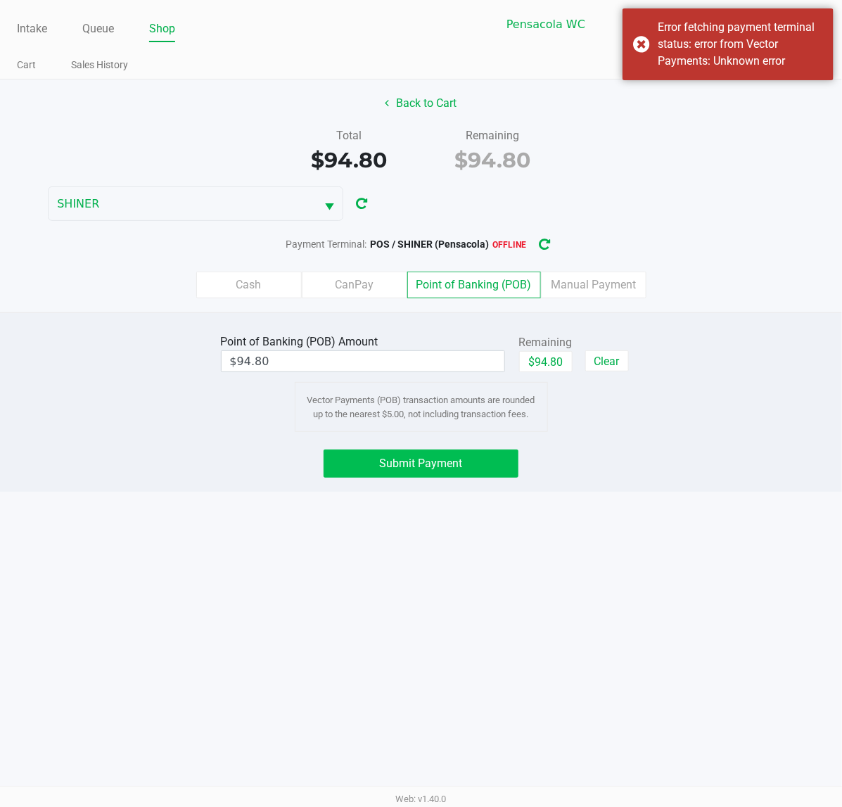
click at [547, 250] on icon "button" at bounding box center [545, 245] width 11 height 10
click at [454, 464] on span "Submit Payment" at bounding box center [421, 463] width 83 height 13
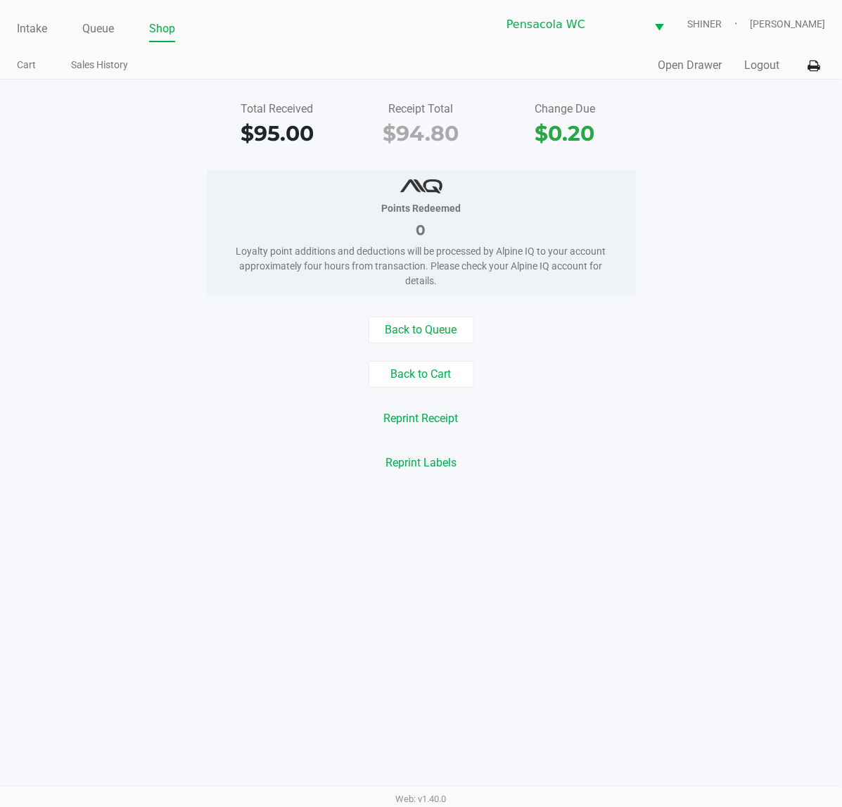
click at [756, 69] on button "Logout" at bounding box center [761, 65] width 35 height 17
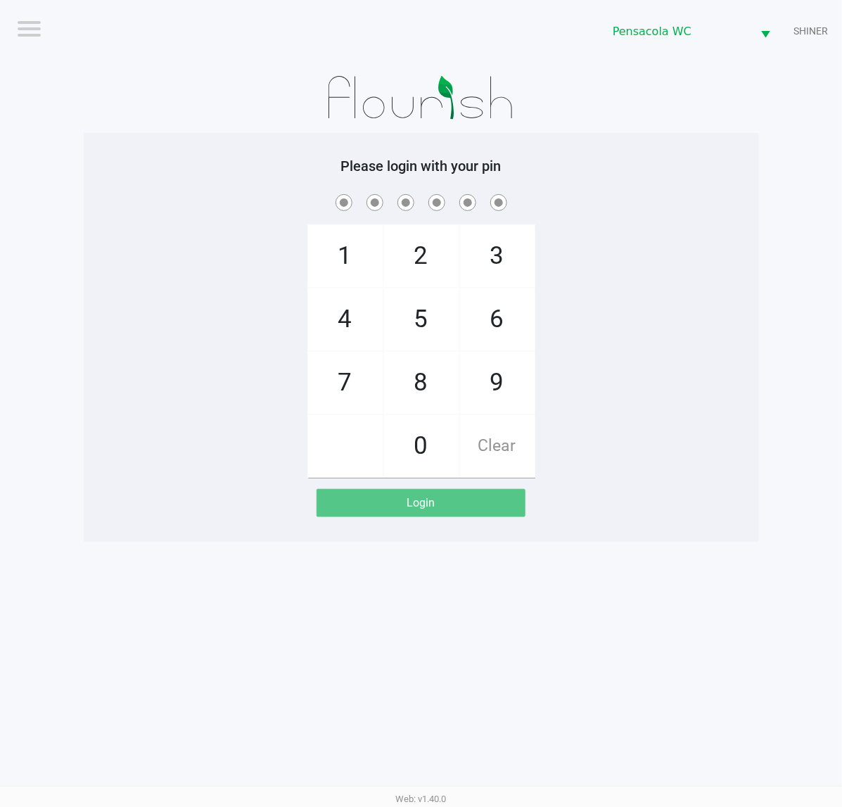
click at [349, 248] on span "1" at bounding box center [345, 256] width 75 height 62
checkbox input "true"
click at [423, 322] on span "5" at bounding box center [421, 319] width 75 height 62
checkbox input "true"
click at [430, 367] on span "8" at bounding box center [421, 383] width 75 height 62
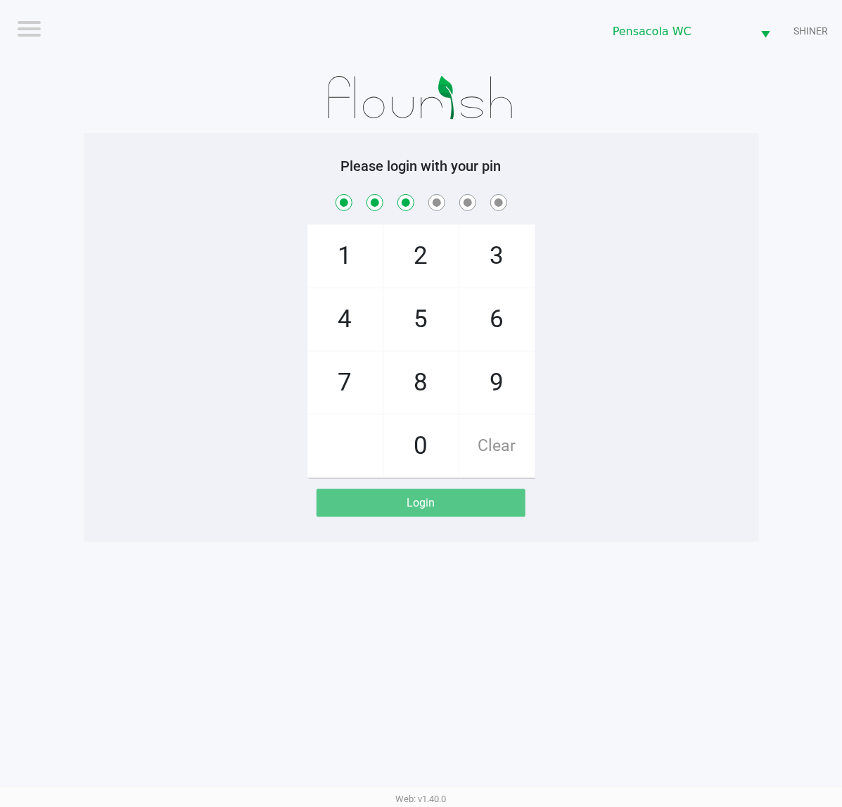
checkbox input "true"
click at [424, 318] on span "5" at bounding box center [421, 319] width 75 height 62
checkbox input "true"
click at [360, 385] on span "7" at bounding box center [345, 383] width 75 height 62
checkbox input "true"
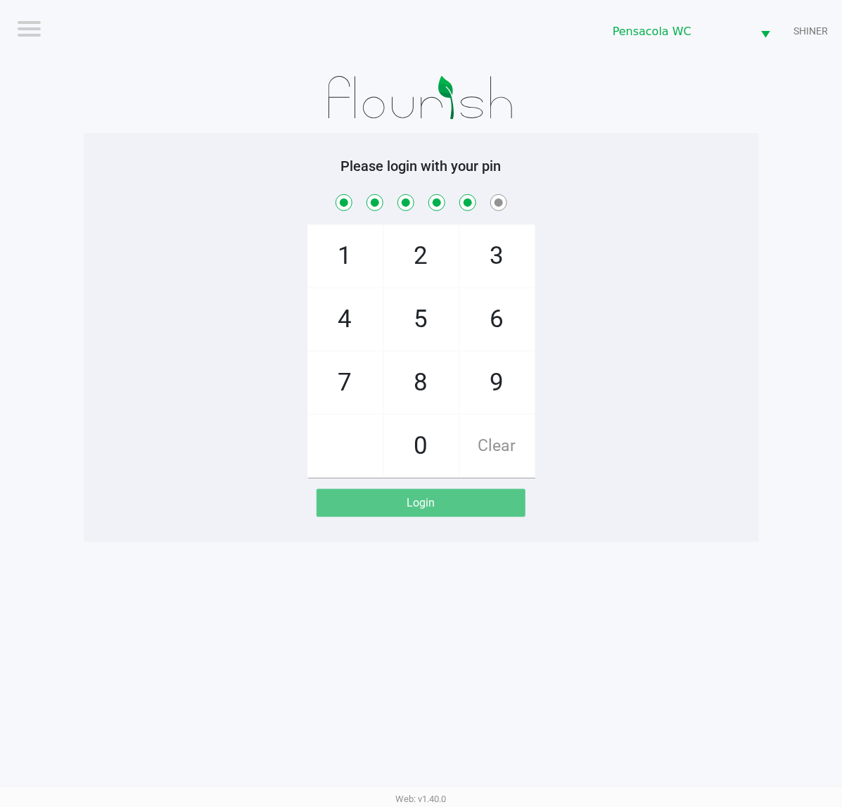
click at [350, 393] on span "7" at bounding box center [345, 383] width 75 height 62
checkbox input "true"
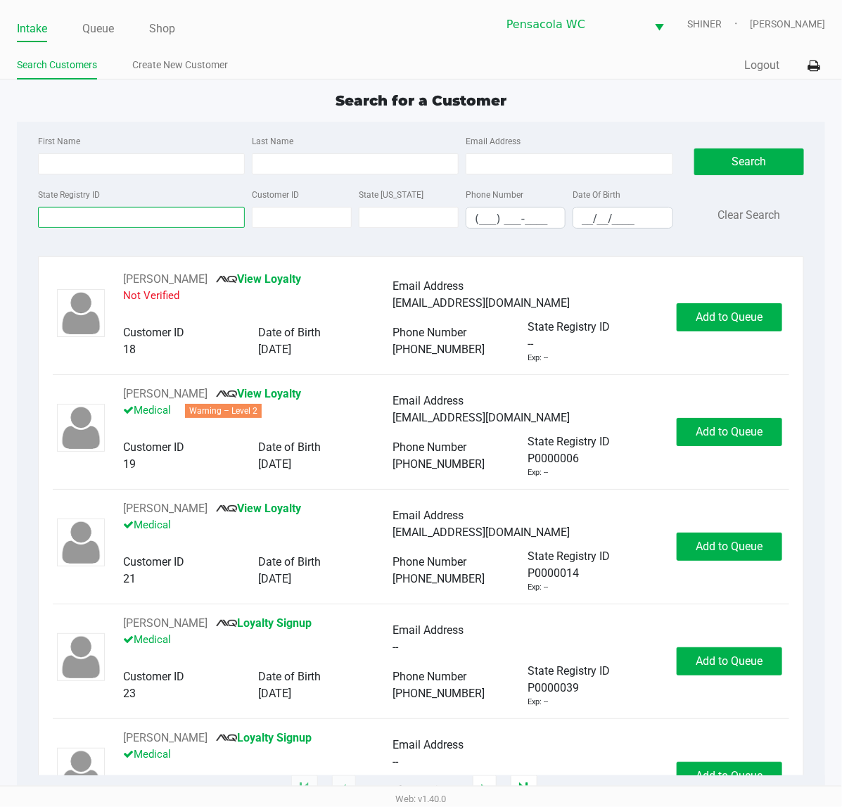
click at [167, 218] on input "State Registry ID" at bounding box center [141, 217] width 207 height 21
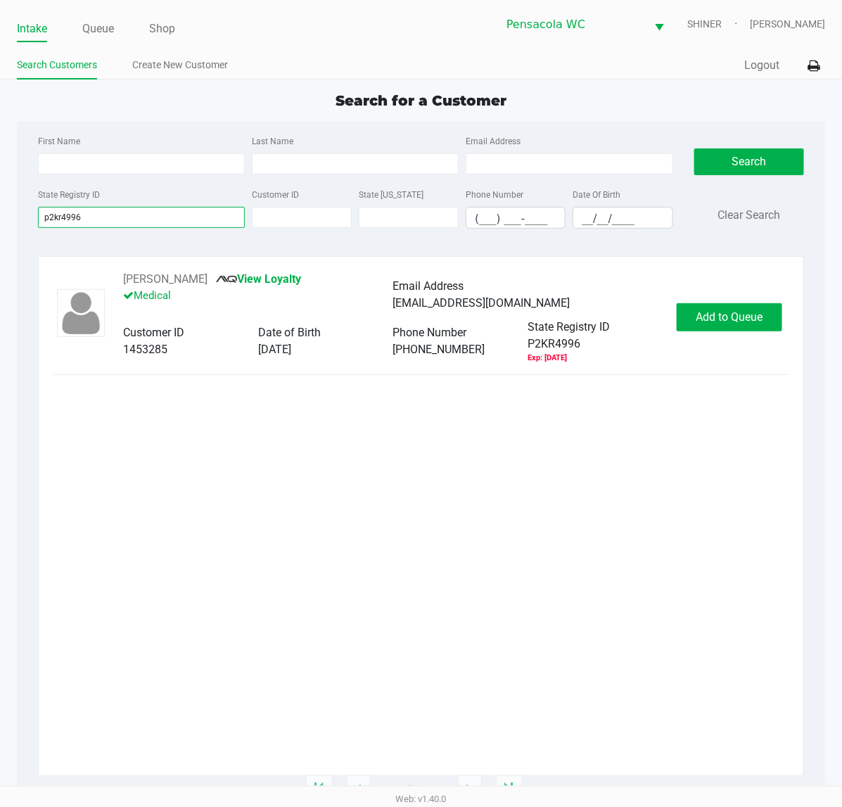
type input "p2kr4996"
click at [734, 315] on span "Add to Queue" at bounding box center [730, 316] width 67 height 13
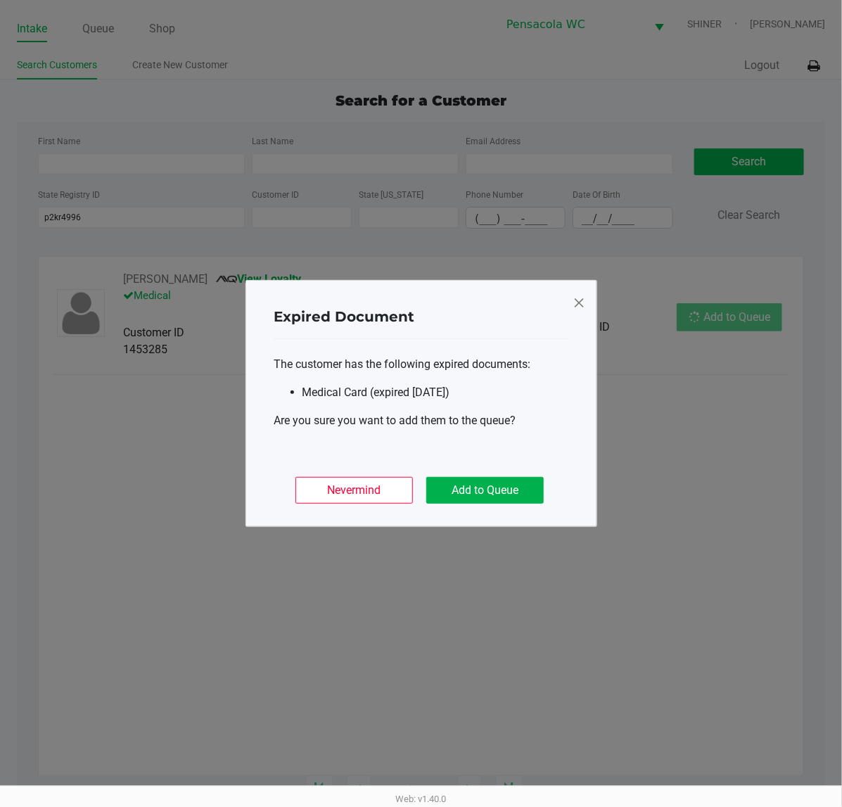
click at [518, 486] on button "Add to Queue" at bounding box center [485, 490] width 118 height 27
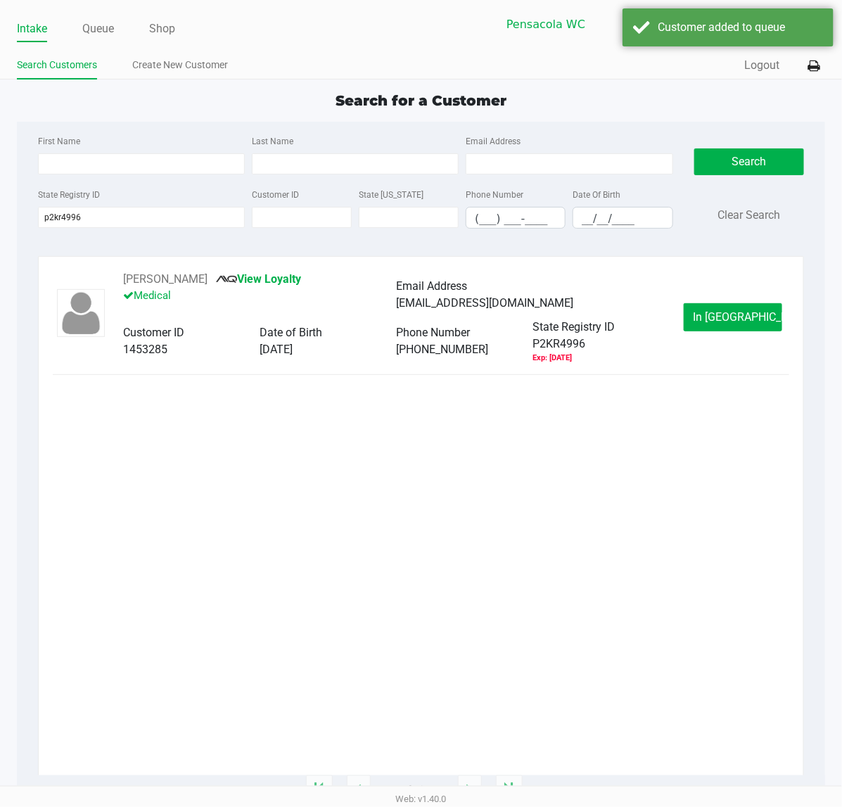
click at [761, 315] on button "In [GEOGRAPHIC_DATA]" at bounding box center [733, 317] width 99 height 28
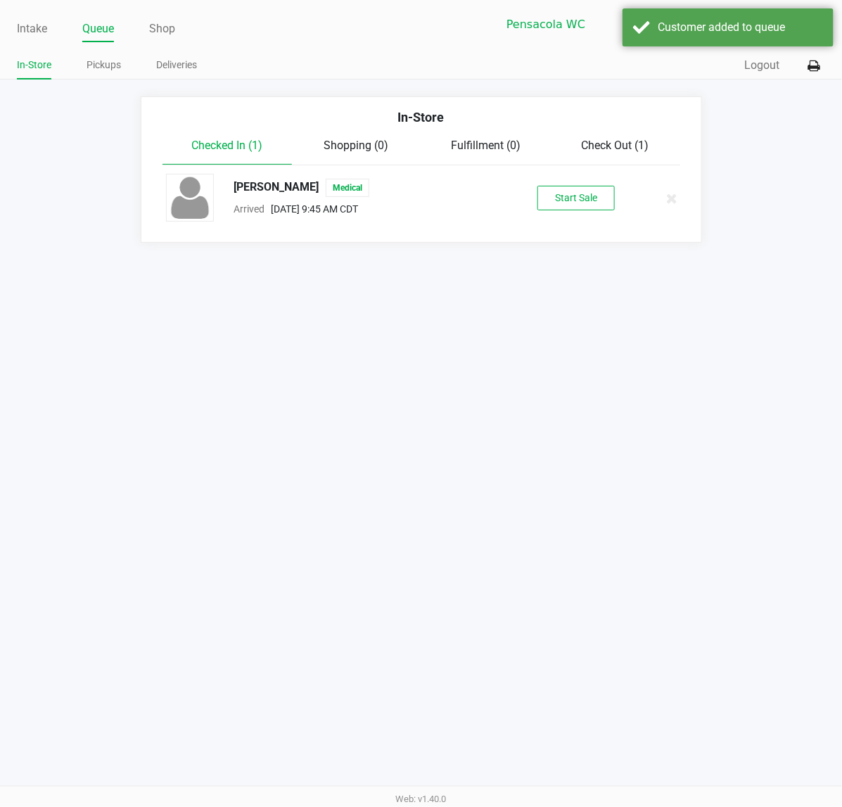
click at [609, 198] on button "Start Sale" at bounding box center [576, 198] width 77 height 25
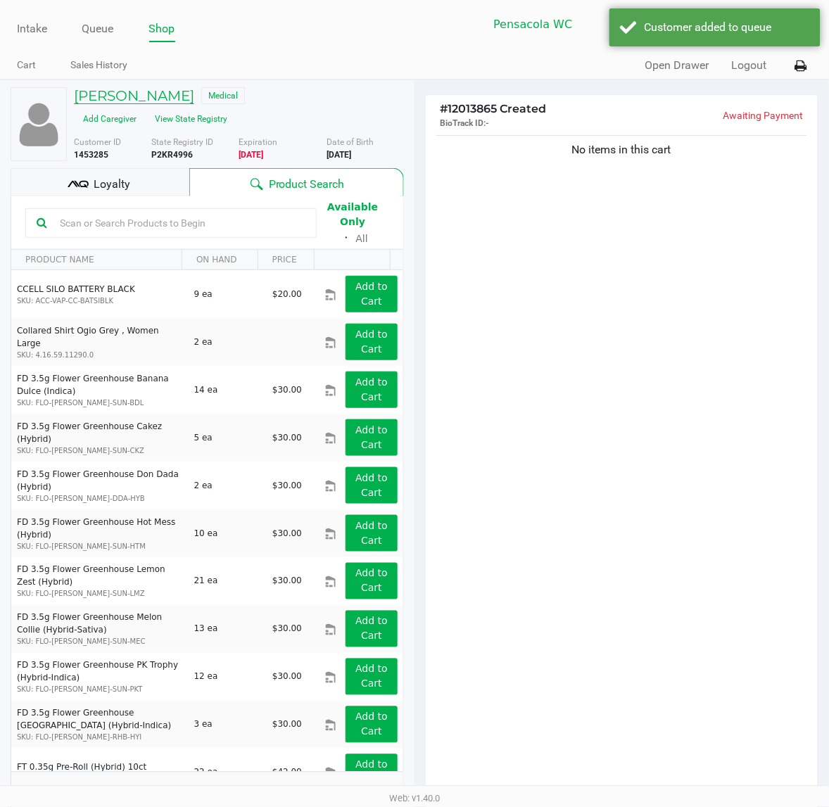
click at [153, 96] on h5 "[PERSON_NAME]" at bounding box center [134, 95] width 120 height 17
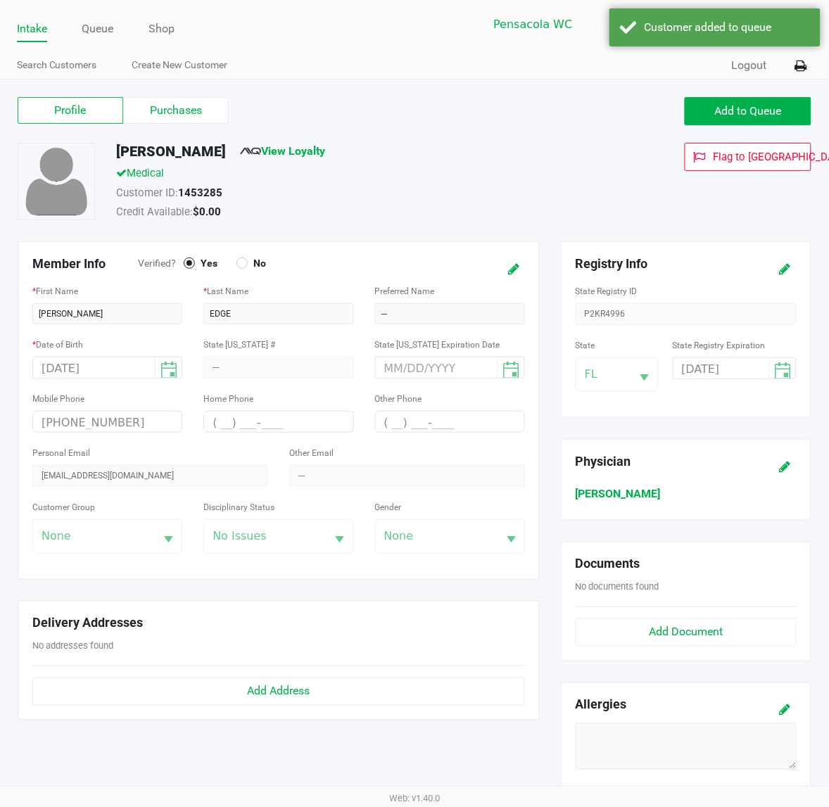
click at [785, 269] on icon at bounding box center [785, 270] width 11 height 10
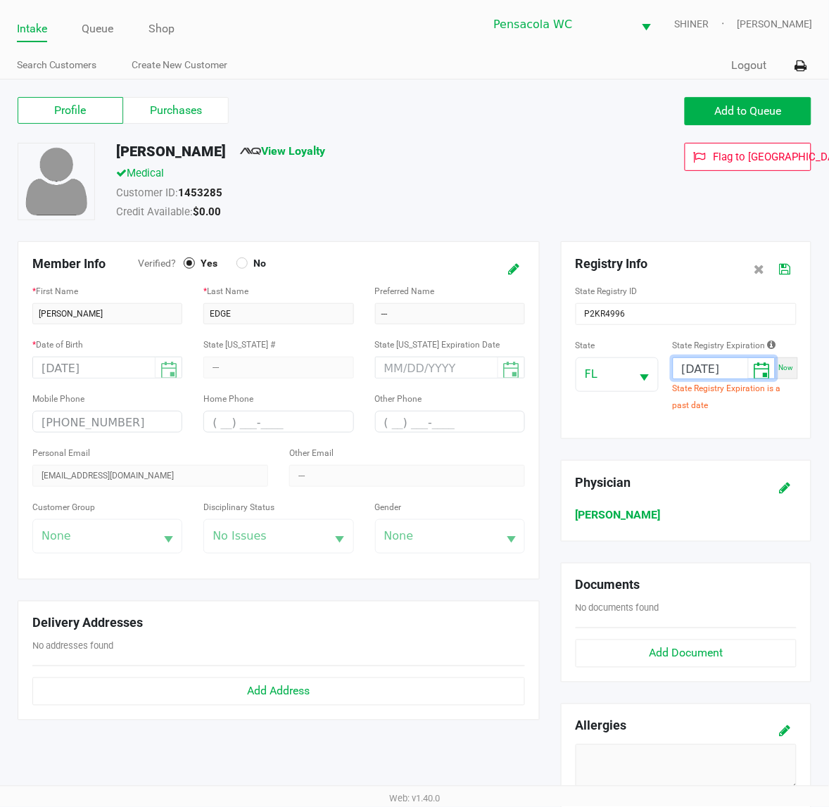
click at [732, 368] on input "[DATE]" at bounding box center [710, 369] width 75 height 22
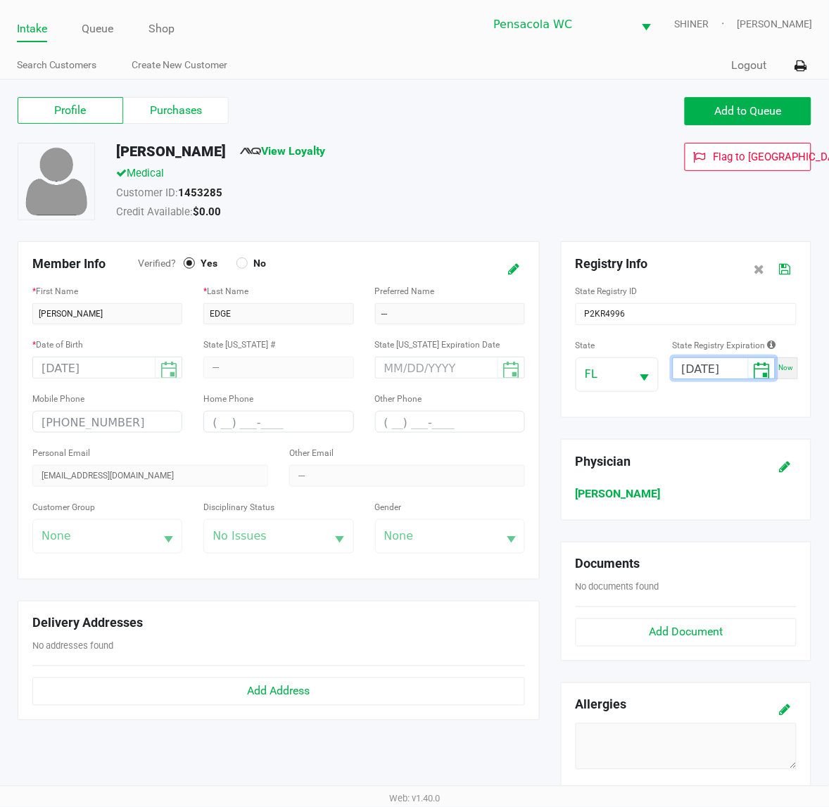
type input "[DATE]"
click at [785, 269] on icon at bounding box center [785, 270] width 11 height 10
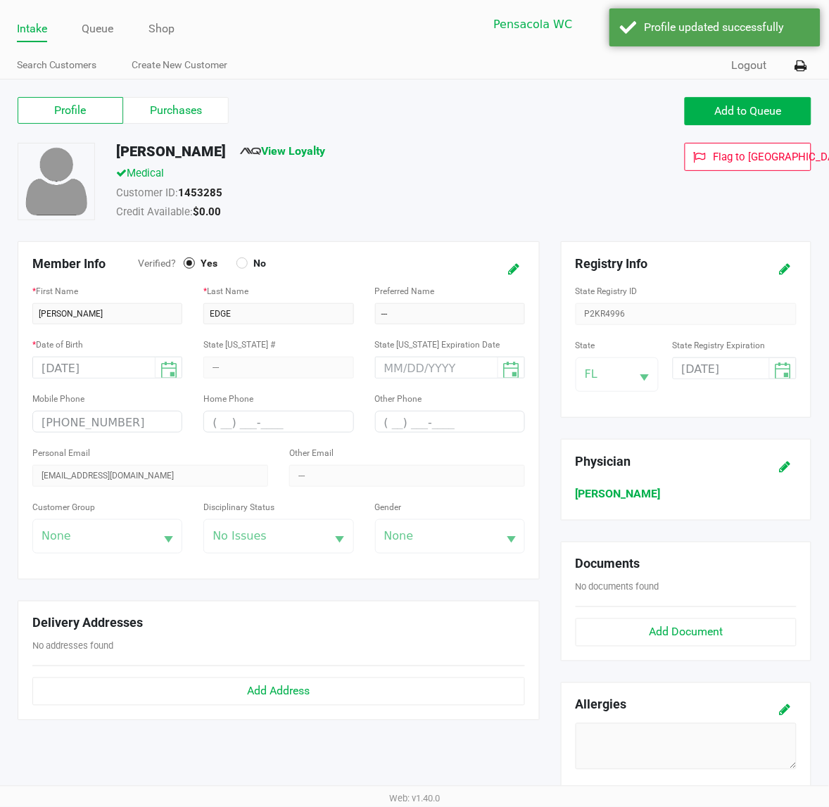
click at [191, 113] on label "Purchases" at bounding box center [176, 110] width 106 height 27
click at [0, 0] on 1 "Purchases" at bounding box center [0, 0] width 0 height 0
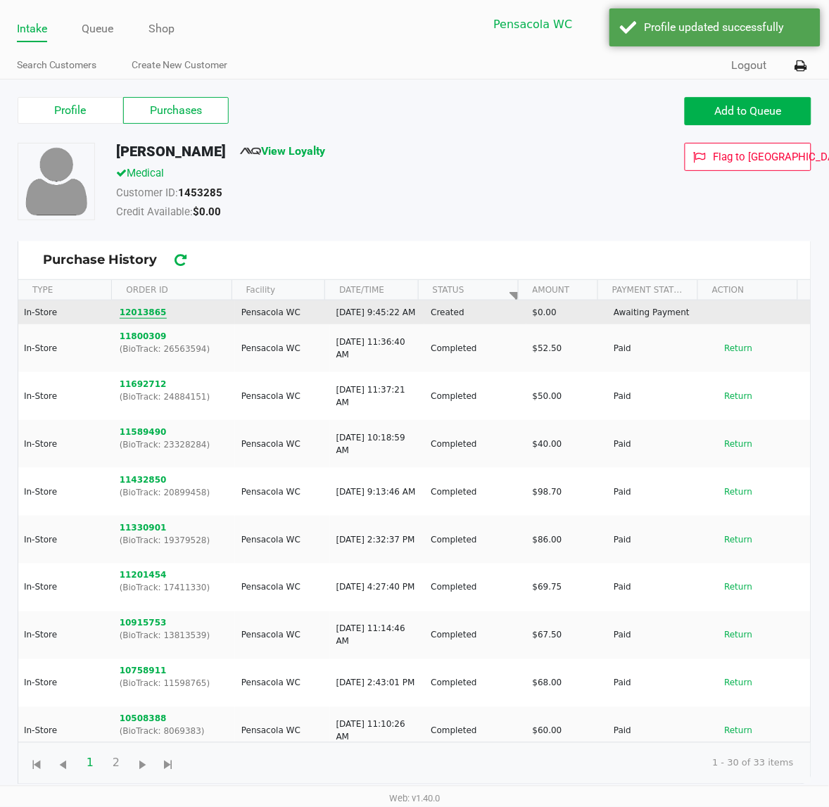
click at [150, 318] on button "12013865" at bounding box center [143, 312] width 47 height 13
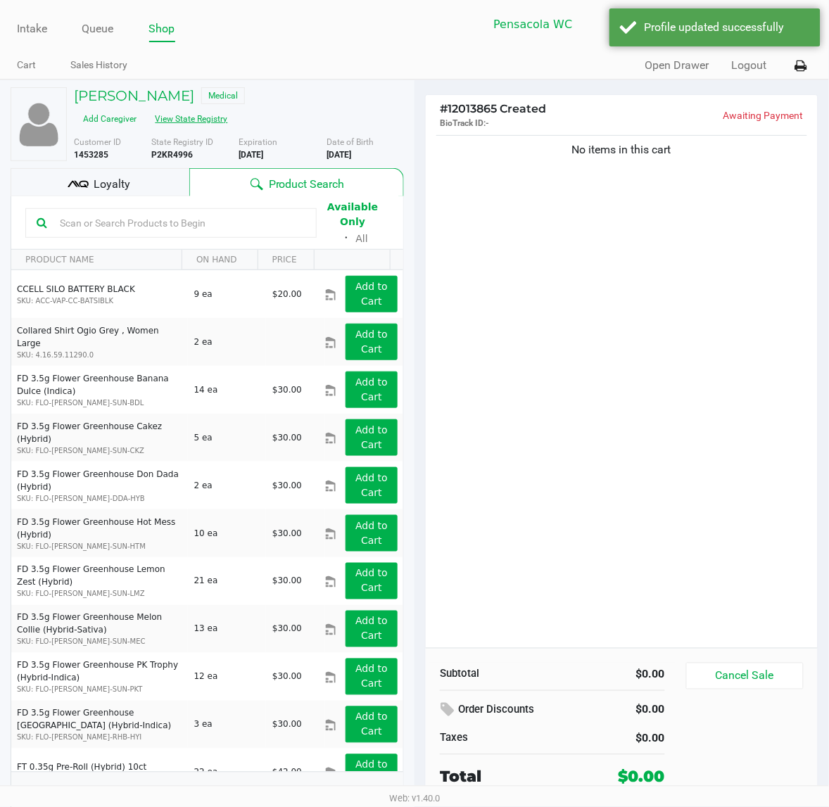
click at [222, 121] on button "View State Registry" at bounding box center [187, 119] width 82 height 23
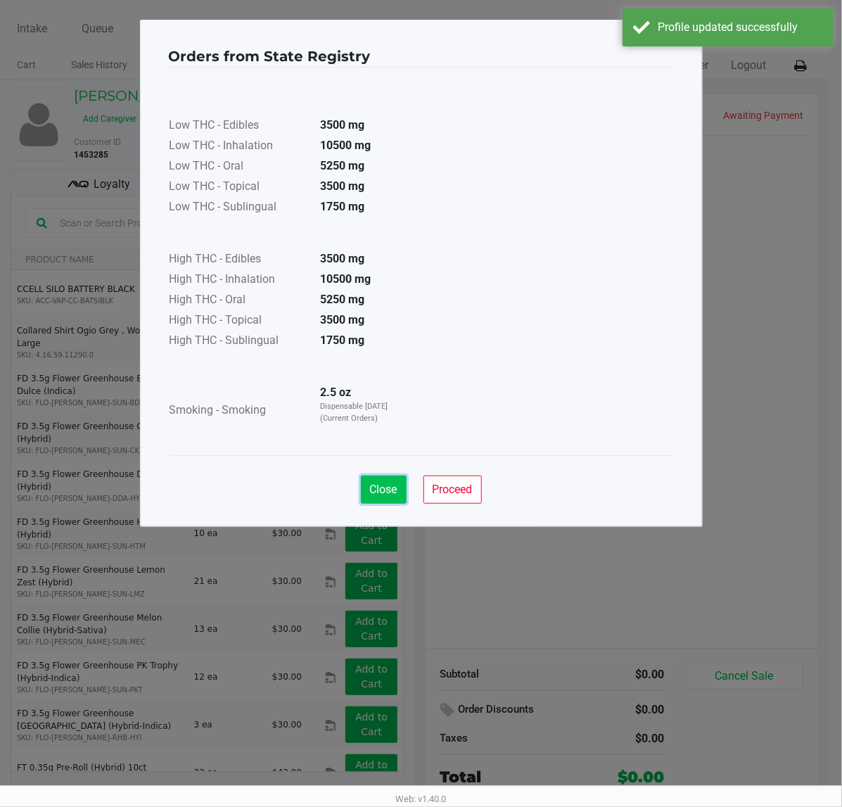
click at [382, 490] on span "Close" at bounding box center [383, 489] width 27 height 13
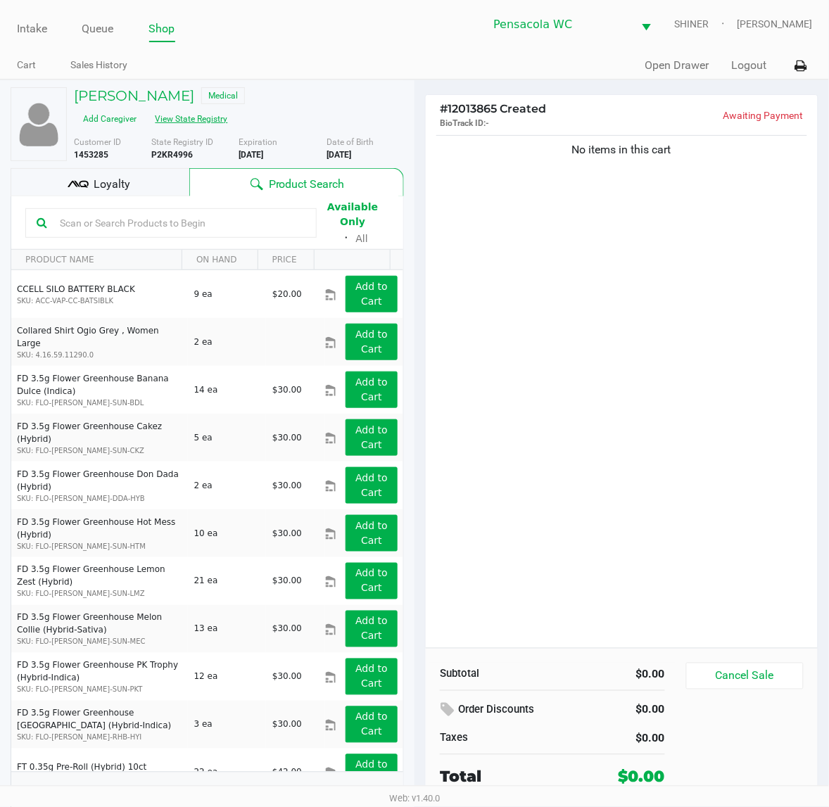
click at [188, 217] on input "text" at bounding box center [179, 222] width 251 height 21
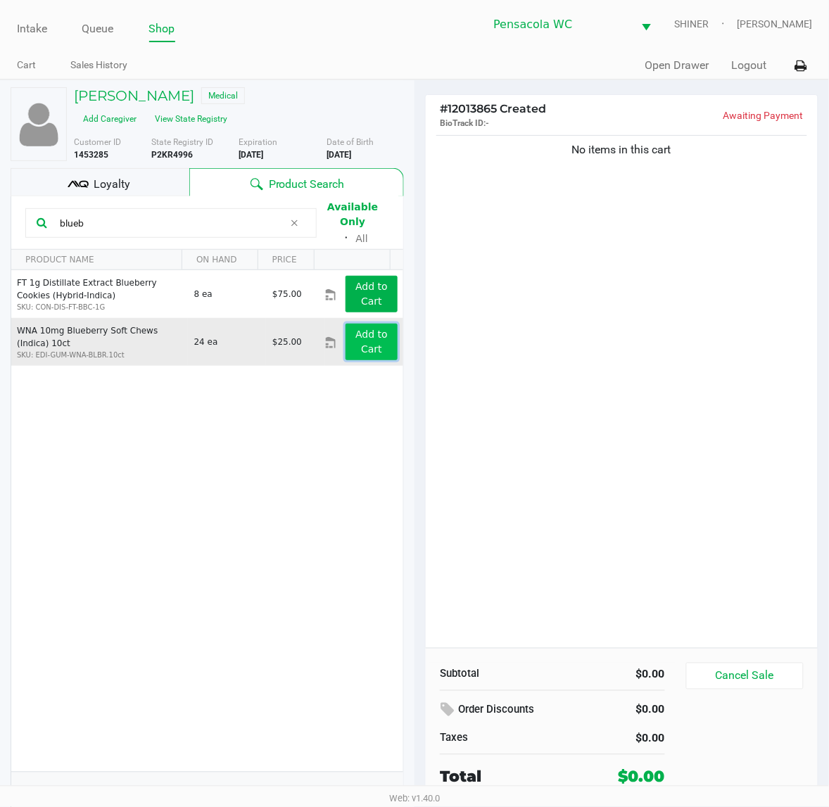
click at [357, 338] on app-button-loader "Add to Cart" at bounding box center [371, 342] width 32 height 26
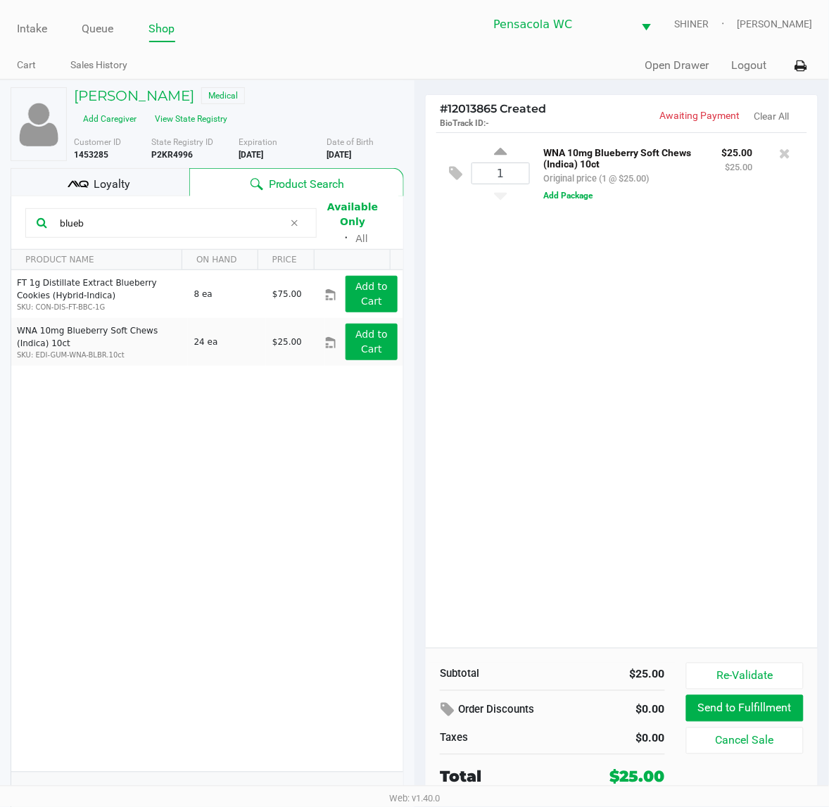
click at [201, 218] on input "blueb" at bounding box center [169, 222] width 230 height 21
type input "b"
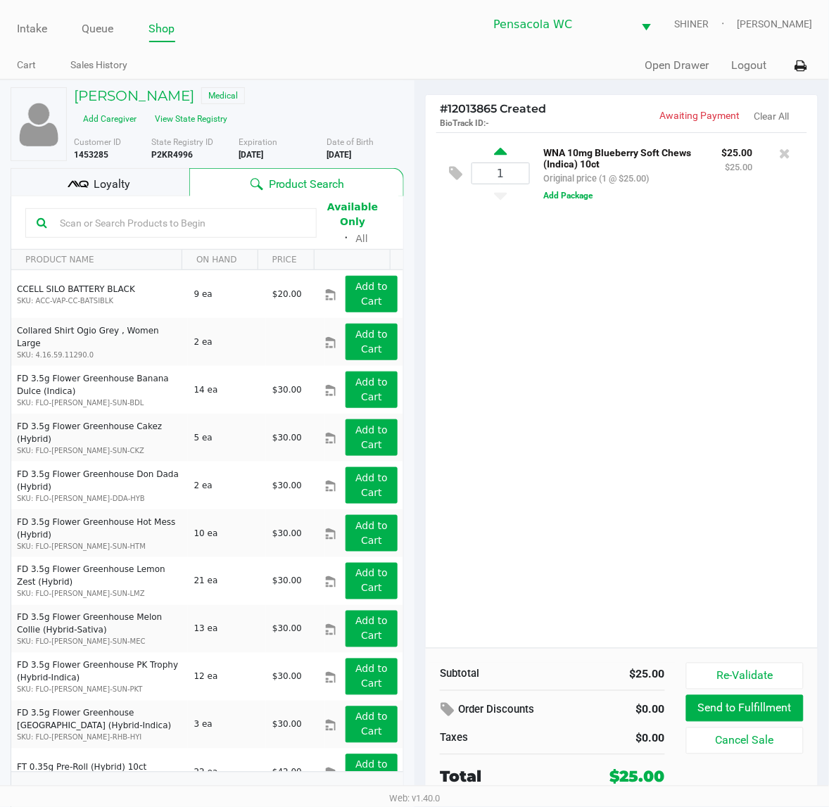
click at [505, 150] on icon at bounding box center [500, 154] width 13 height 18
type input "2"
click at [139, 216] on div at bounding box center [414, 409] width 829 height 519
click at [223, 222] on input "text" at bounding box center [179, 222] width 251 height 21
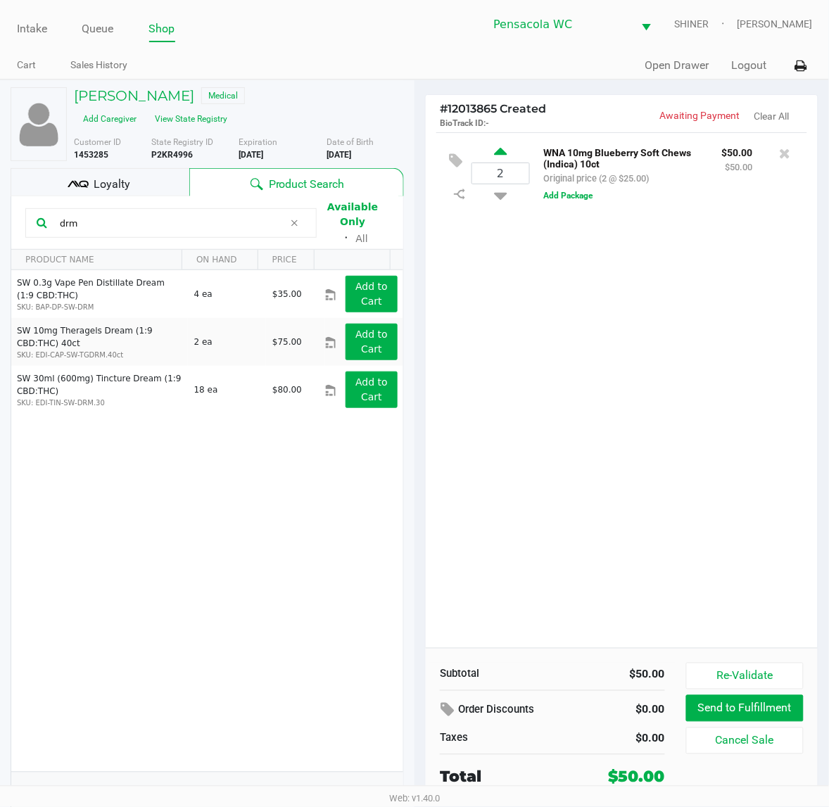
type input "drm"
click at [497, 153] on icon at bounding box center [500, 154] width 13 height 18
type input "3"
click at [500, 196] on icon at bounding box center [500, 193] width 13 height 18
type input "2"
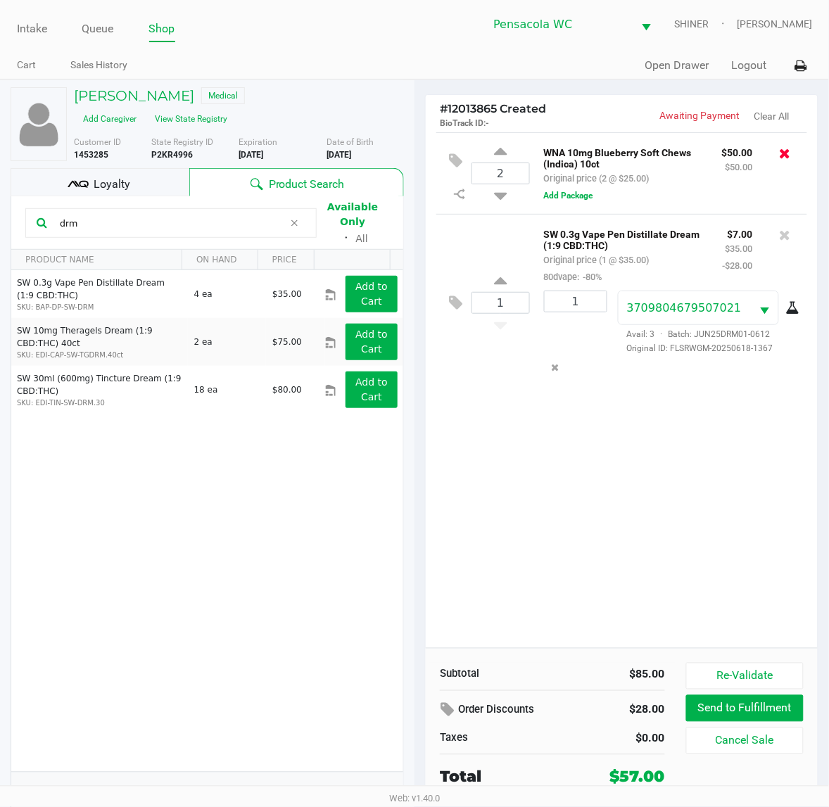
click at [790, 157] on icon at bounding box center [785, 153] width 11 height 14
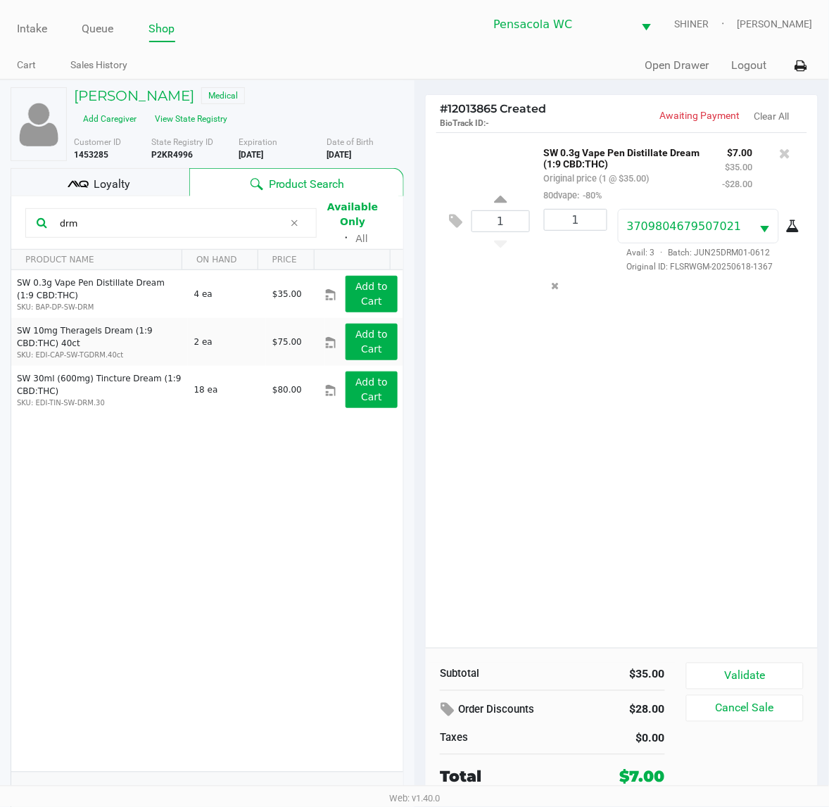
click at [778, 671] on button "Validate" at bounding box center [745, 676] width 118 height 27
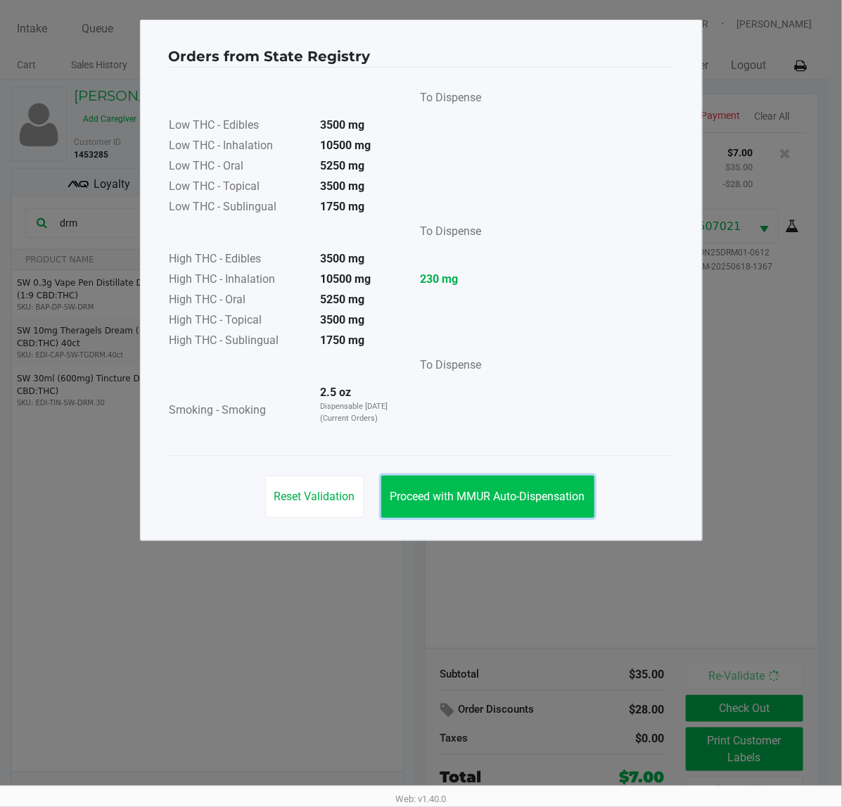
click at [505, 488] on button "Proceed with MMUR Auto-Dispensation" at bounding box center [487, 497] width 213 height 42
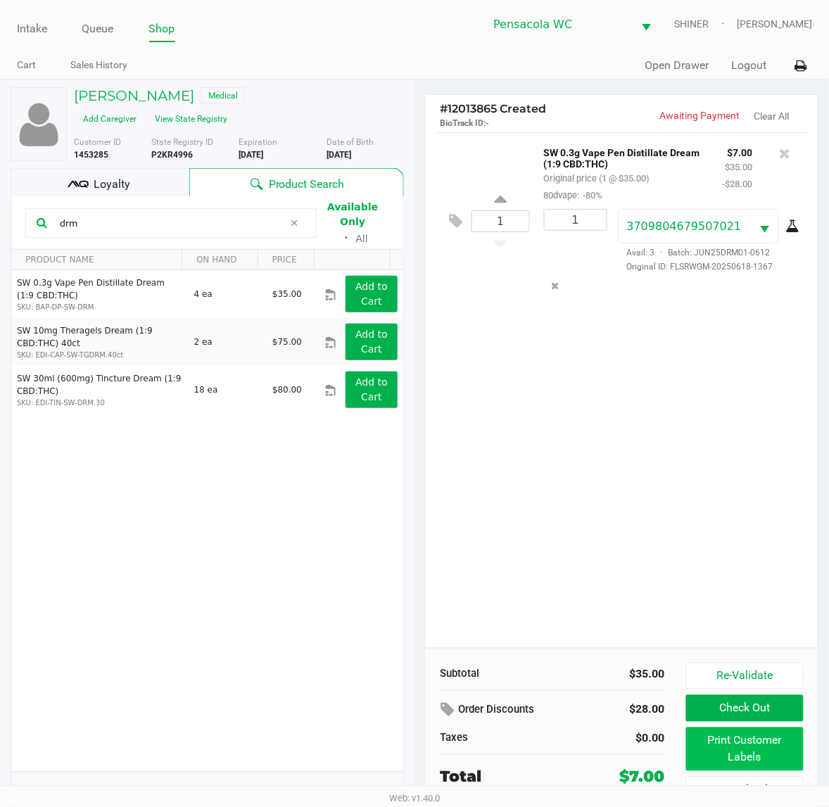
click at [762, 737] on button "Print Customer Labels" at bounding box center [745, 750] width 118 height 44
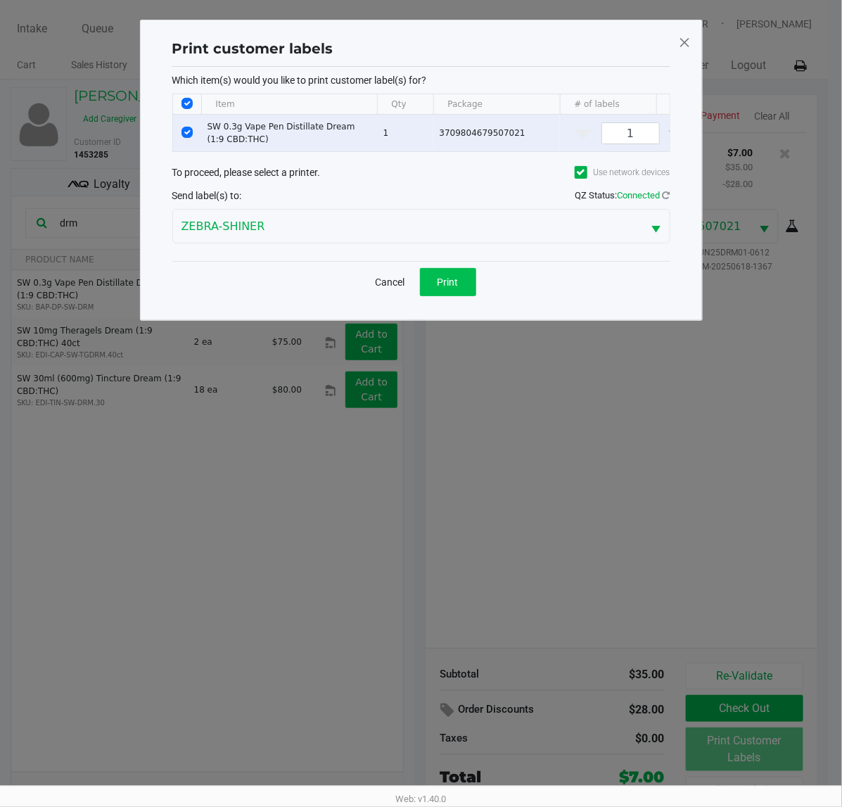
click at [468, 294] on button "Print" at bounding box center [448, 282] width 56 height 28
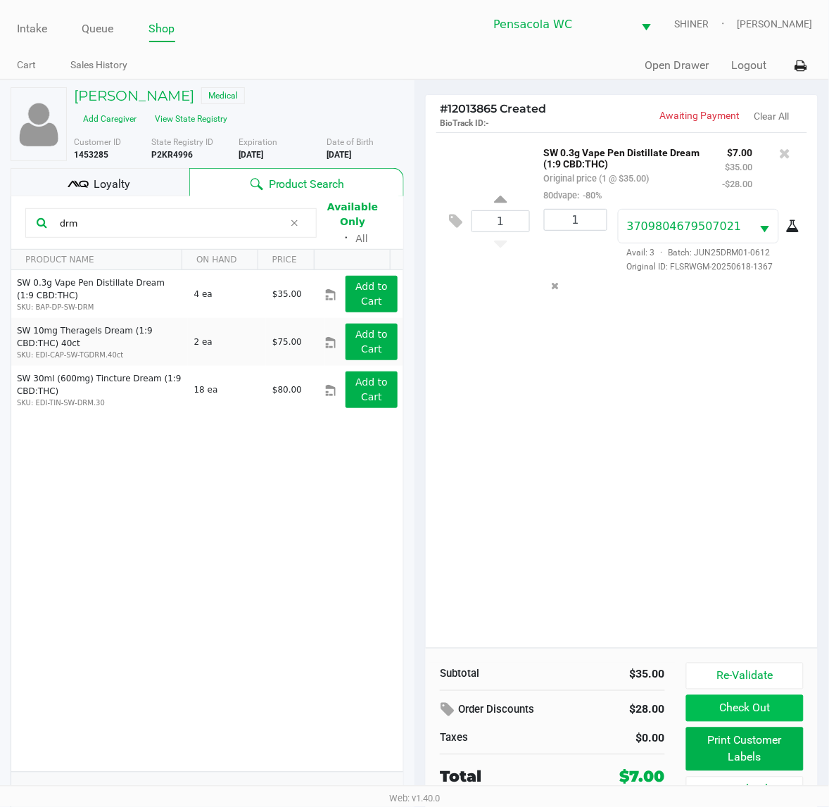
click at [770, 706] on button "Check Out" at bounding box center [745, 708] width 118 height 27
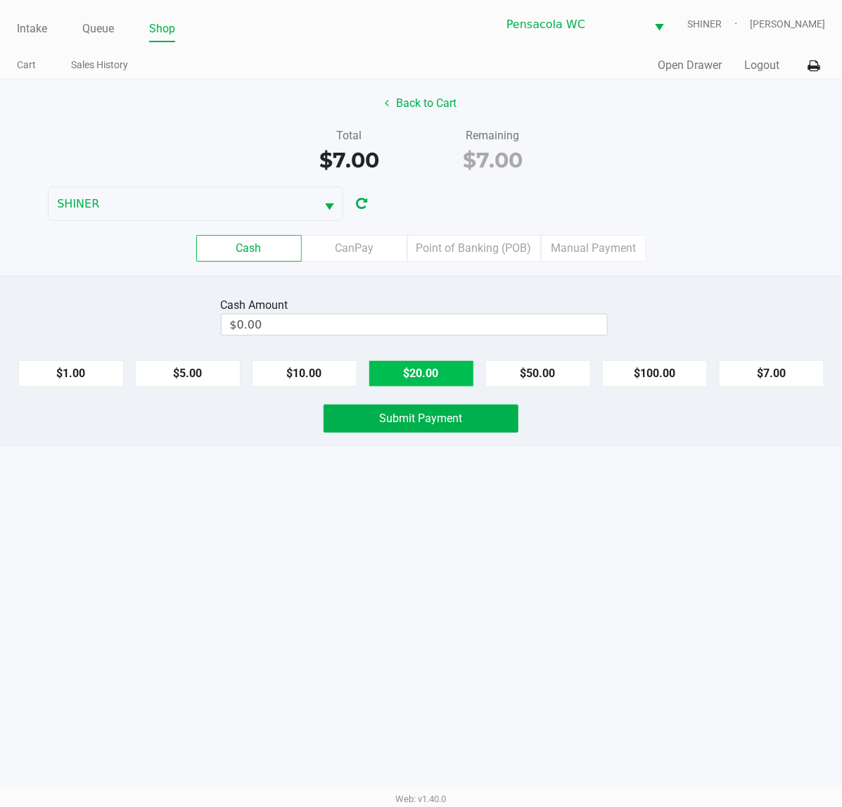
click at [436, 378] on button "$20.00" at bounding box center [422, 373] width 106 height 27
type input "$20.00"
click at [445, 424] on span "Submit Payment" at bounding box center [421, 418] width 83 height 13
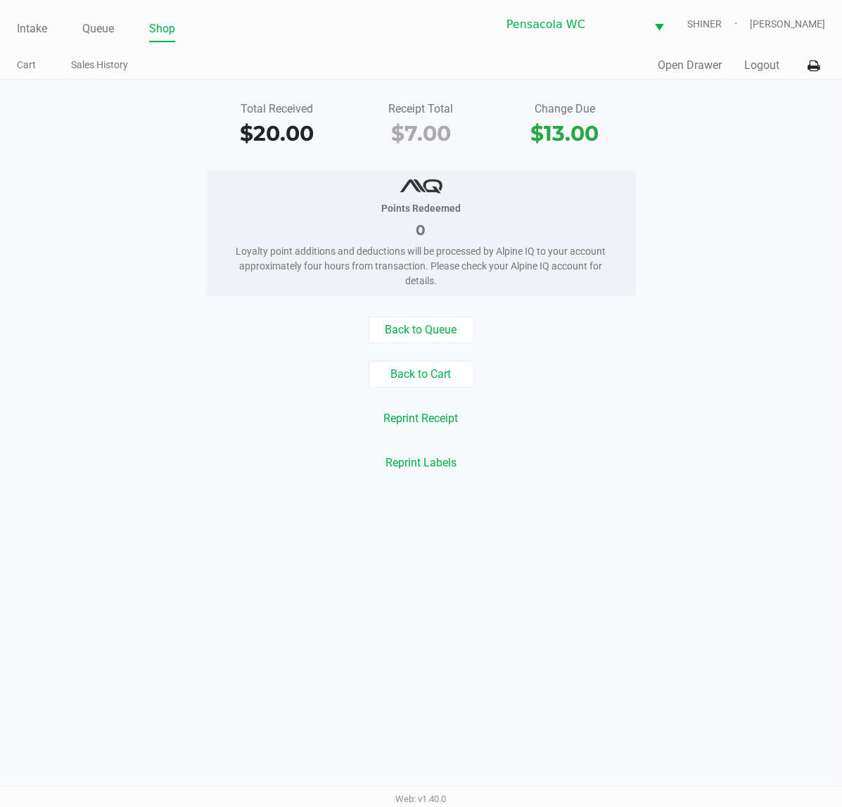
click at [28, 34] on link "Intake" at bounding box center [32, 29] width 30 height 20
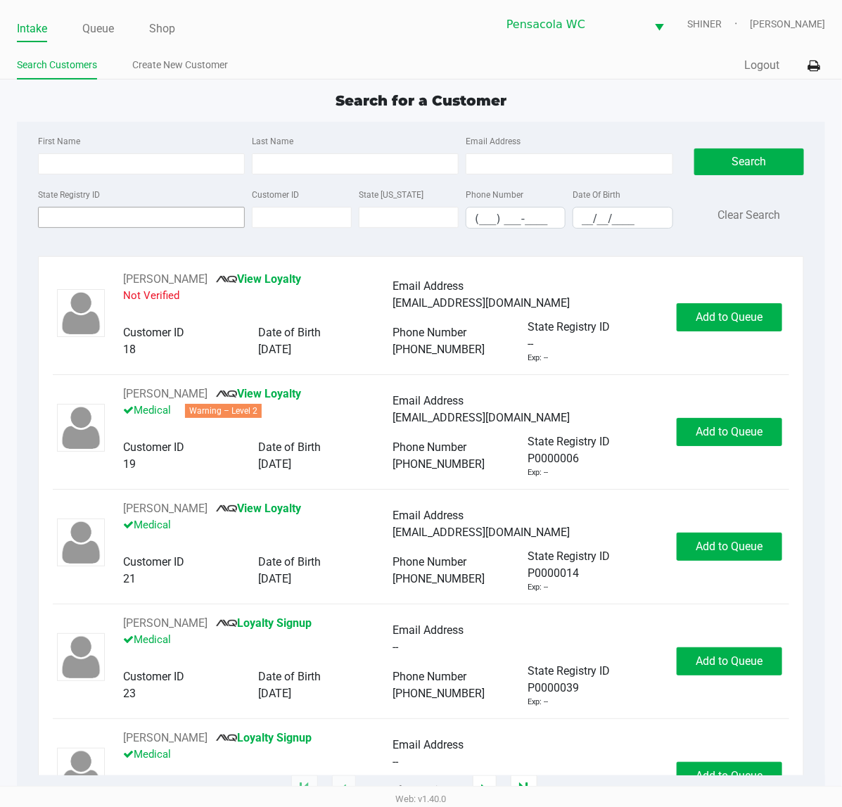
click at [130, 222] on input "State Registry ID" at bounding box center [141, 217] width 207 height 21
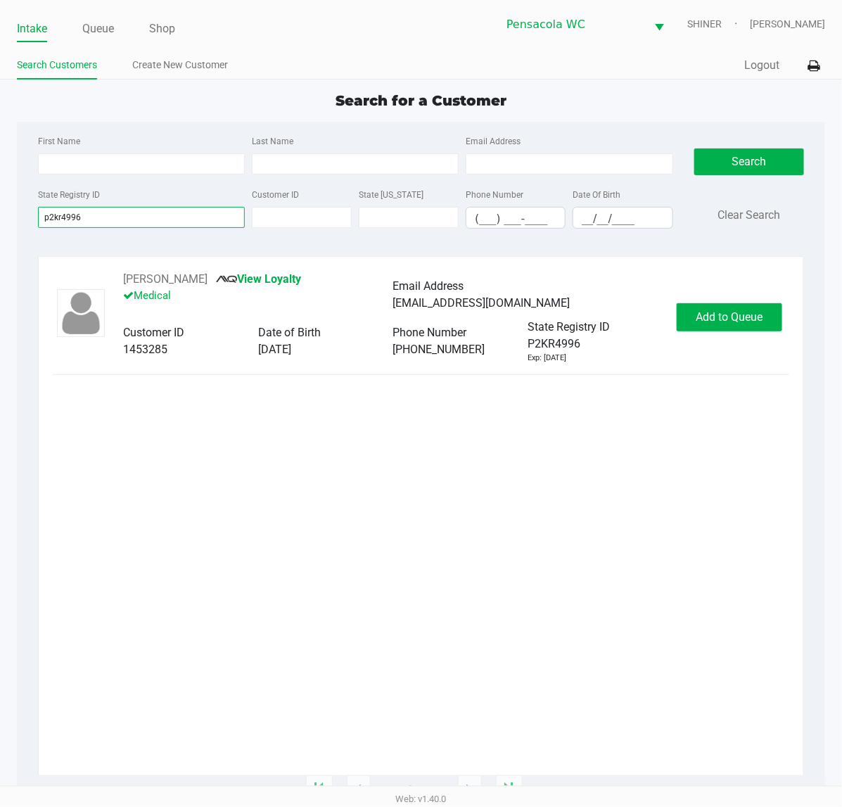
type input "p2kr4996"
click at [760, 318] on span "Add to Queue" at bounding box center [730, 316] width 67 height 13
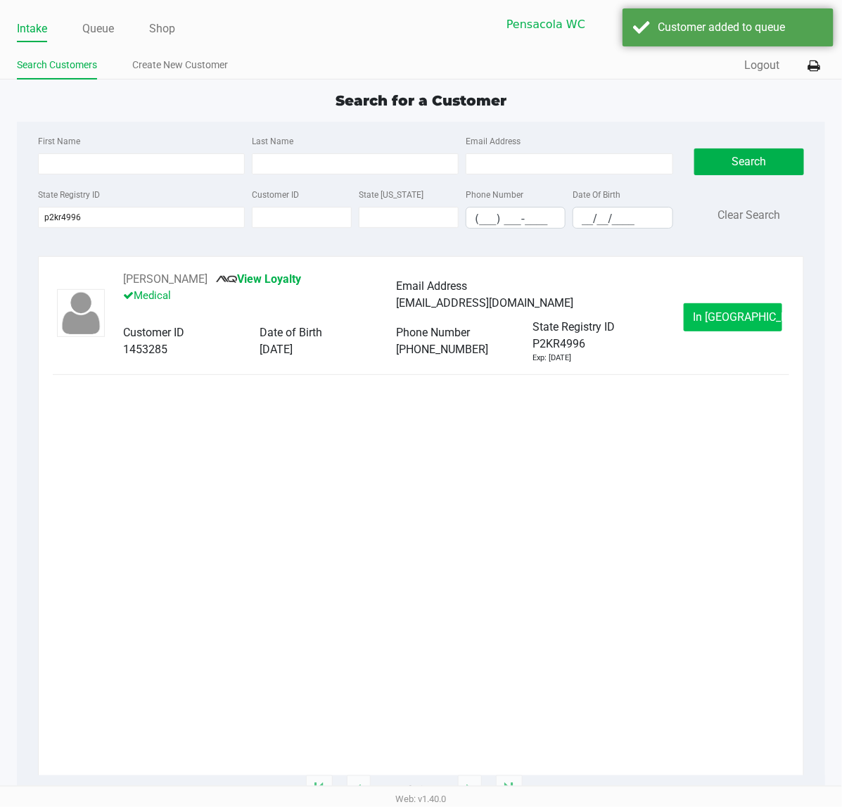
click at [751, 324] on span "In [GEOGRAPHIC_DATA]" at bounding box center [752, 316] width 118 height 13
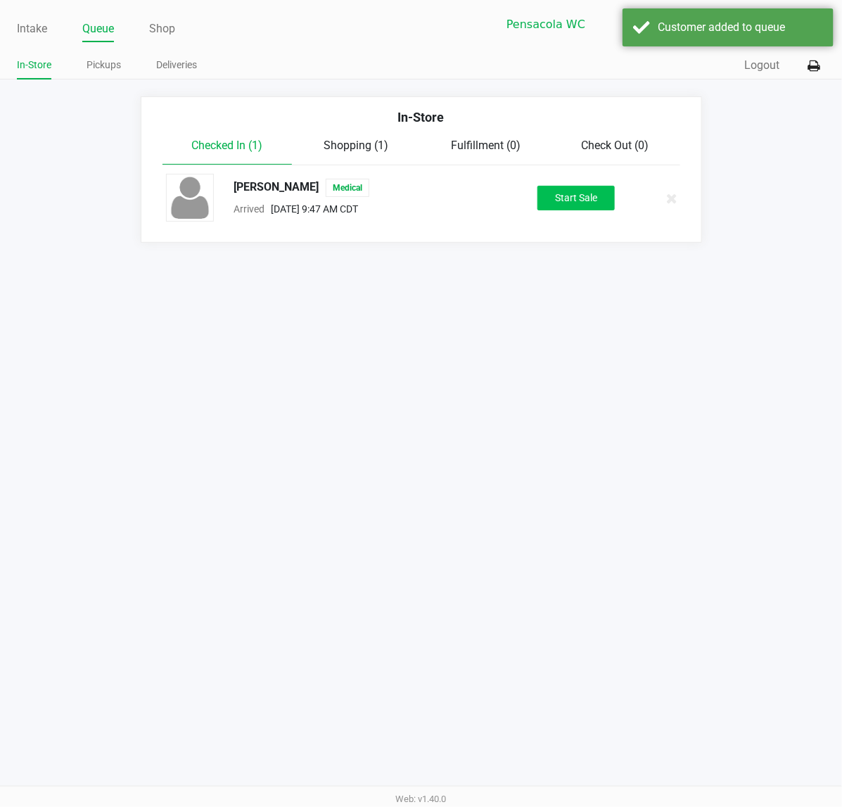
click at [589, 205] on button "Start Sale" at bounding box center [576, 198] width 77 height 25
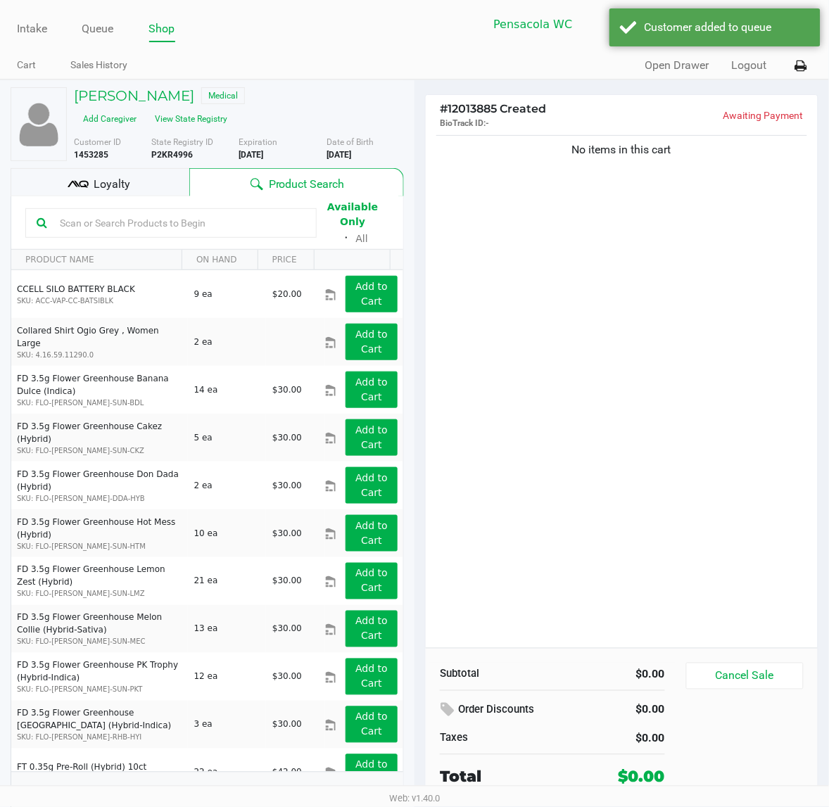
click at [713, 354] on div "No items in this cart" at bounding box center [622, 390] width 392 height 516
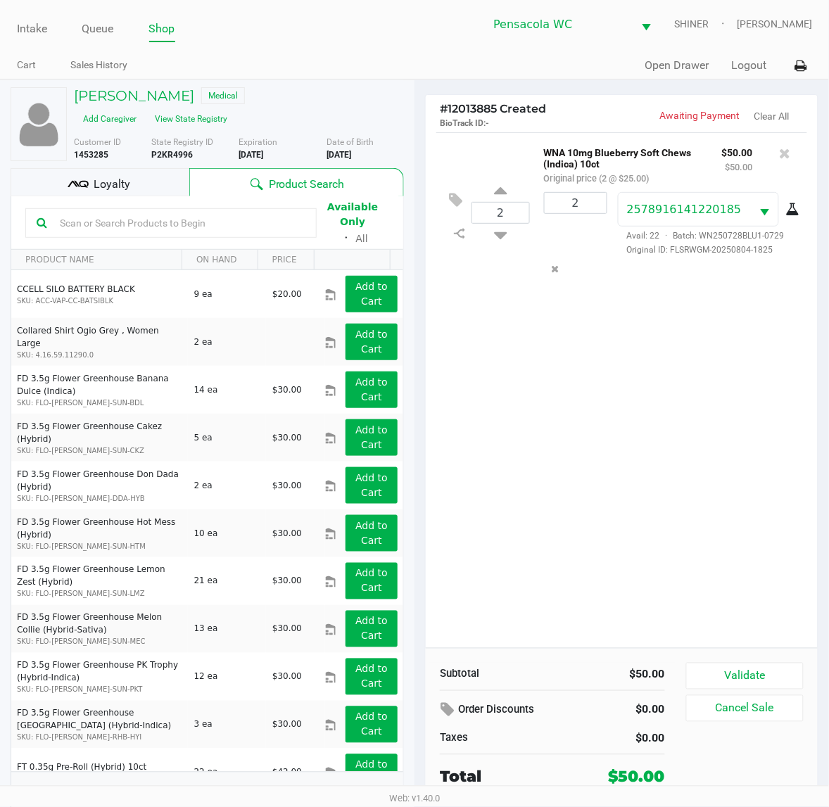
click at [687, 479] on div "2 WNA 10mg Blueberry Soft Chews (Indica) 10ct Original price (2 @ $25.00) $50.0…" at bounding box center [622, 390] width 392 height 516
click at [139, 191] on div "Loyalty" at bounding box center [100, 182] width 179 height 28
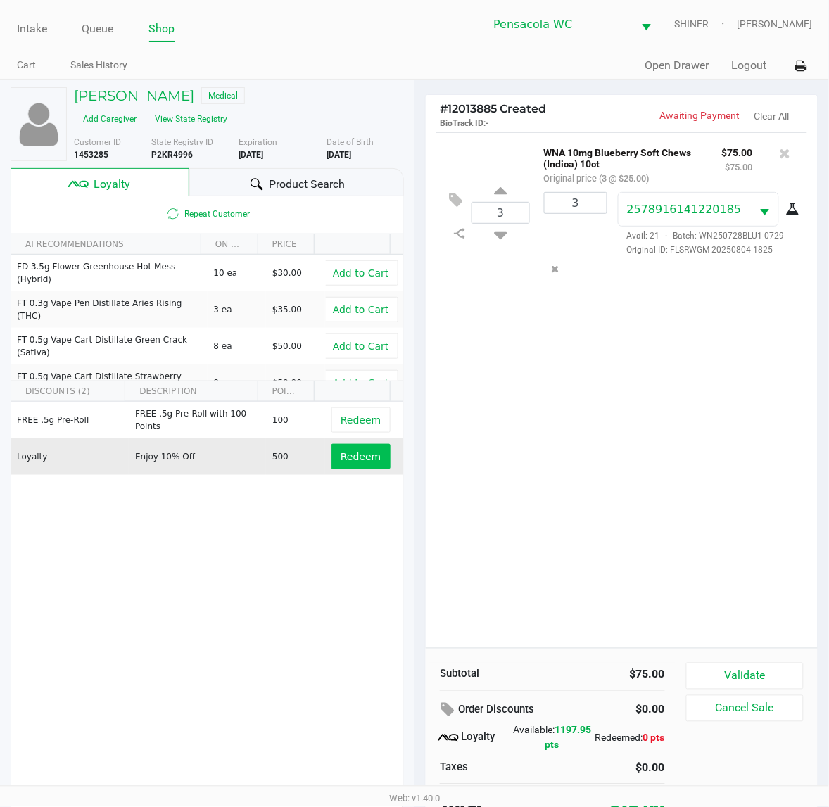
click at [355, 462] on span "Redeem" at bounding box center [361, 456] width 40 height 11
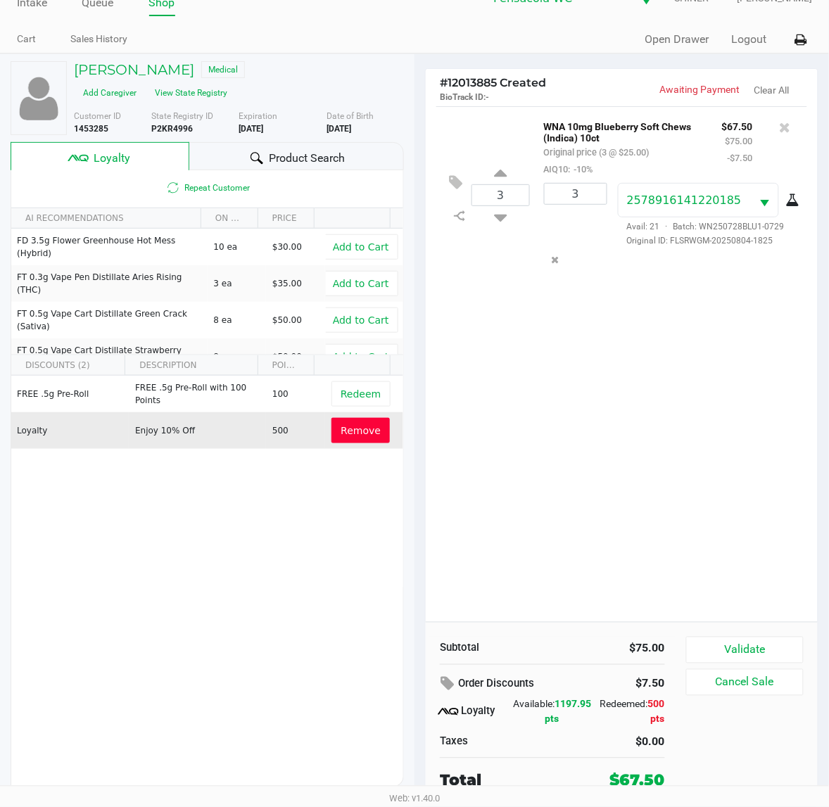
click at [775, 640] on button "Validate" at bounding box center [745, 650] width 118 height 27
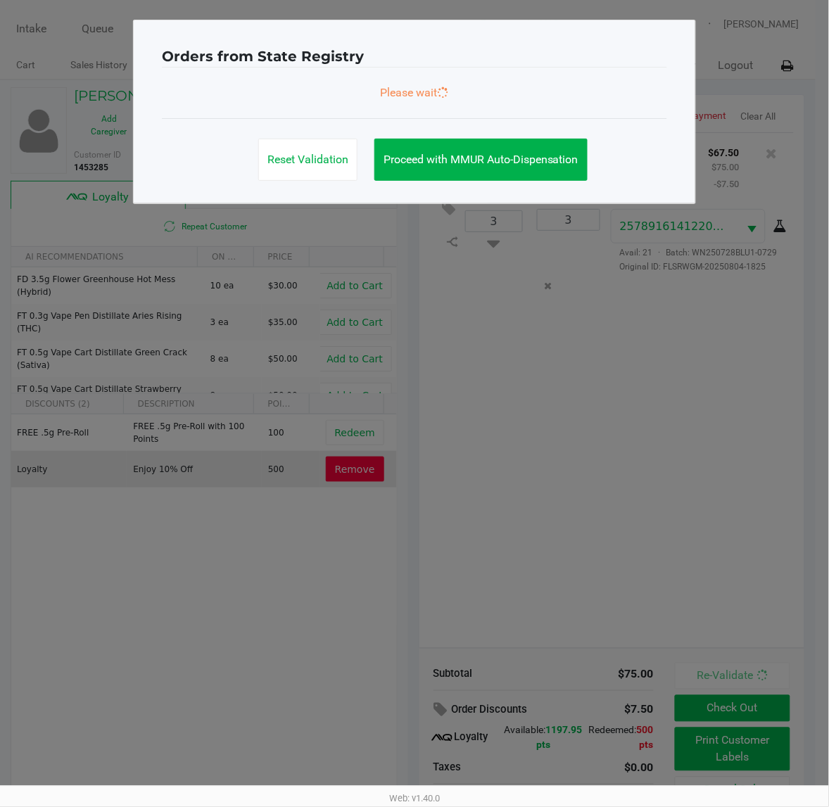
scroll to position [0, 0]
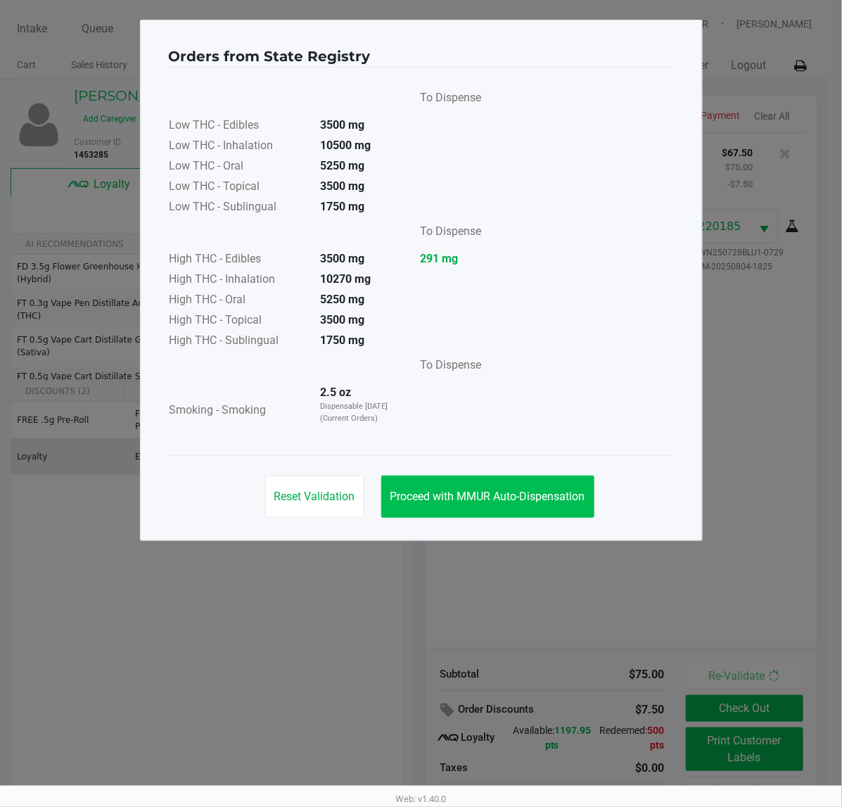
click at [546, 479] on button "Proceed with MMUR Auto-Dispensation" at bounding box center [487, 497] width 213 height 42
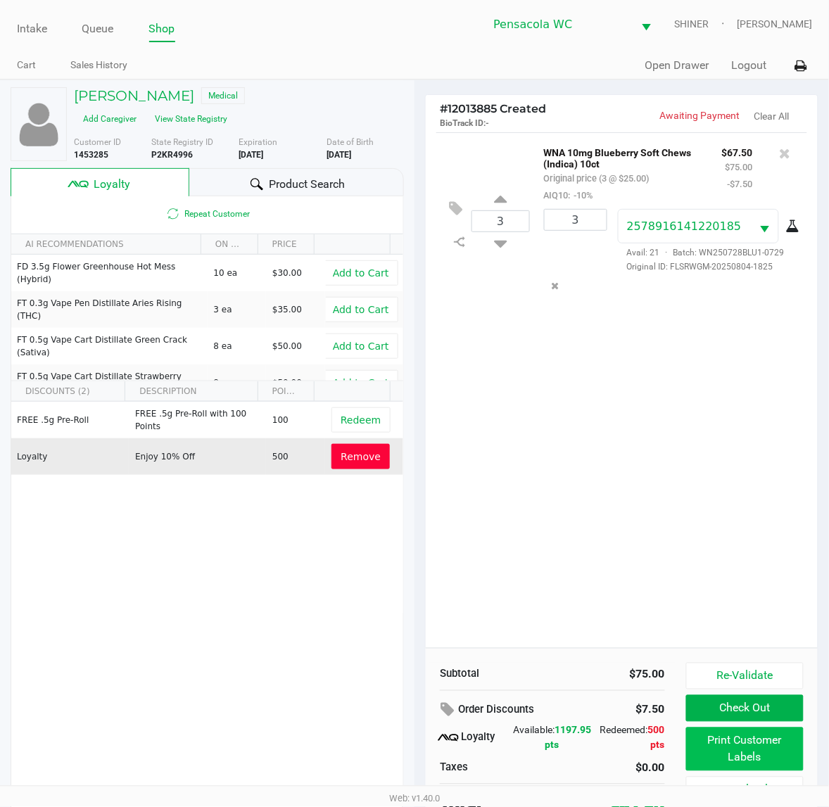
click at [765, 739] on button "Print Customer Labels" at bounding box center [745, 750] width 118 height 44
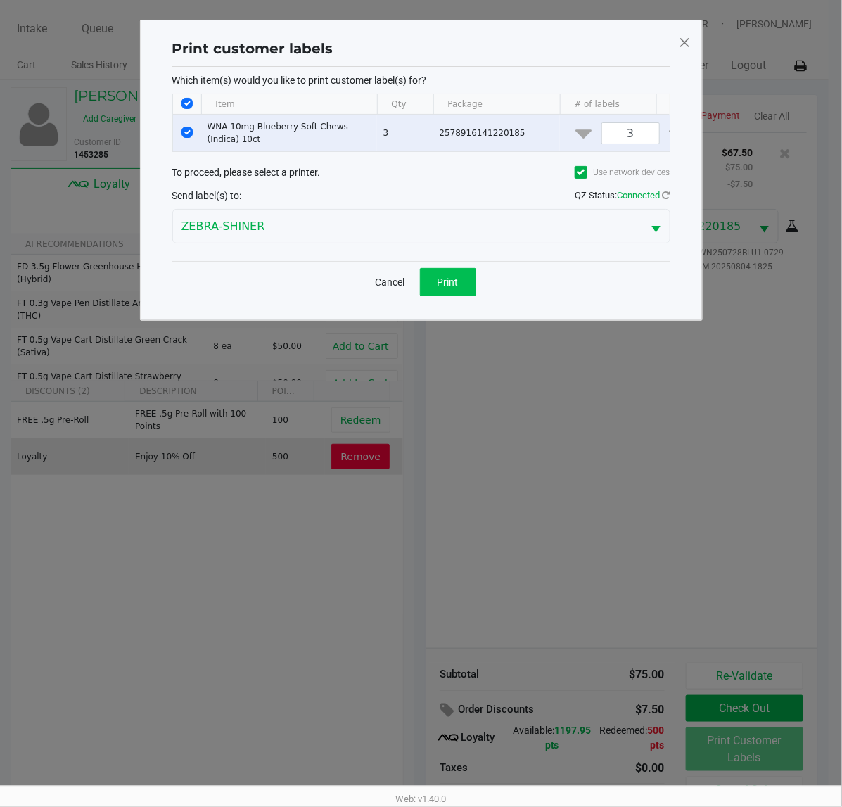
click at [452, 288] on span "Print" at bounding box center [448, 282] width 21 height 11
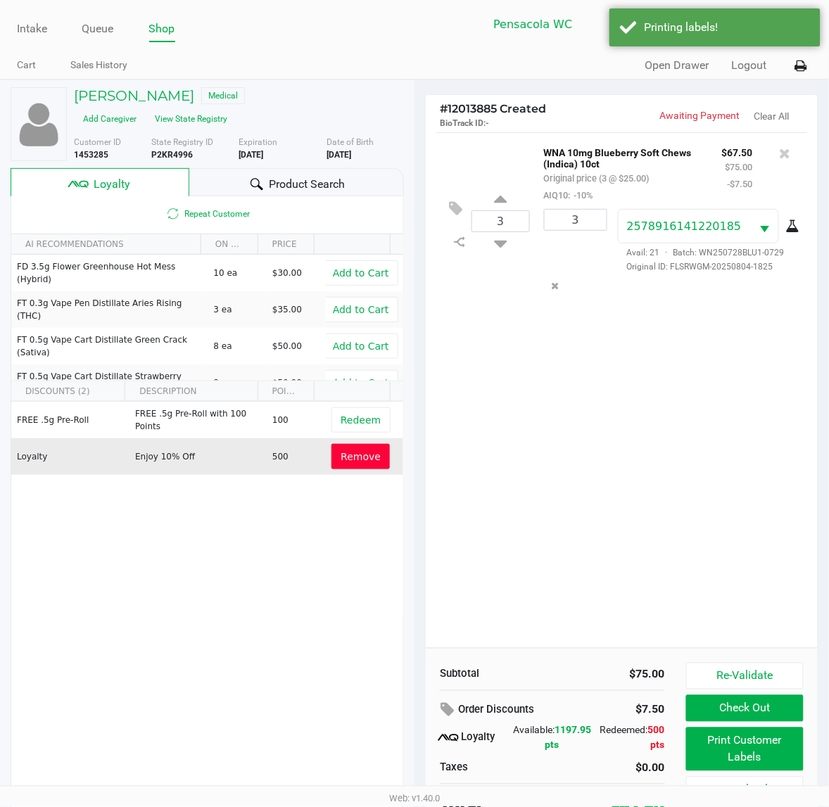
scroll to position [27, 0]
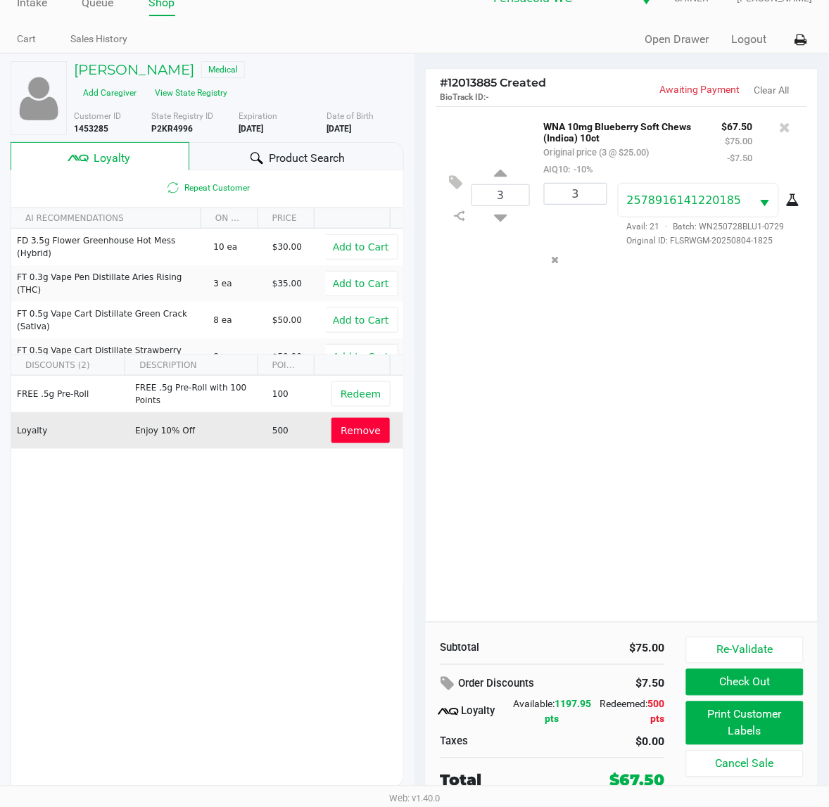
click at [765, 676] on button "Check Out" at bounding box center [745, 682] width 118 height 27
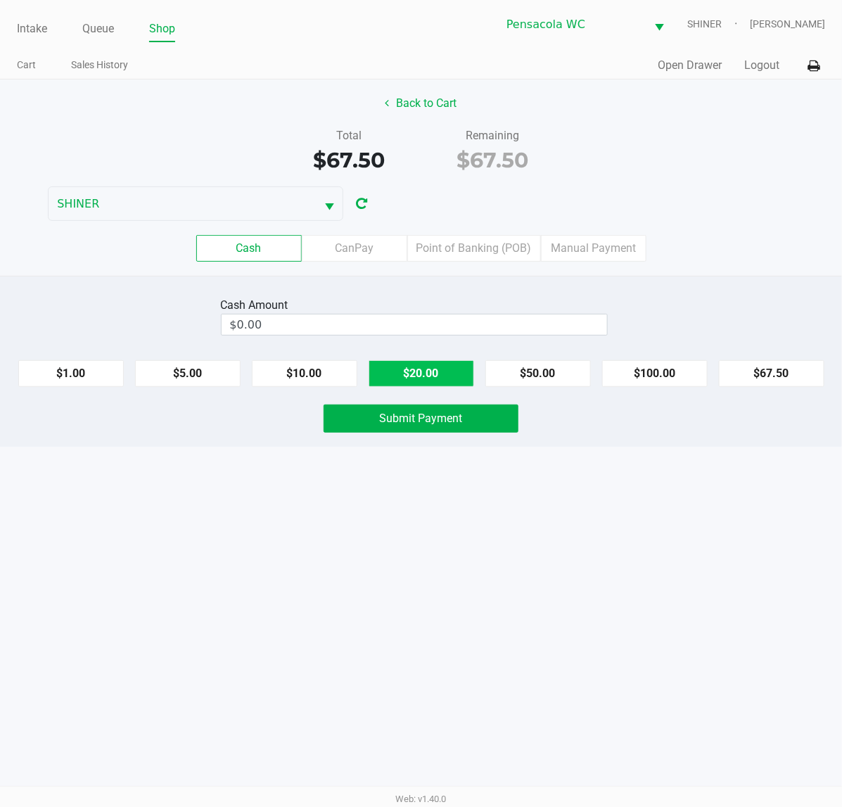
click at [424, 374] on button "$20.00" at bounding box center [422, 373] width 106 height 27
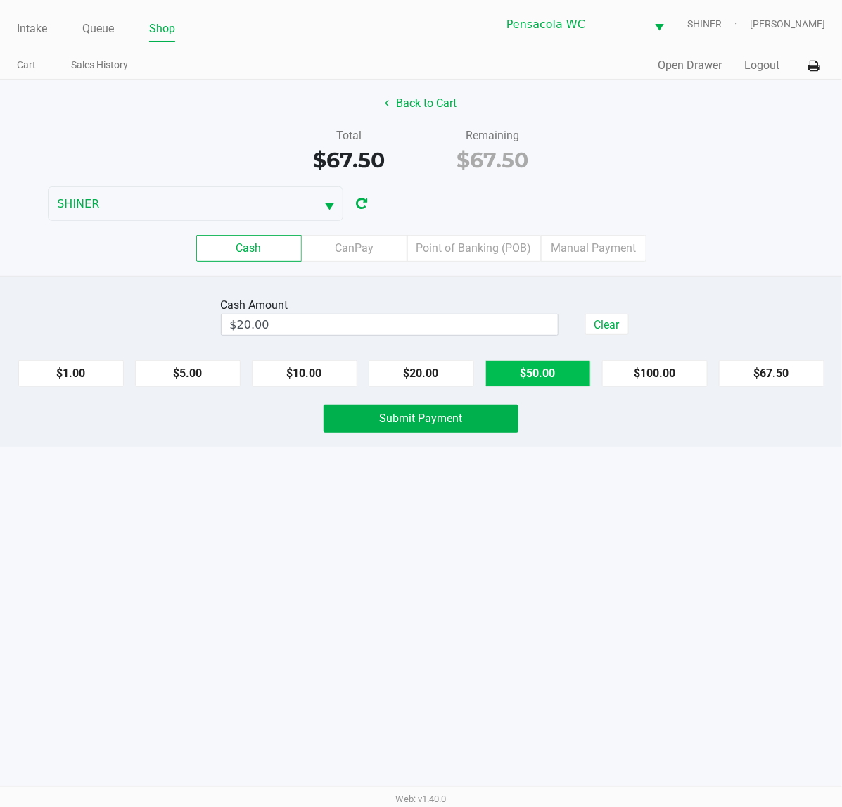
click at [547, 378] on button "$50.00" at bounding box center [539, 373] width 106 height 27
type input "$70.00"
click at [469, 426] on button "Submit Payment" at bounding box center [421, 419] width 195 height 28
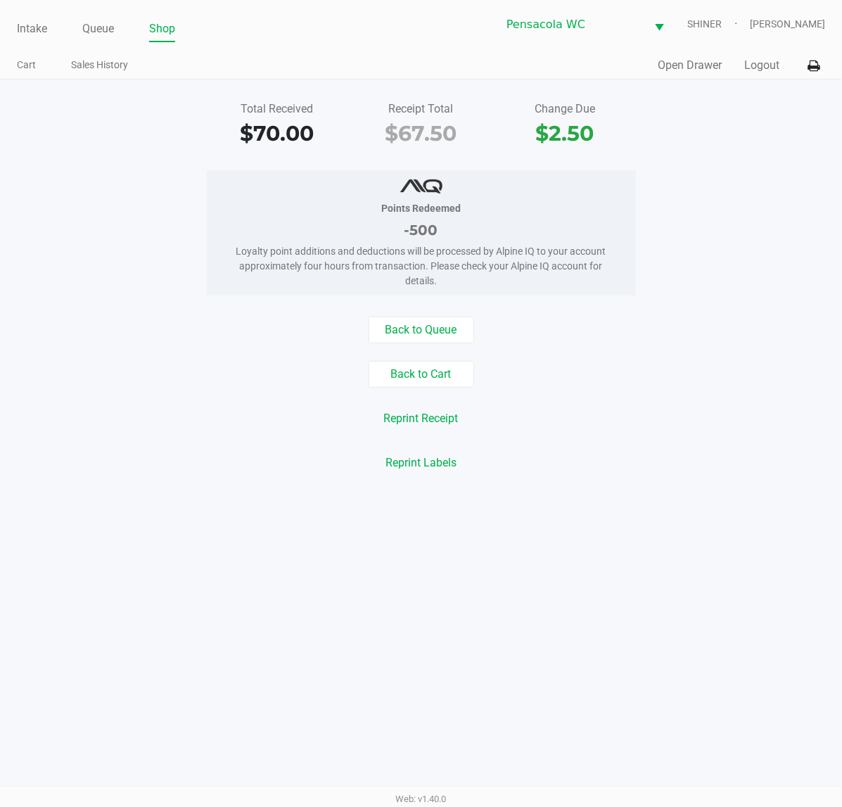
click at [771, 67] on button "Logout" at bounding box center [761, 65] width 35 height 17
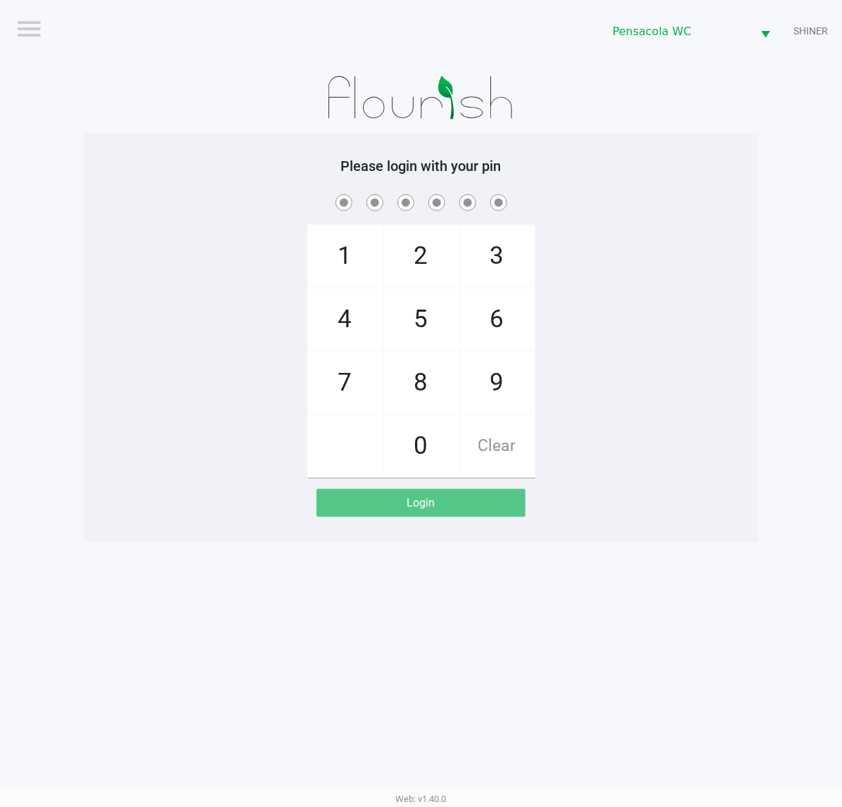
click at [374, 243] on span "1" at bounding box center [345, 256] width 75 height 62
checkbox input "true"
click at [426, 325] on span "5" at bounding box center [421, 319] width 75 height 62
checkbox input "true"
click at [448, 366] on span "8" at bounding box center [421, 383] width 75 height 62
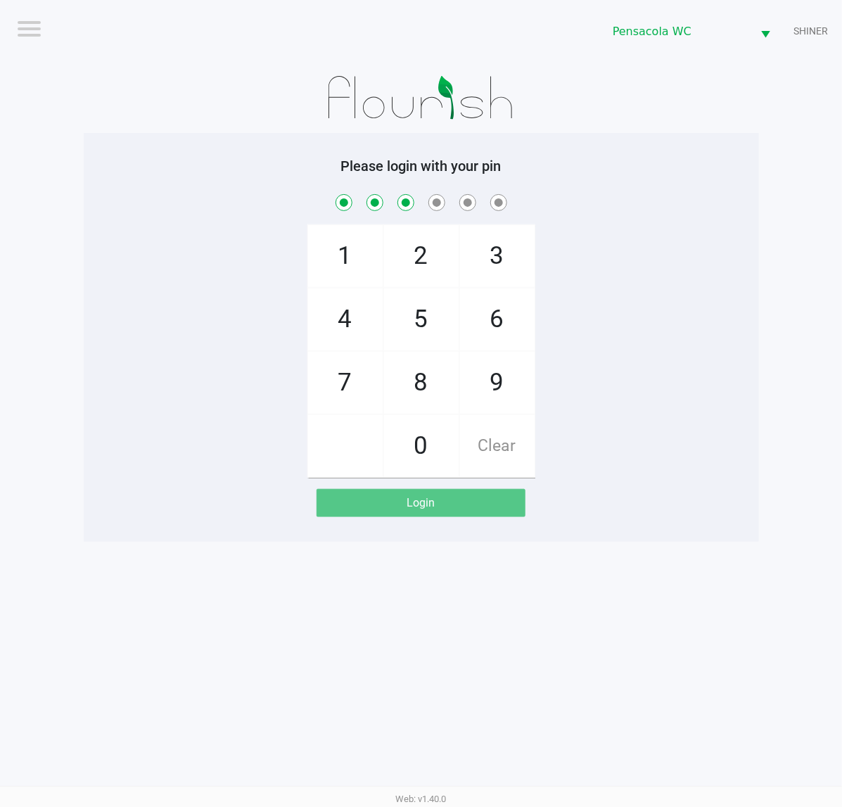
checkbox input "true"
click at [431, 303] on span "5" at bounding box center [421, 319] width 75 height 62
checkbox input "true"
click at [349, 383] on span "7" at bounding box center [345, 383] width 75 height 62
checkbox input "true"
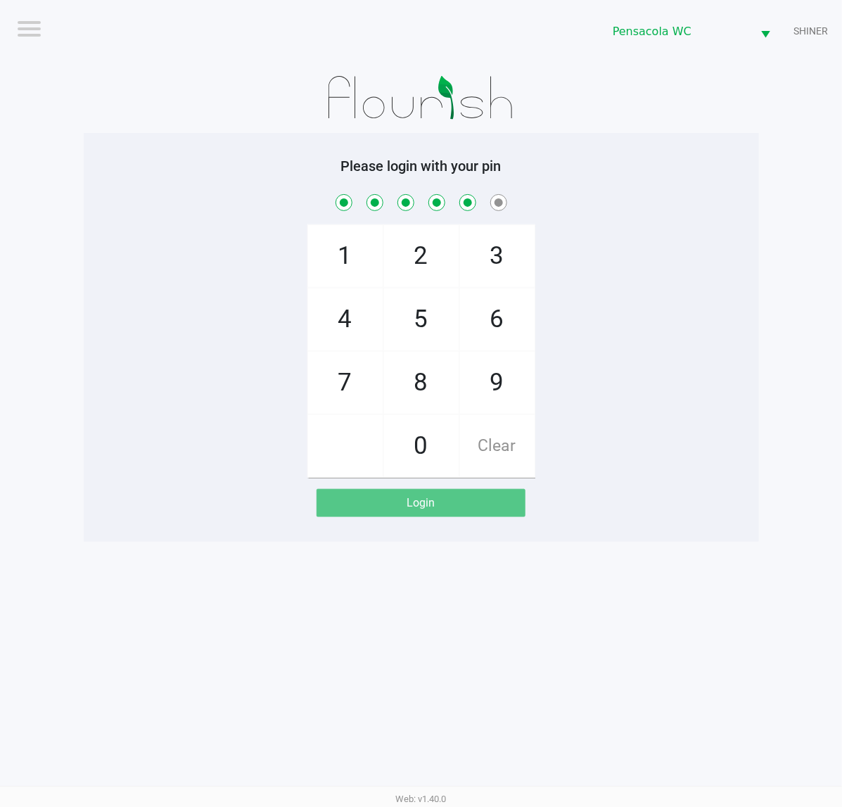
click at [356, 384] on span "7" at bounding box center [345, 383] width 75 height 62
checkbox input "true"
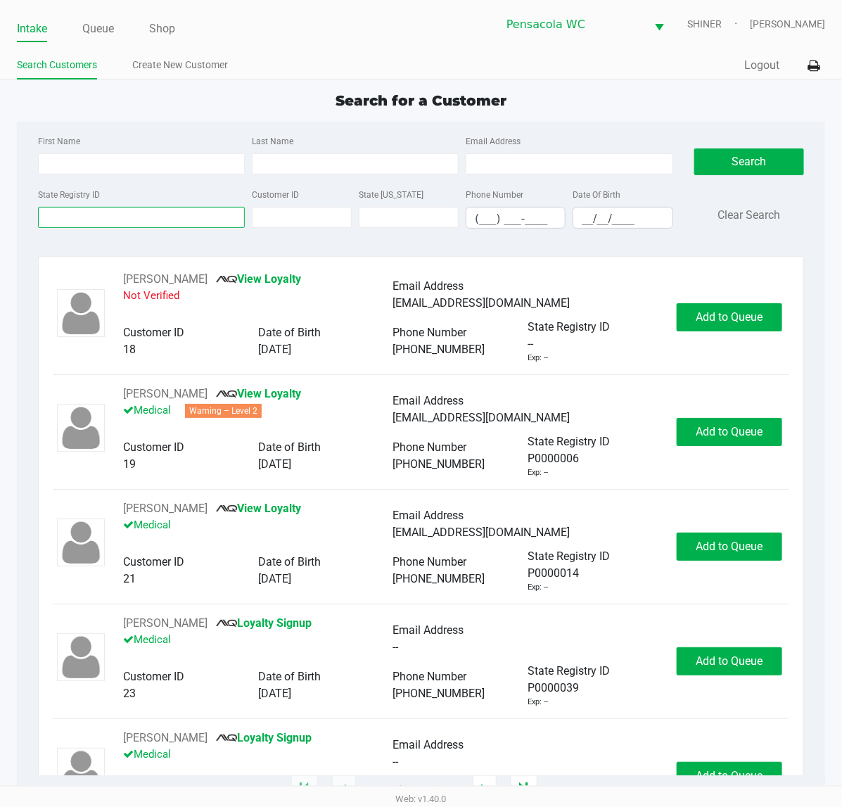
click at [178, 219] on input "State Registry ID" at bounding box center [141, 217] width 207 height 21
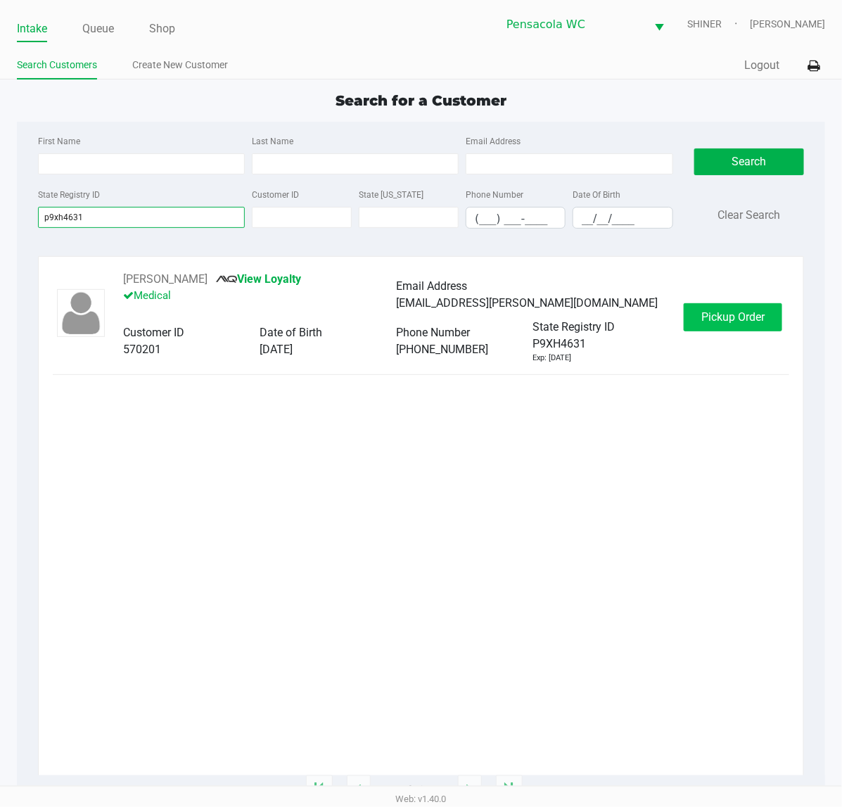
type input "p9xh4631"
click at [741, 318] on span "Pickup Order" at bounding box center [733, 316] width 63 height 13
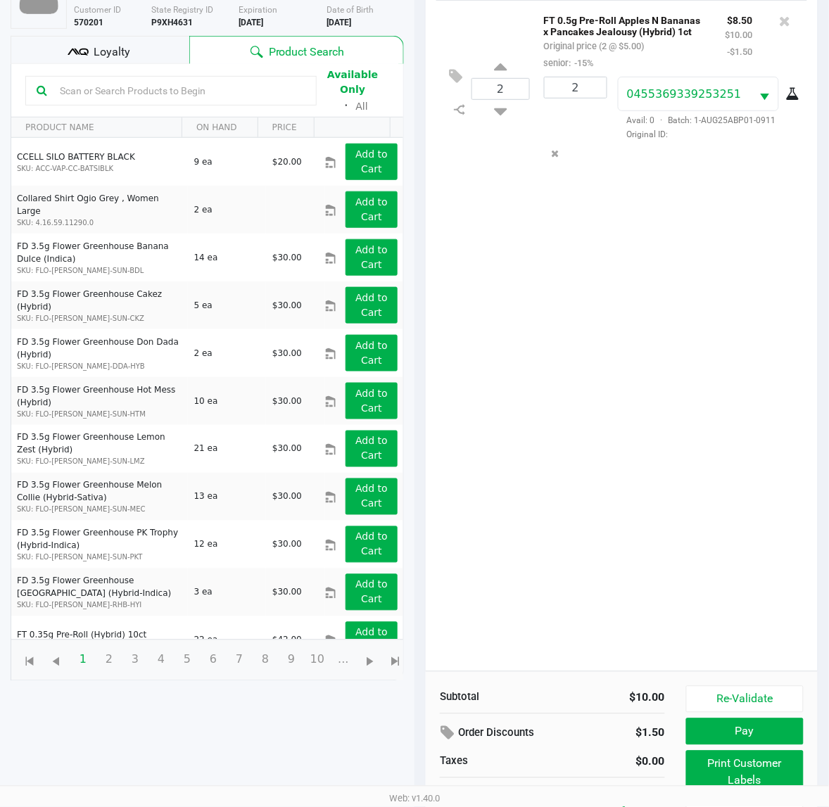
scroll to position [169, 0]
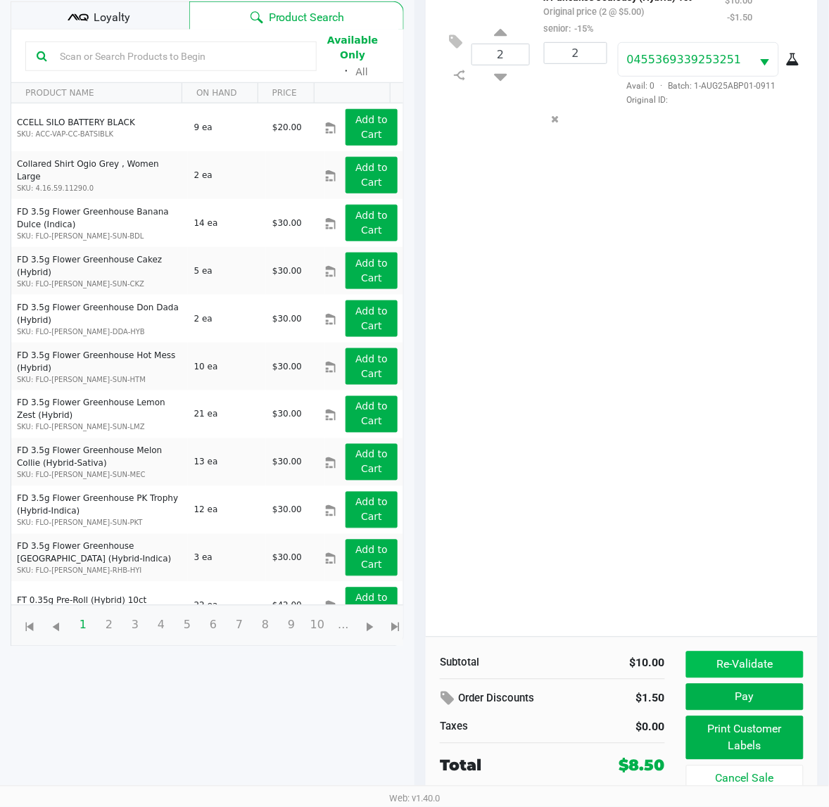
click at [778, 658] on button "Re-Validate" at bounding box center [745, 665] width 118 height 27
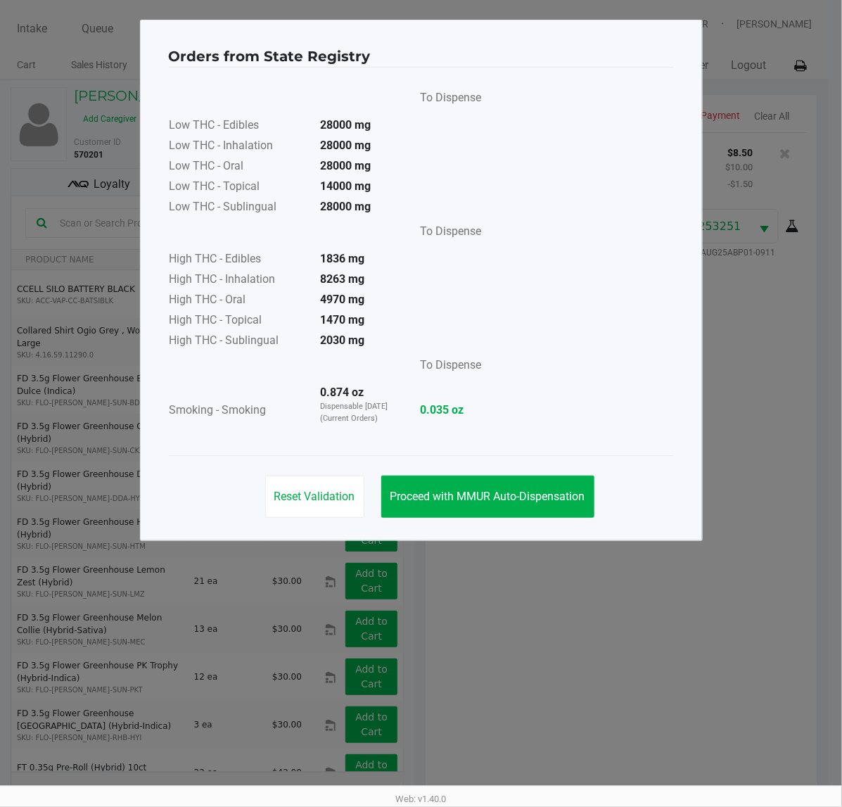
click at [551, 480] on button "Proceed with MMUR Auto-Dispensation" at bounding box center [487, 497] width 213 height 42
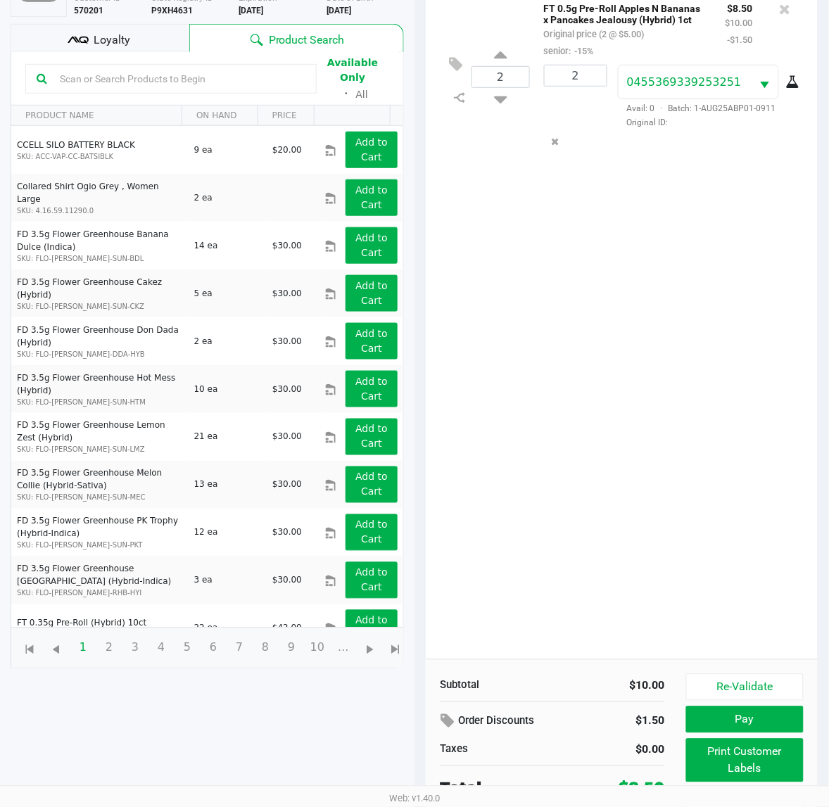
scroll to position [169, 0]
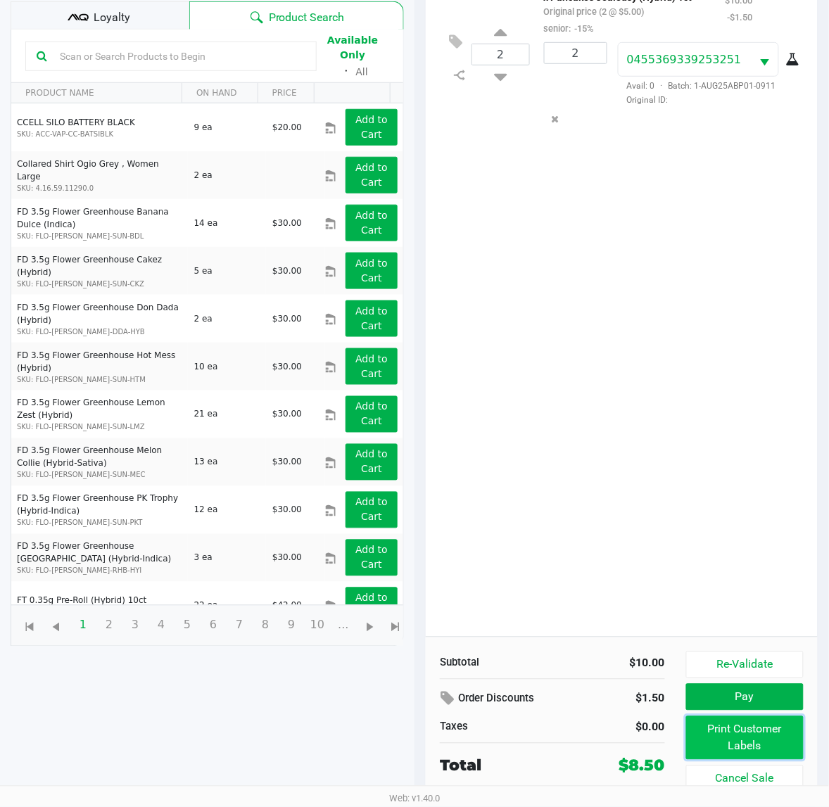
click at [749, 747] on button "Print Customer Labels" at bounding box center [745, 738] width 118 height 44
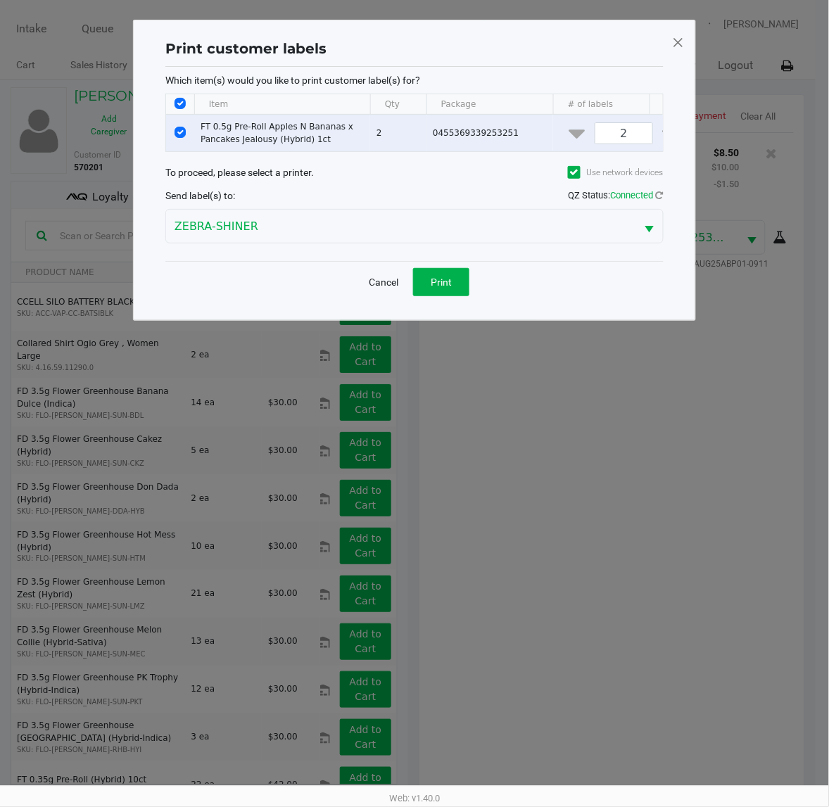
scroll to position [0, 0]
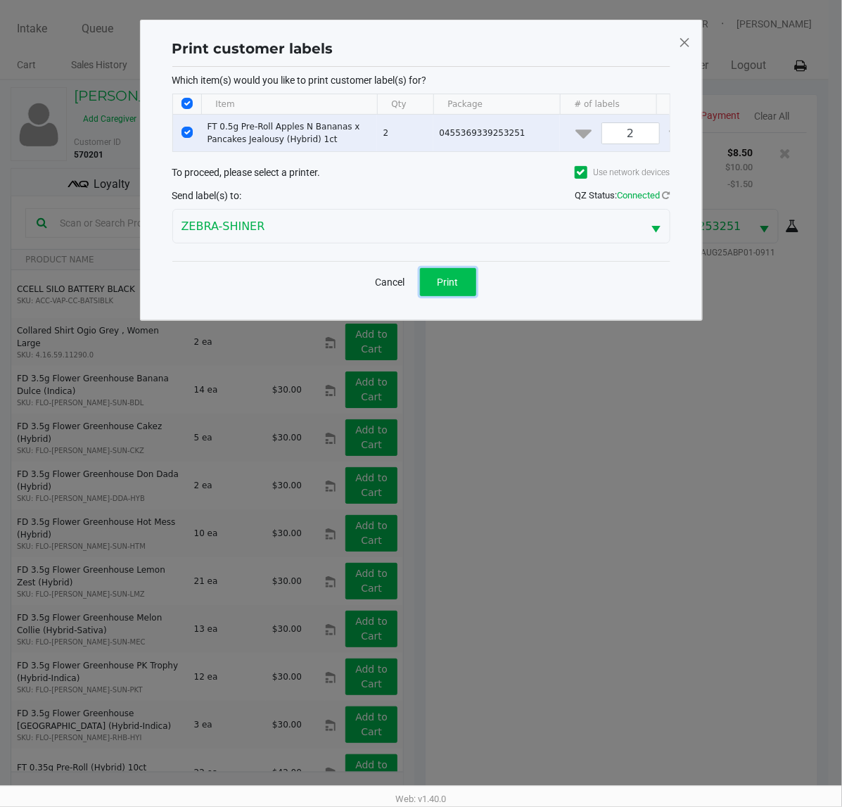
click at [455, 296] on button "Print" at bounding box center [448, 282] width 56 height 28
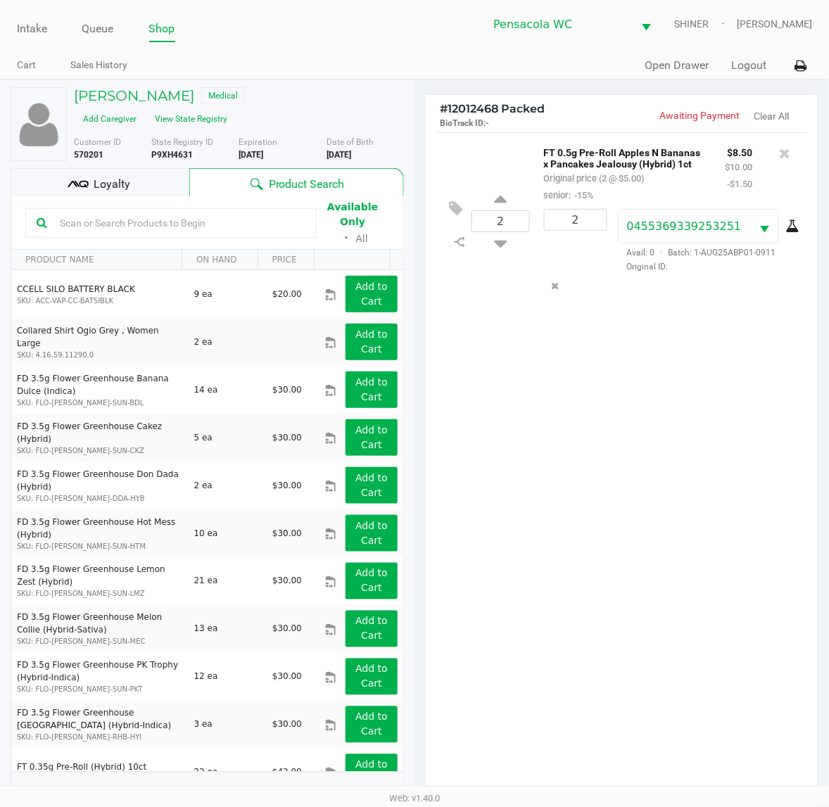
click at [116, 184] on span "Loyalty" at bounding box center [112, 184] width 37 height 17
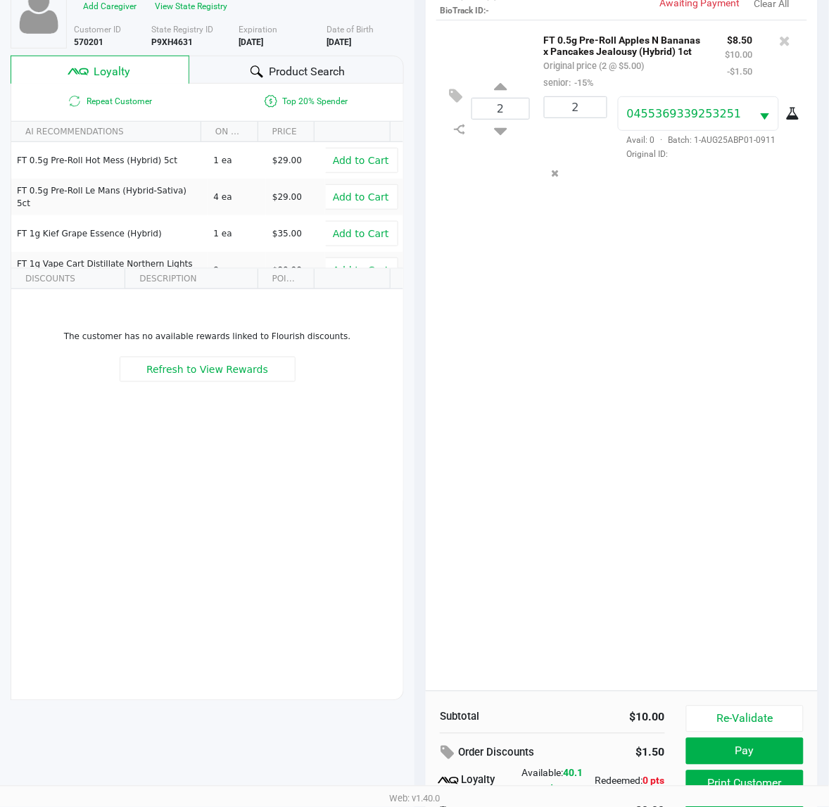
scroll to position [183, 0]
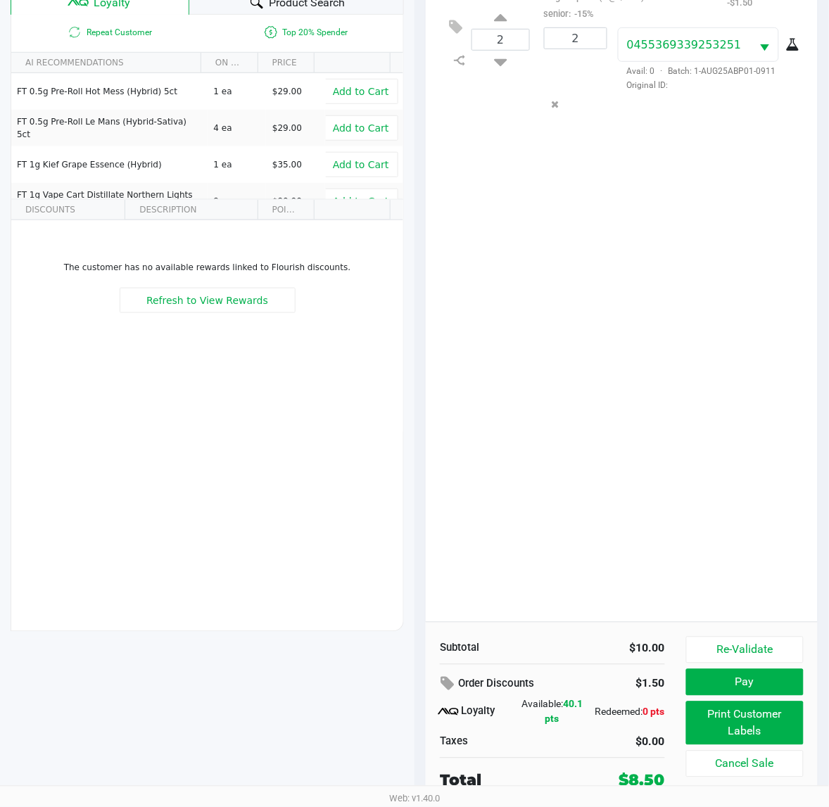
click at [765, 512] on div "2 FT 0.5g Pre-Roll Apples N Bananas x Pancakes Jealousy (Hybrid) 1ct Original p…" at bounding box center [622, 286] width 392 height 671
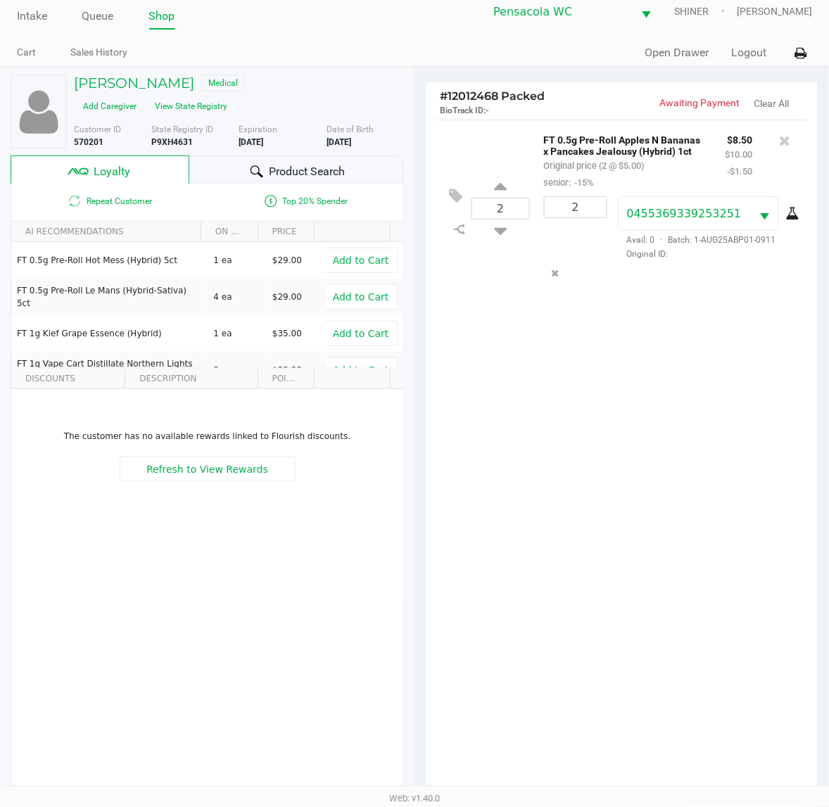
scroll to position [53, 0]
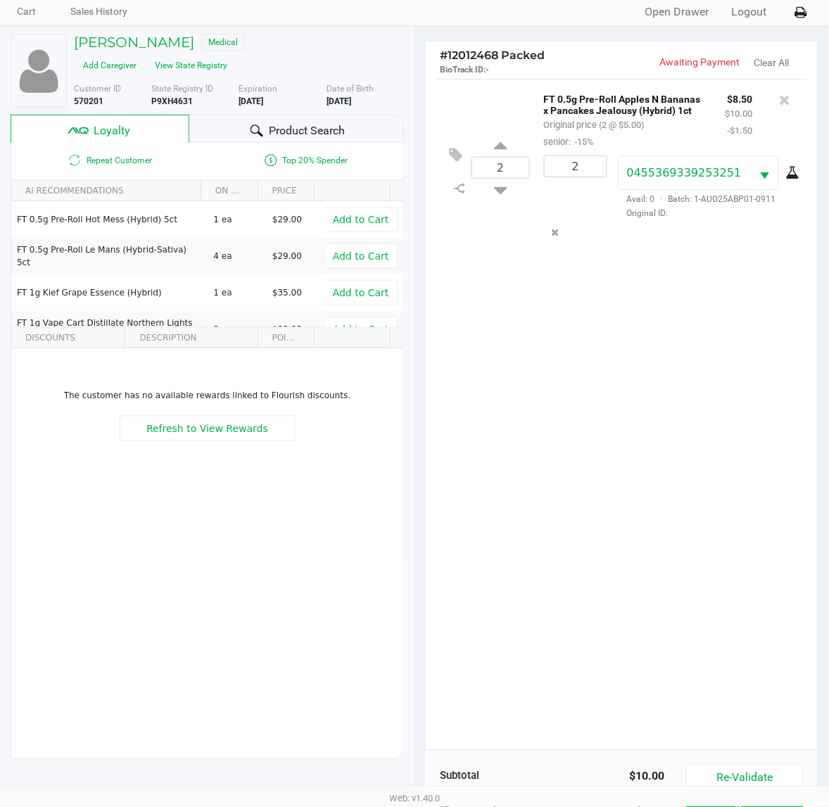
click at [449, 156] on icon at bounding box center [455, 155] width 13 height 16
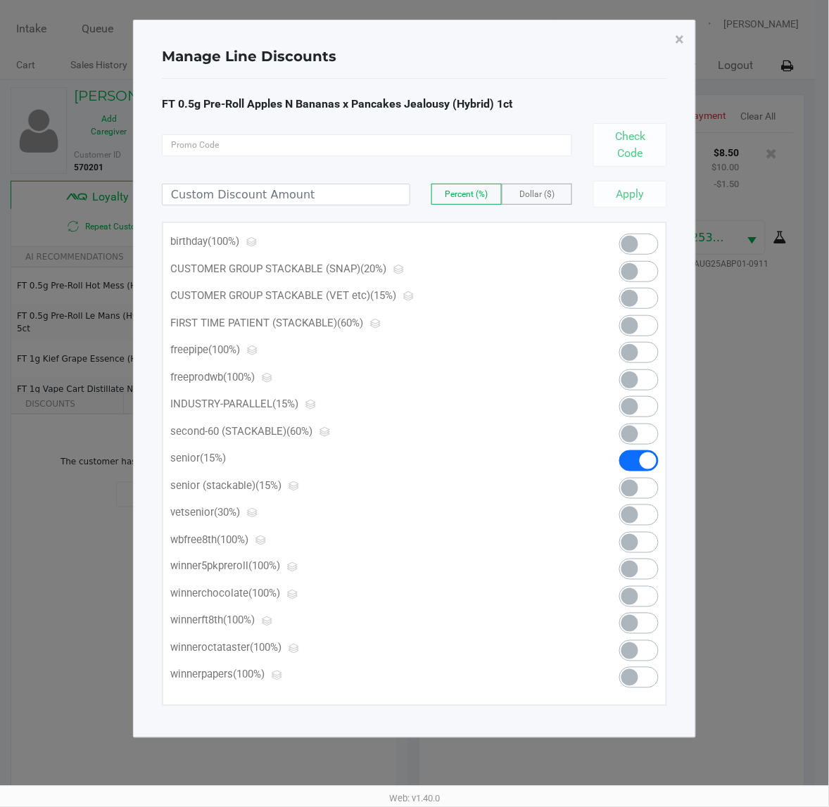
scroll to position [0, 0]
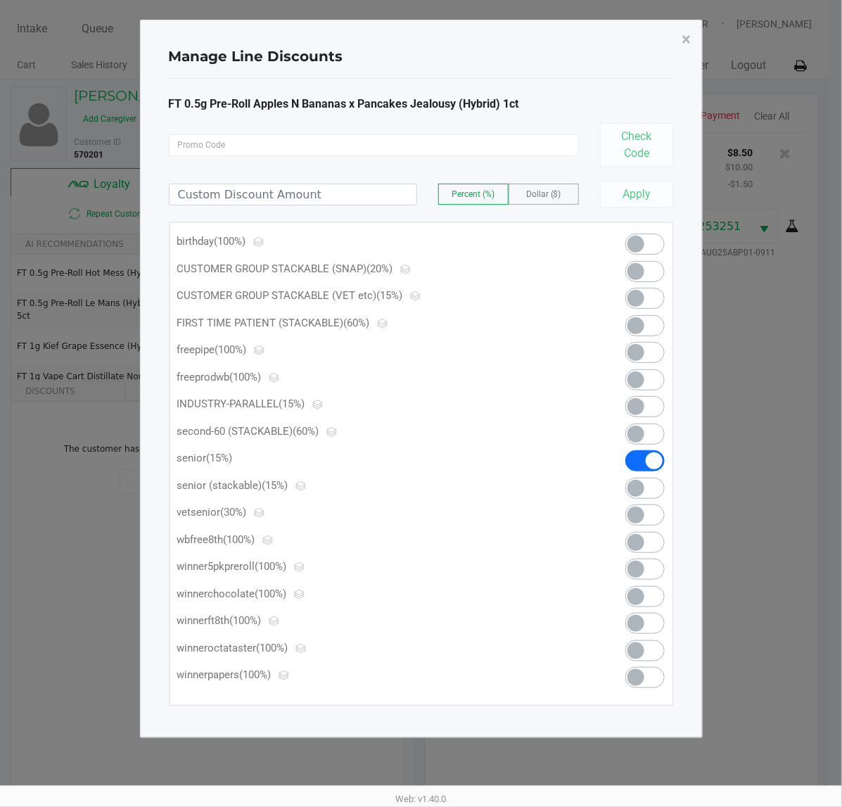
click at [652, 486] on span at bounding box center [645, 488] width 39 height 21
click at [687, 40] on span "×" at bounding box center [687, 40] width 9 height 20
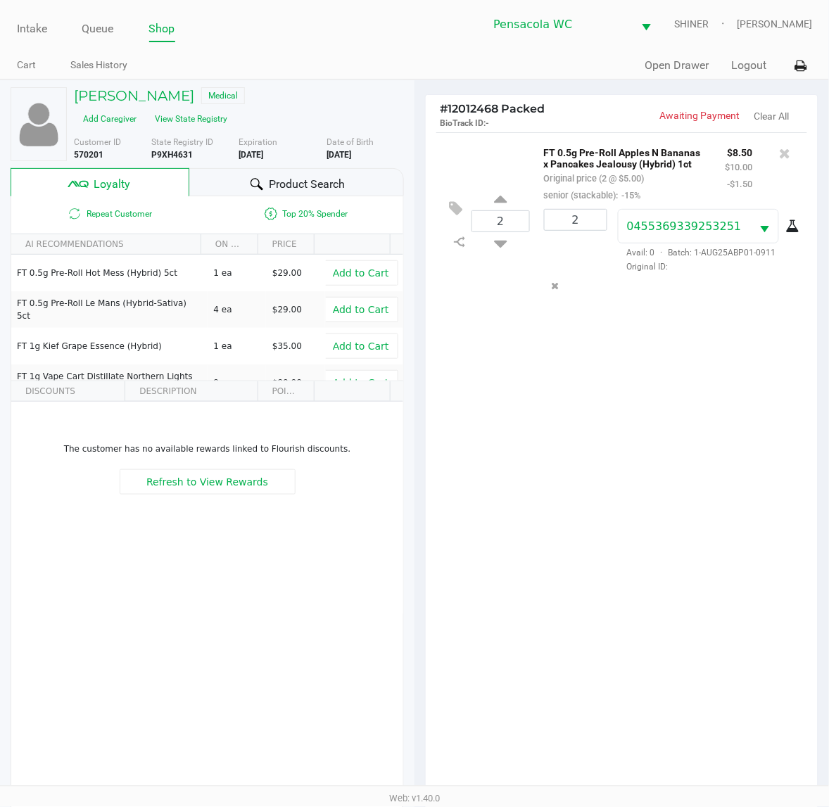
scroll to position [1, 0]
click at [456, 206] on icon at bounding box center [455, 208] width 13 height 16
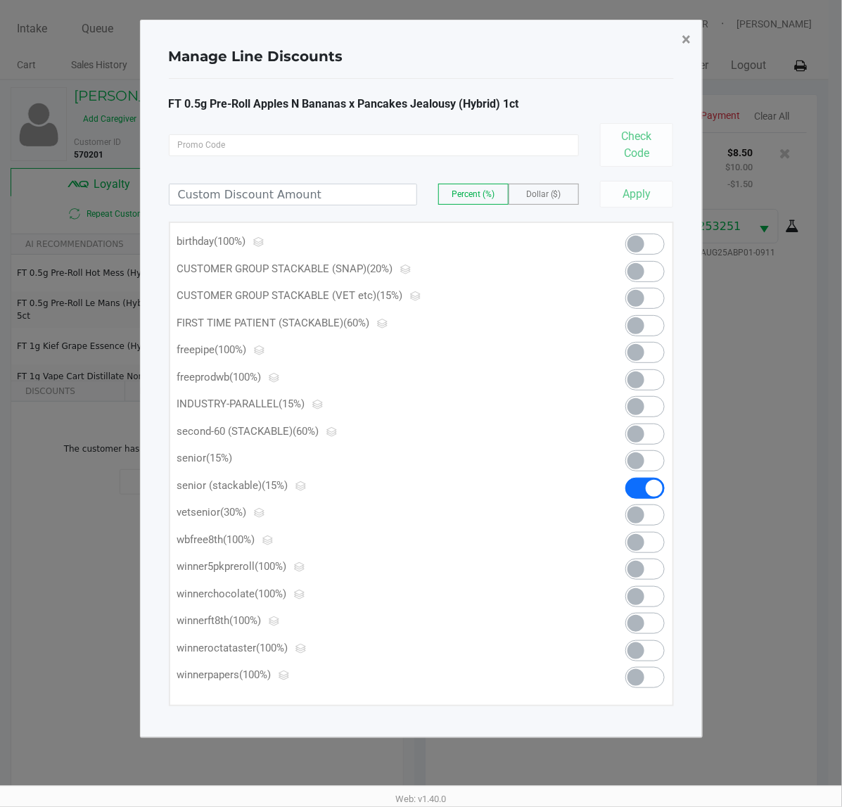
click at [686, 39] on span "×" at bounding box center [687, 40] width 9 height 20
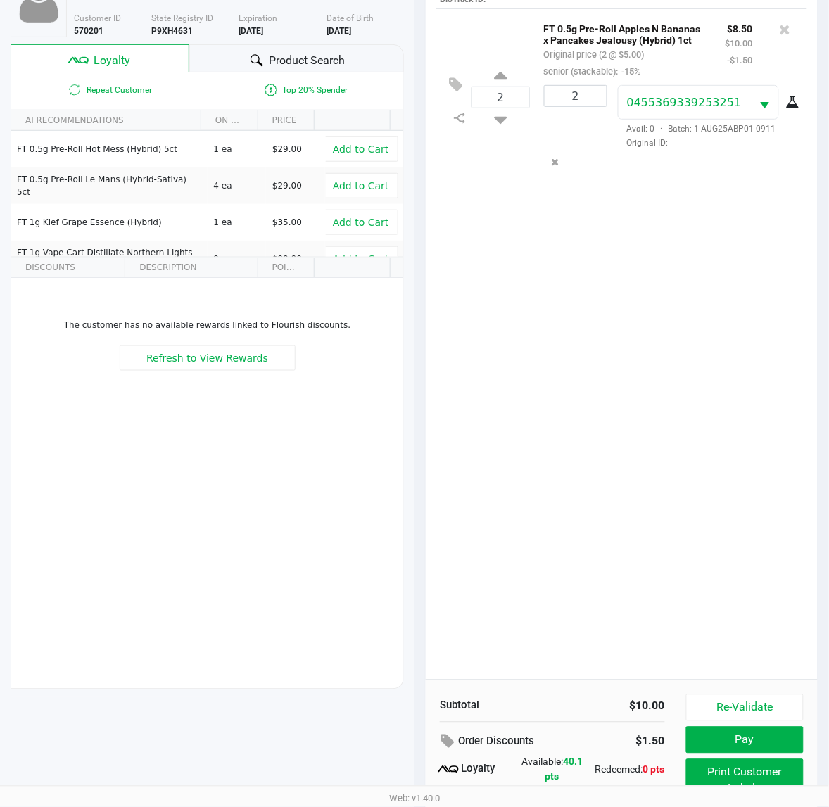
scroll to position [183, 0]
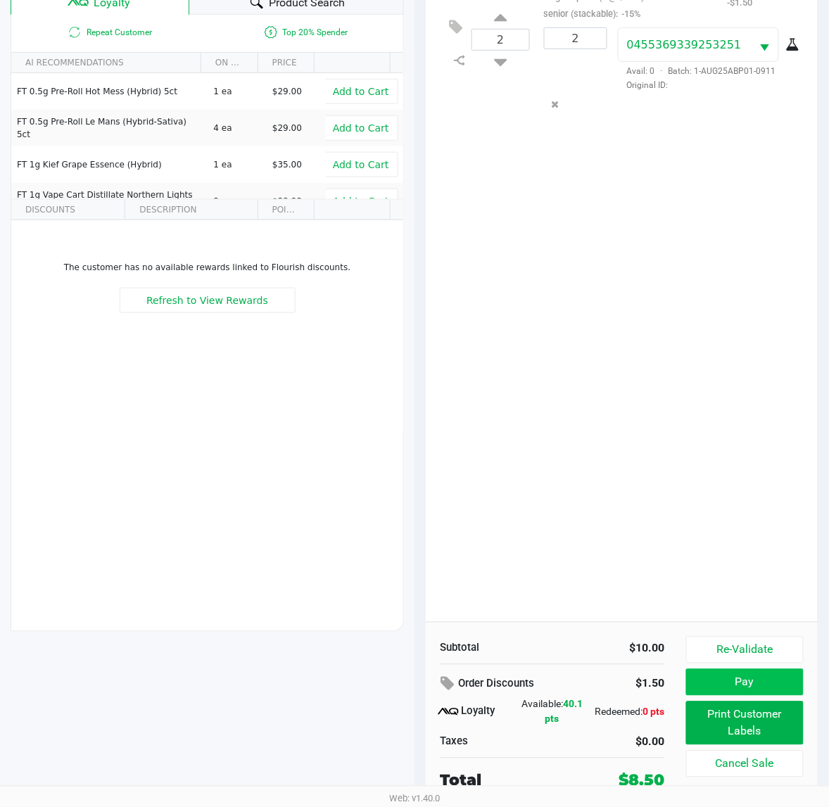
click at [774, 675] on button "Pay" at bounding box center [745, 682] width 118 height 27
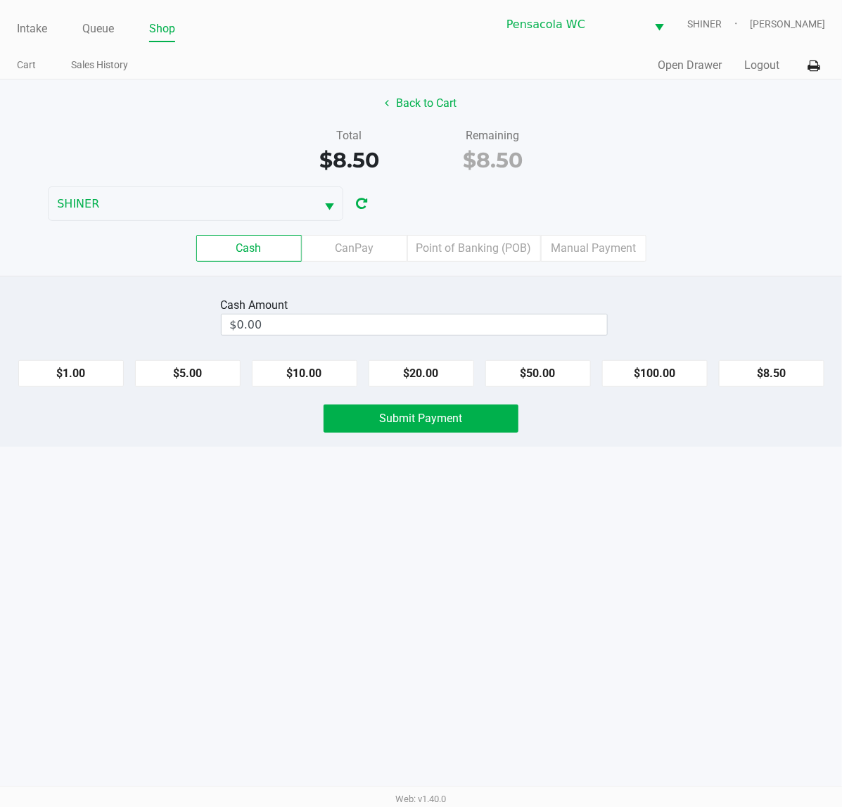
click at [321, 373] on button "$10.00" at bounding box center [305, 373] width 106 height 27
type input "$10.00"
click at [469, 413] on button "Submit Payment" at bounding box center [421, 419] width 195 height 28
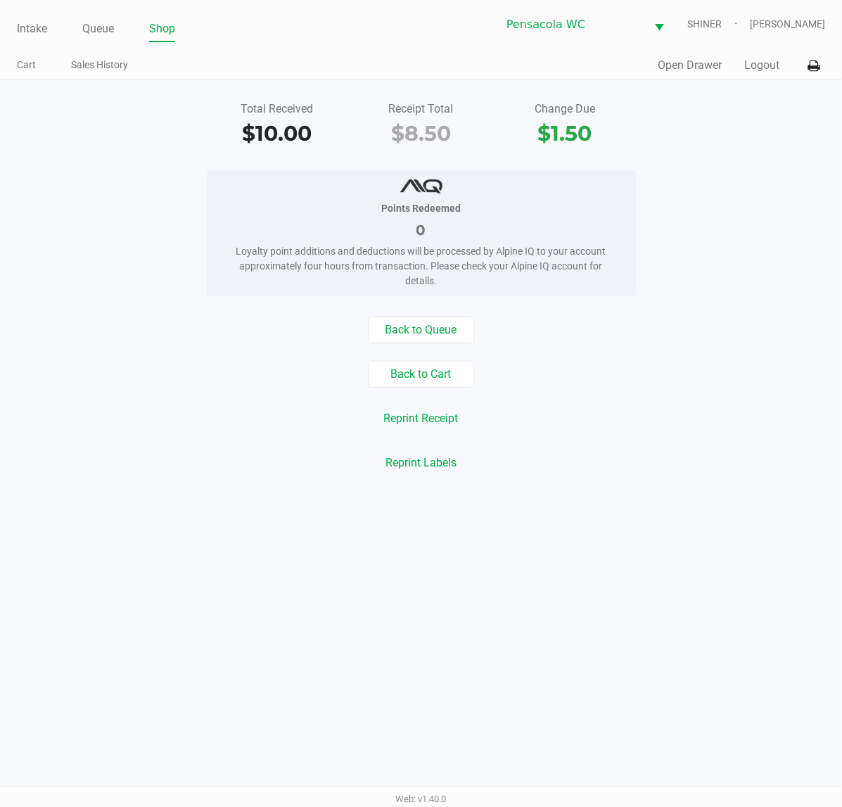
click at [37, 30] on link "Intake" at bounding box center [32, 29] width 30 height 20
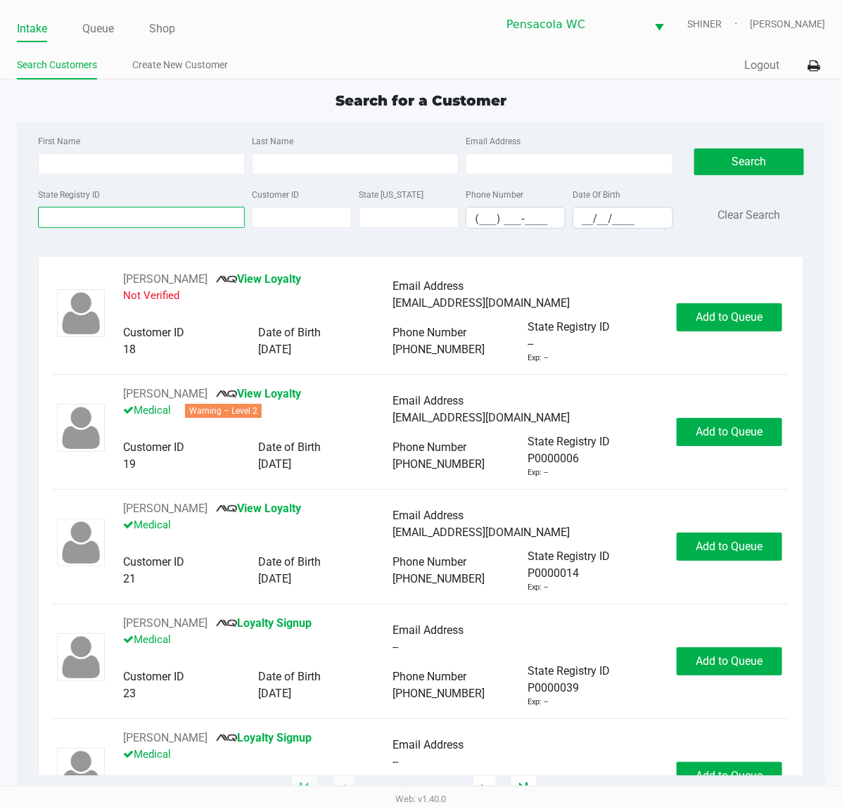
click at [149, 222] on input "State Registry ID" at bounding box center [141, 217] width 207 height 21
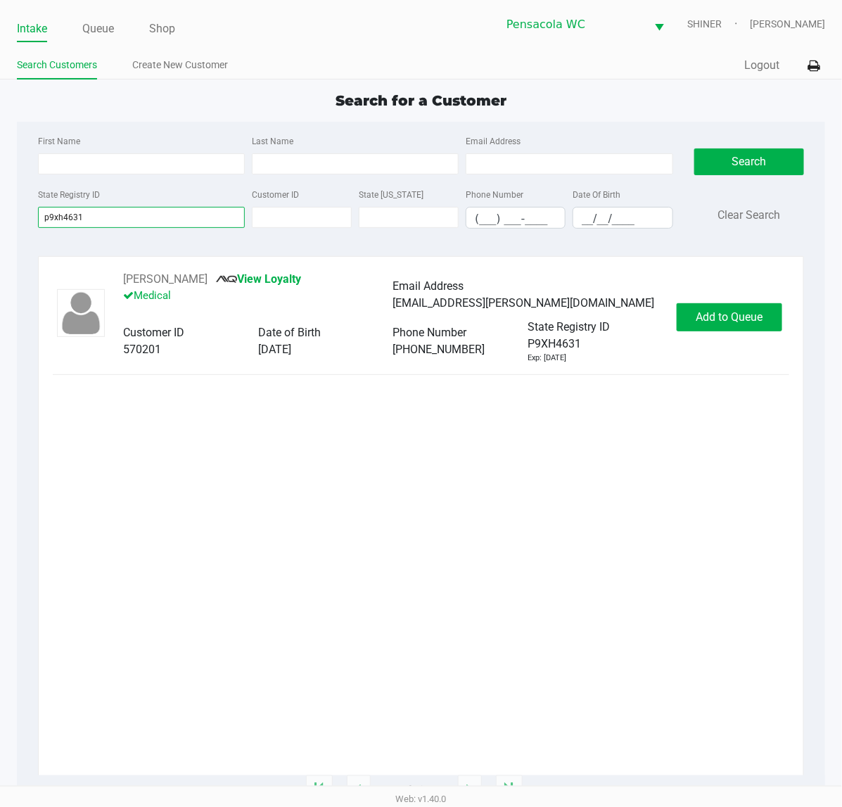
type input "p9xh4631"
click at [736, 319] on span "Add to Queue" at bounding box center [730, 316] width 67 height 13
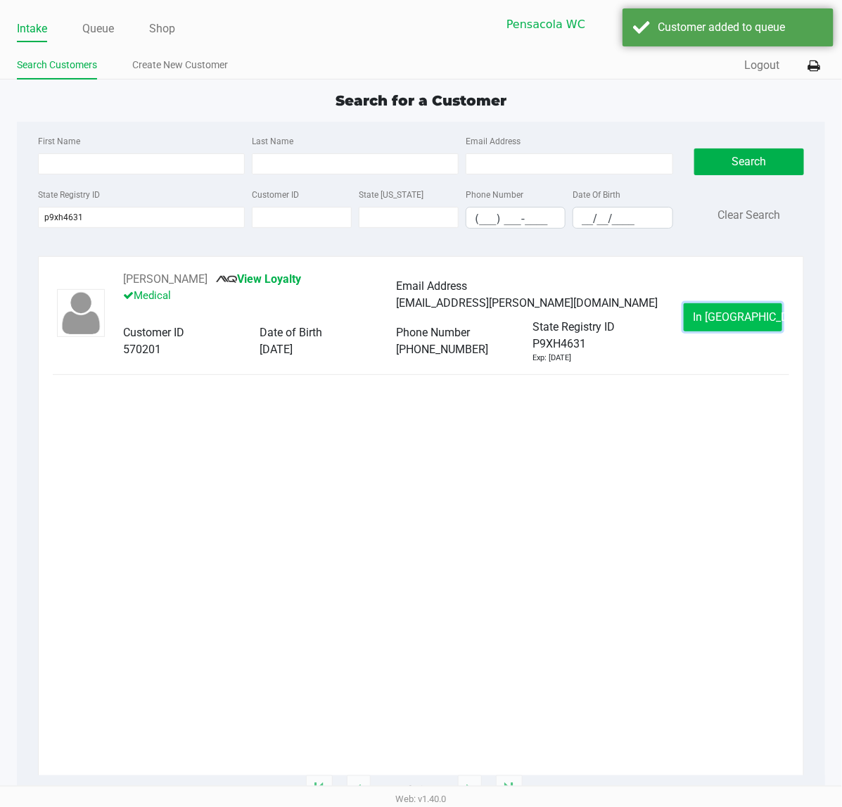
click at [751, 320] on span "In [GEOGRAPHIC_DATA]" at bounding box center [752, 316] width 118 height 13
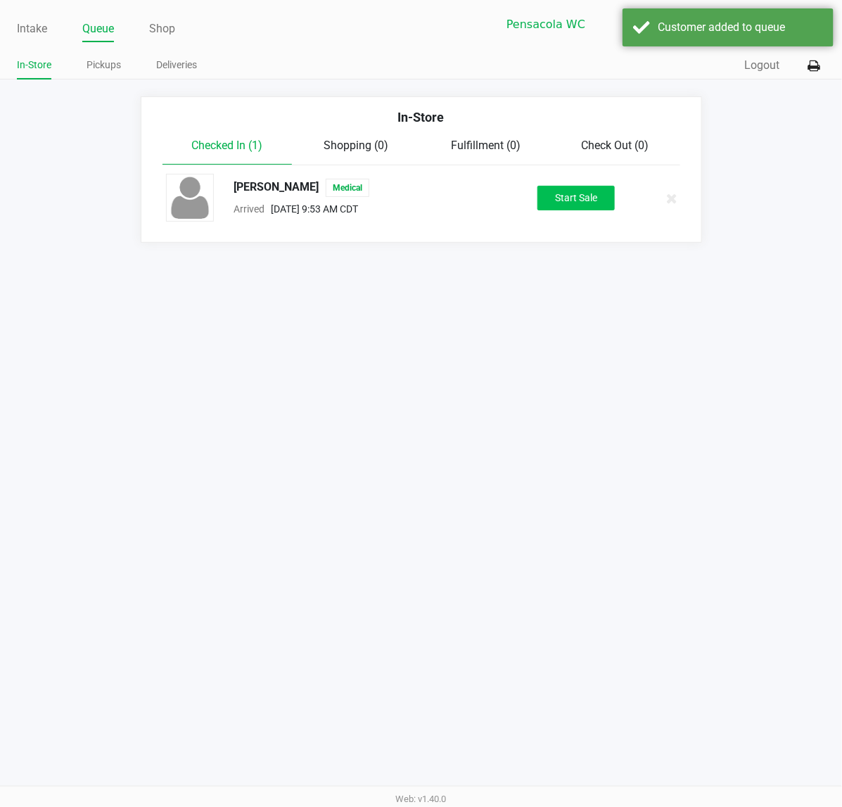
click at [597, 204] on button "Start Sale" at bounding box center [576, 198] width 77 height 25
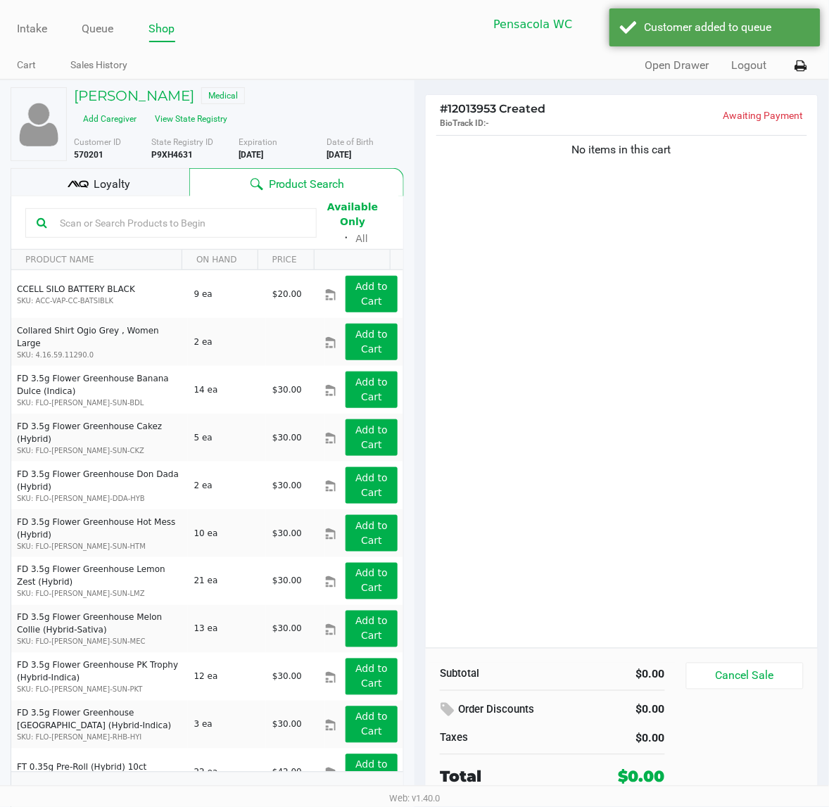
click at [697, 387] on div "No items in this cart" at bounding box center [622, 390] width 392 height 516
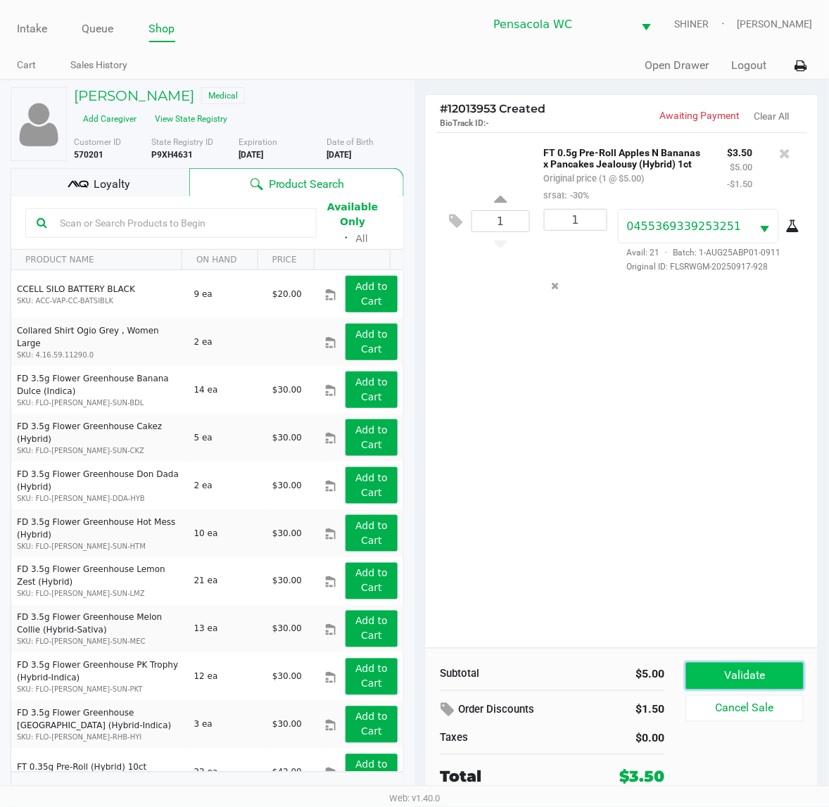
click at [778, 666] on button "Validate" at bounding box center [745, 676] width 118 height 27
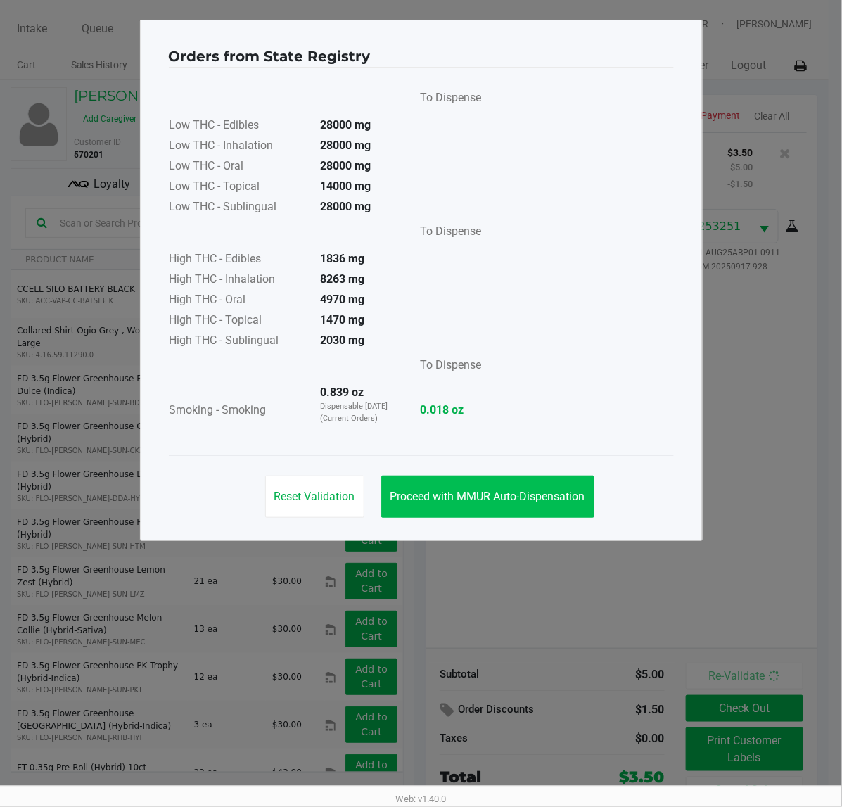
click at [551, 478] on button "Proceed with MMUR Auto-Dispensation" at bounding box center [487, 497] width 213 height 42
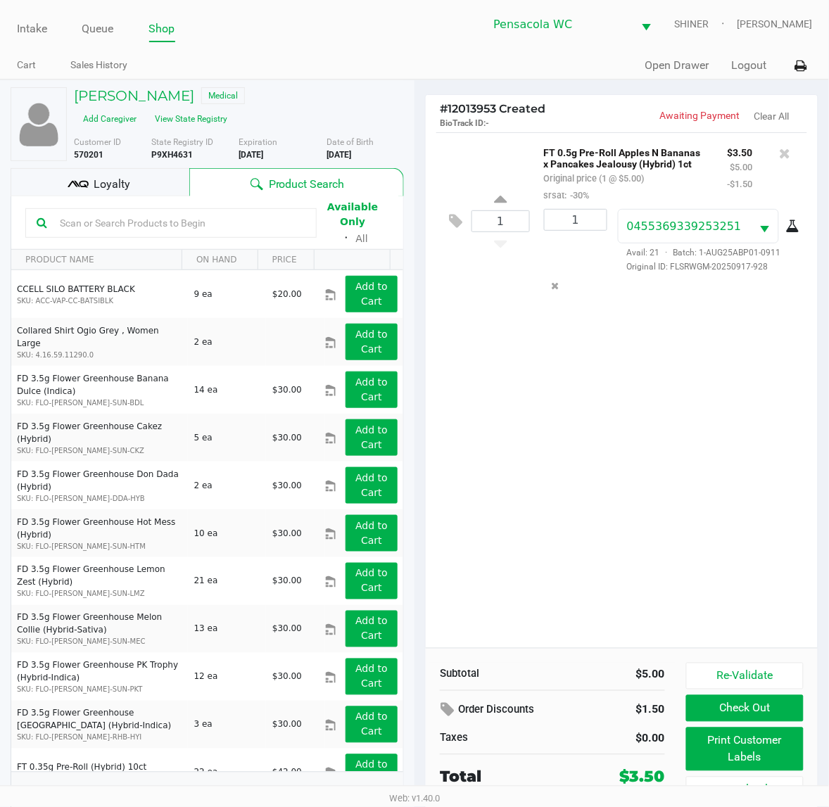
click at [760, 747] on button "Print Customer Labels" at bounding box center [745, 750] width 118 height 44
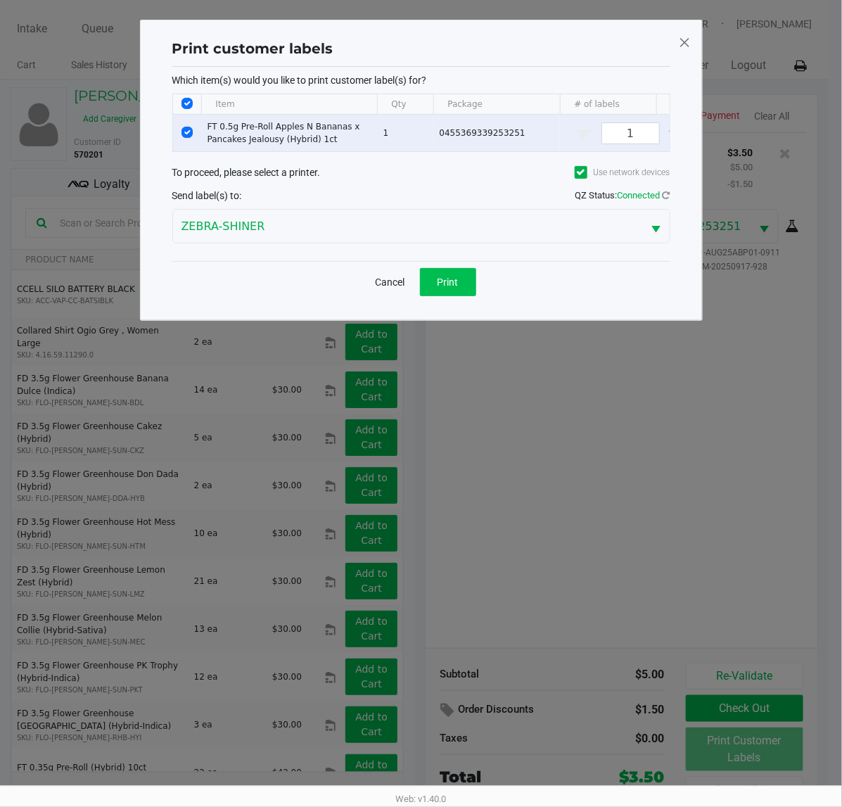
click at [462, 296] on button "Print" at bounding box center [448, 282] width 56 height 28
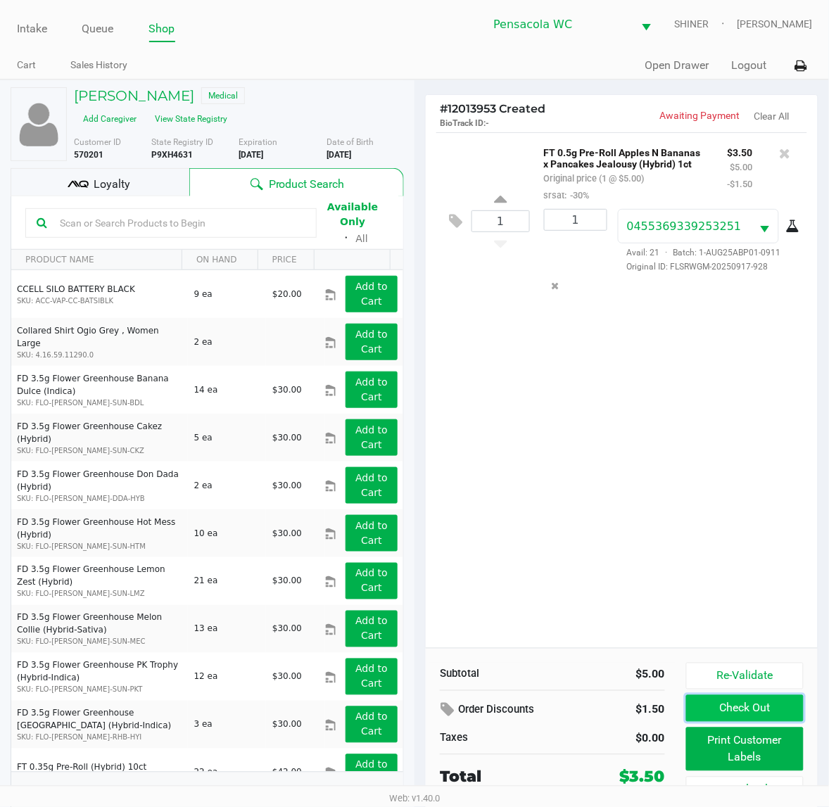
click at [768, 708] on button "Check Out" at bounding box center [745, 708] width 118 height 27
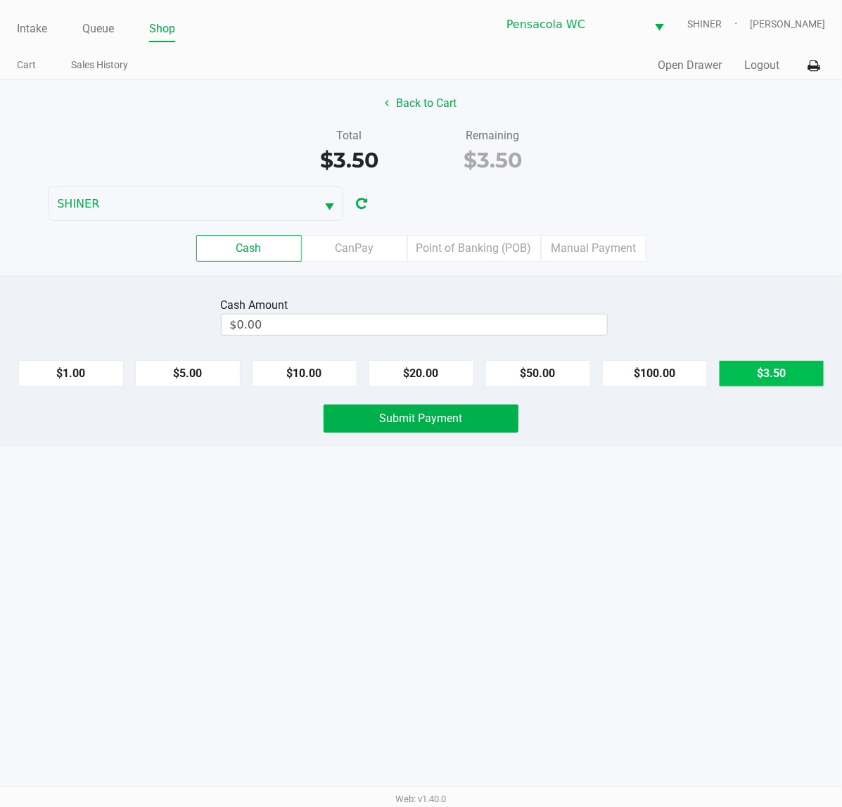
click at [789, 371] on button "$3.50" at bounding box center [772, 373] width 106 height 27
type input "$3.50"
click at [491, 433] on button "Submit Payment" at bounding box center [421, 419] width 195 height 28
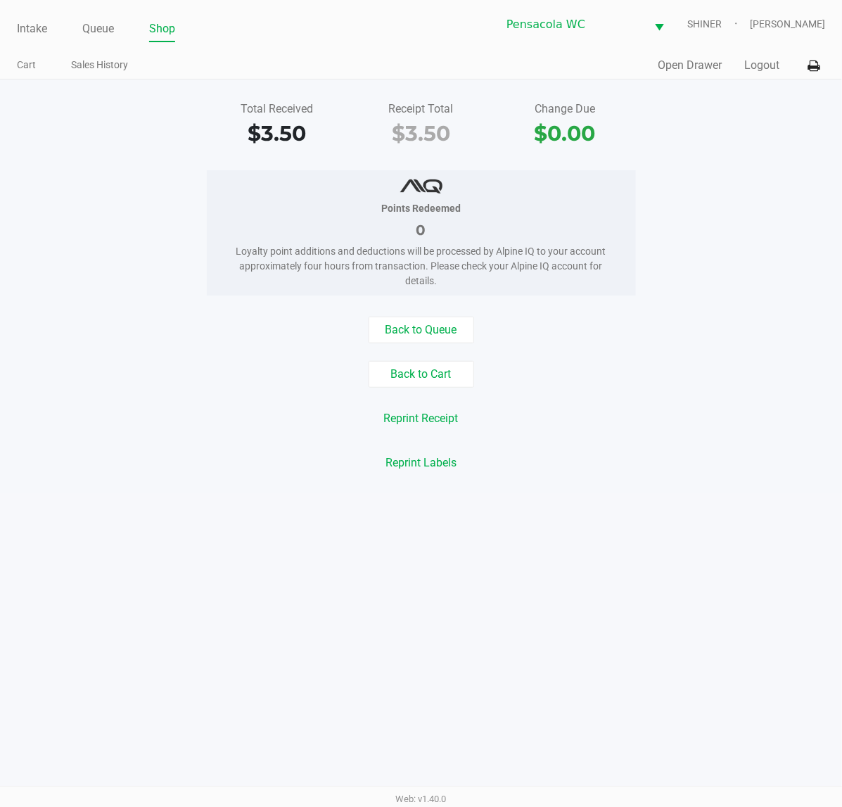
click at [770, 69] on button "Logout" at bounding box center [761, 65] width 35 height 17
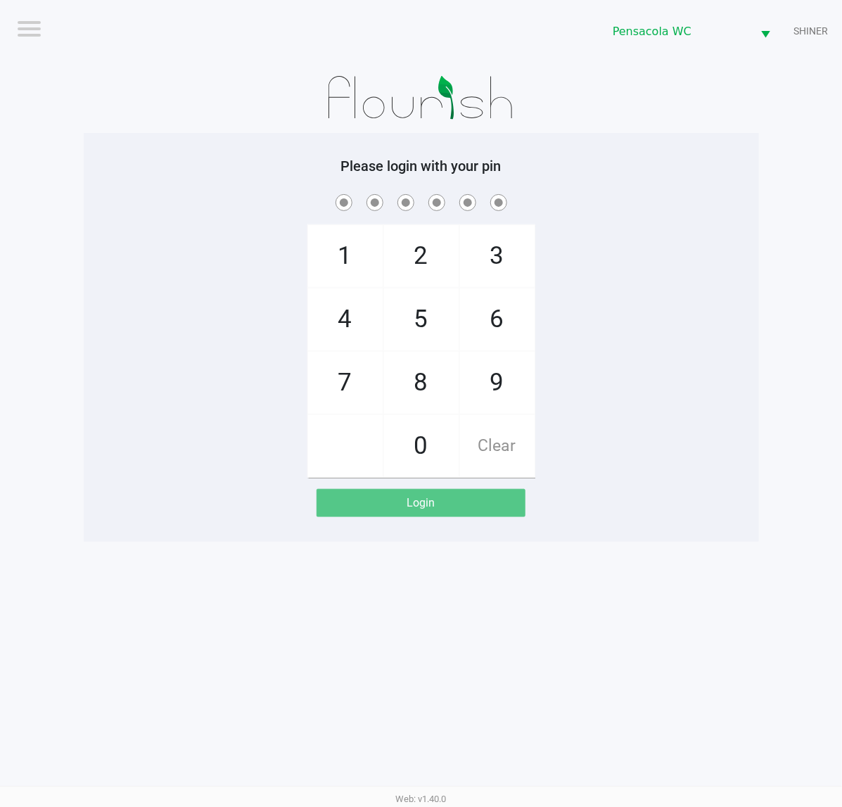
click at [621, 409] on div "1 4 7 2 5 8 0 3 6 9 Clear" at bounding box center [421, 334] width 675 height 286
checkbox input "true"
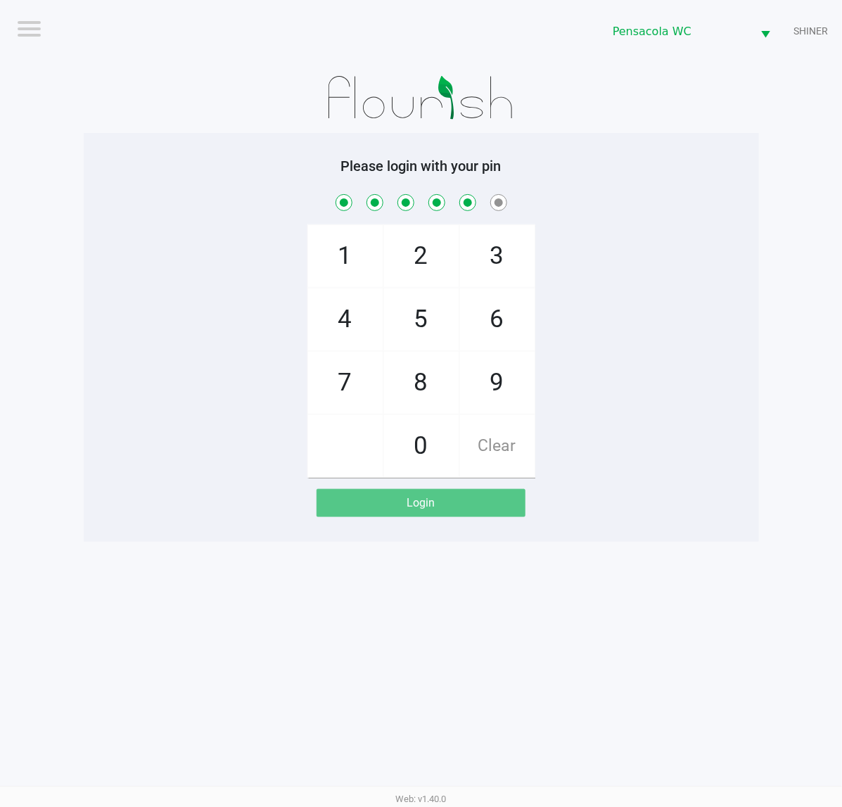
checkbox input "true"
